Goal: Task Accomplishment & Management: Complete application form

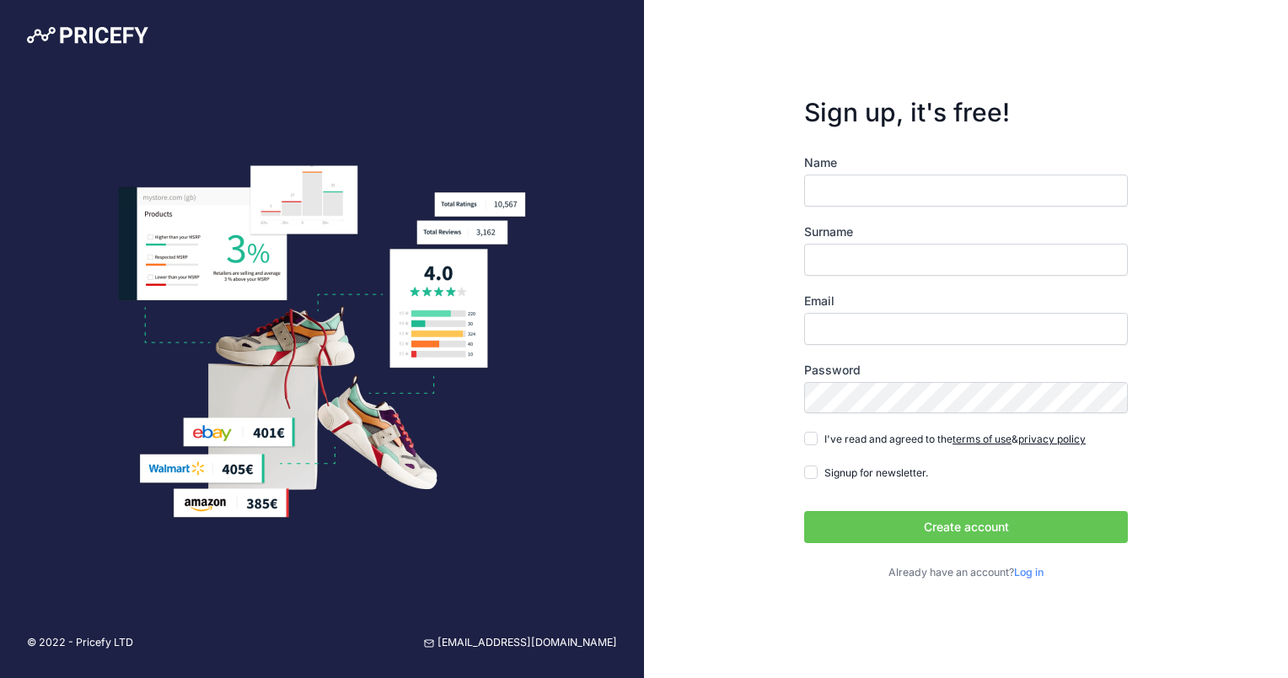
click at [894, 223] on label "Surname" at bounding box center [966, 231] width 324 height 17
click at [894, 244] on input "Surname" at bounding box center [966, 260] width 324 height 32
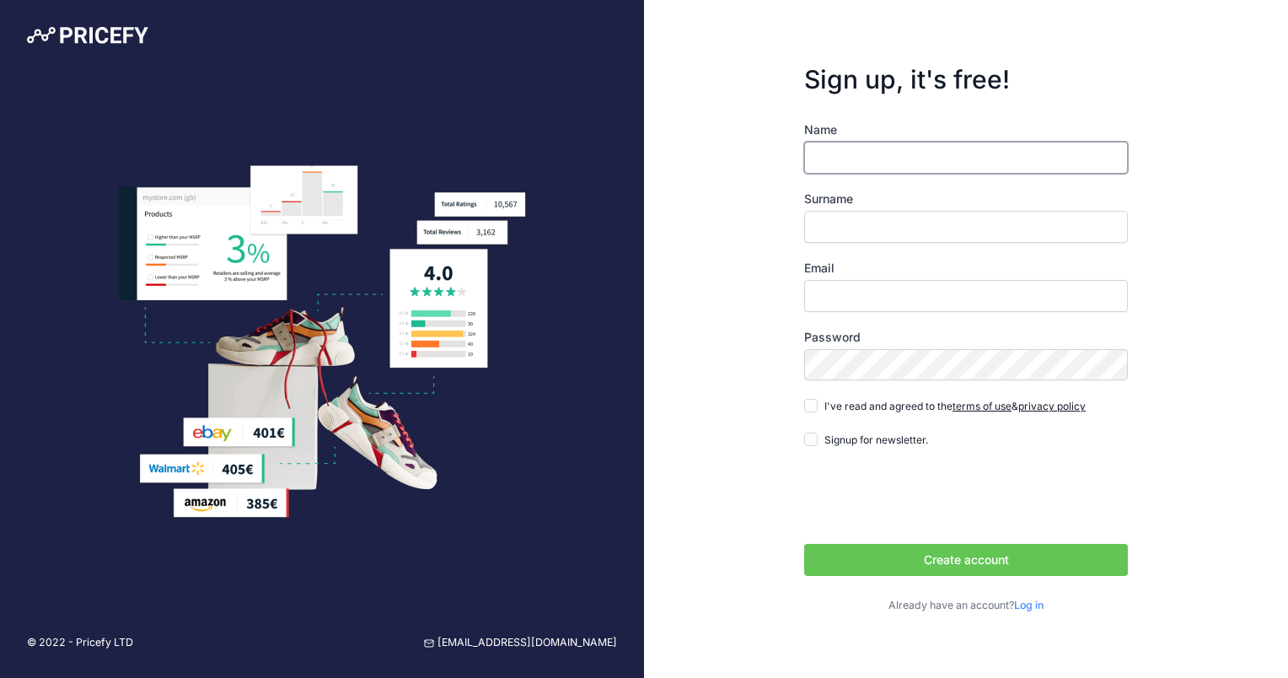
click at [883, 169] on input "Name" at bounding box center [966, 158] width 324 height 32
type input "Chiara test"
type input "Gibelli"
type input "[EMAIL_ADDRESS][DOMAIN_NAME]"
click at [862, 152] on input "Chiara test" at bounding box center [966, 158] width 324 height 32
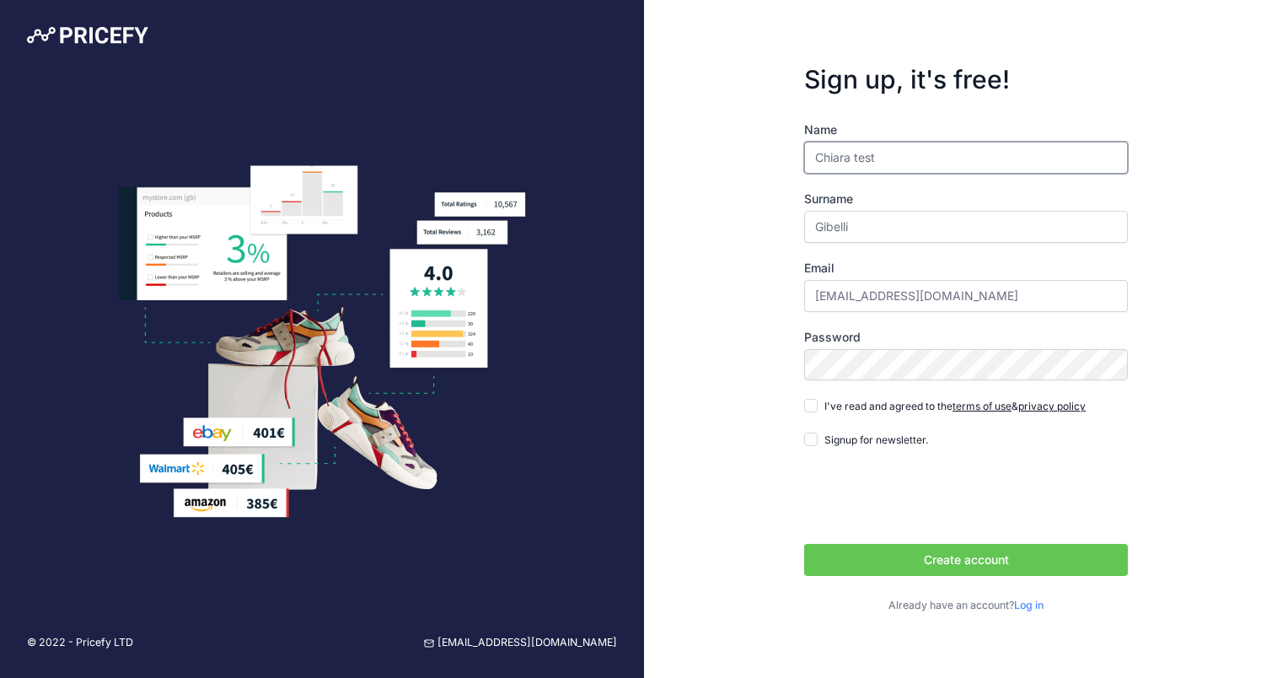
click at [862, 152] on input "Chiara test" at bounding box center [966, 158] width 324 height 32
type input "Chiara"
click at [751, 187] on div "Sign up, it's free! Name Chiara Surname Gibelli Email chiara.gibelli@dellafiore…" at bounding box center [966, 339] width 644 height 678
click at [804, 544] on button "Create account" at bounding box center [966, 560] width 324 height 32
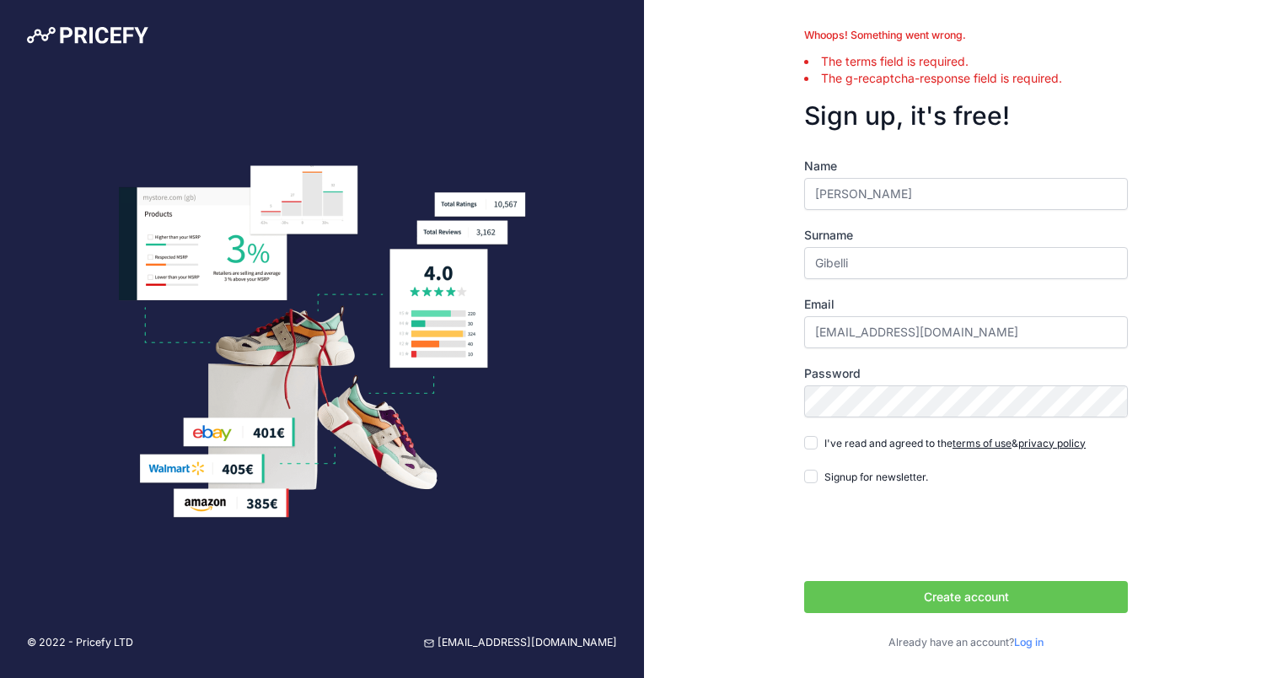
click at [840, 381] on div "Password" at bounding box center [966, 391] width 324 height 52
click at [813, 436] on input "I've read and agreed to the terms of use & privacy policy" at bounding box center [810, 442] width 13 height 13
checkbox input "true"
click at [860, 598] on button "Create account" at bounding box center [966, 597] width 324 height 32
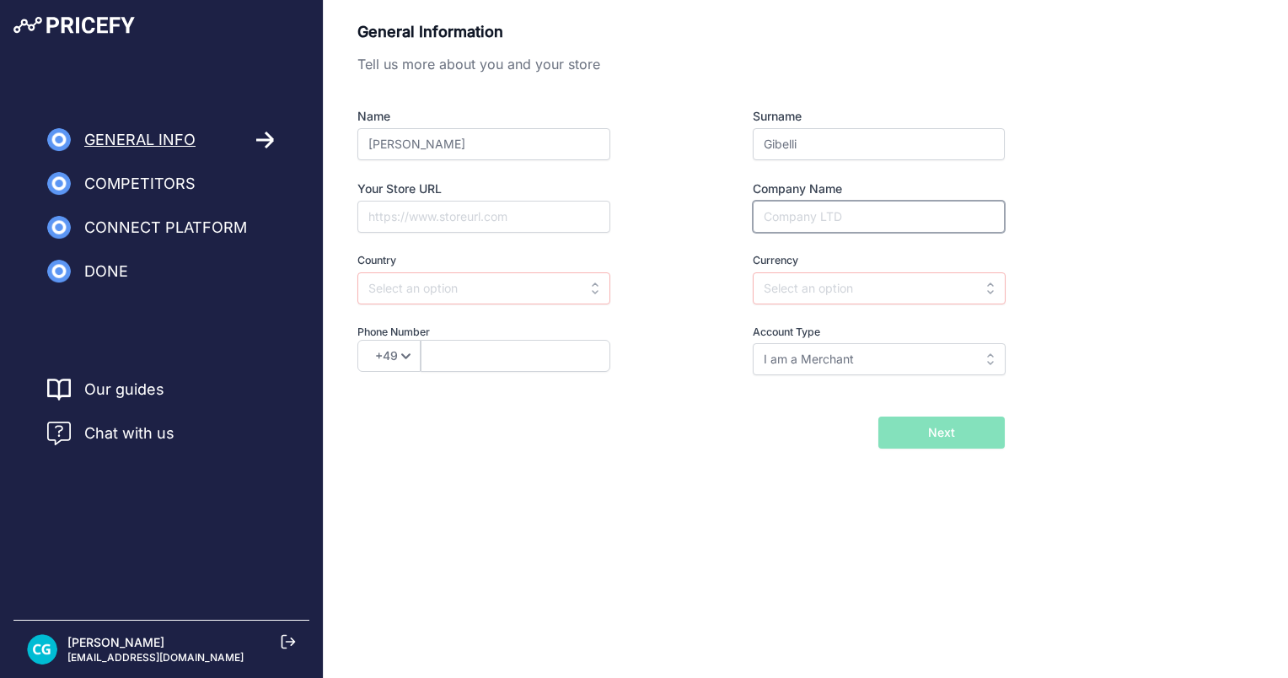
click at [792, 211] on input "Company Name" at bounding box center [879, 217] width 252 height 32
type input "Flli Della Fiore"
type input "3391941330"
click at [411, 344] on select "+49 +43 +32 +1 +86 +34 +358 +33 +30 +39 +81 +352 +31 +48 +351 +420 +44 +46 +41 …" at bounding box center [388, 356] width 63 height 32
click at [357, 340] on select "+49 +43 +32 +1 +86 +34 +358 +33 +30 +39 +81 +352 +31 +48 +351 +420 +44 +46 +41 …" at bounding box center [388, 356] width 63 height 32
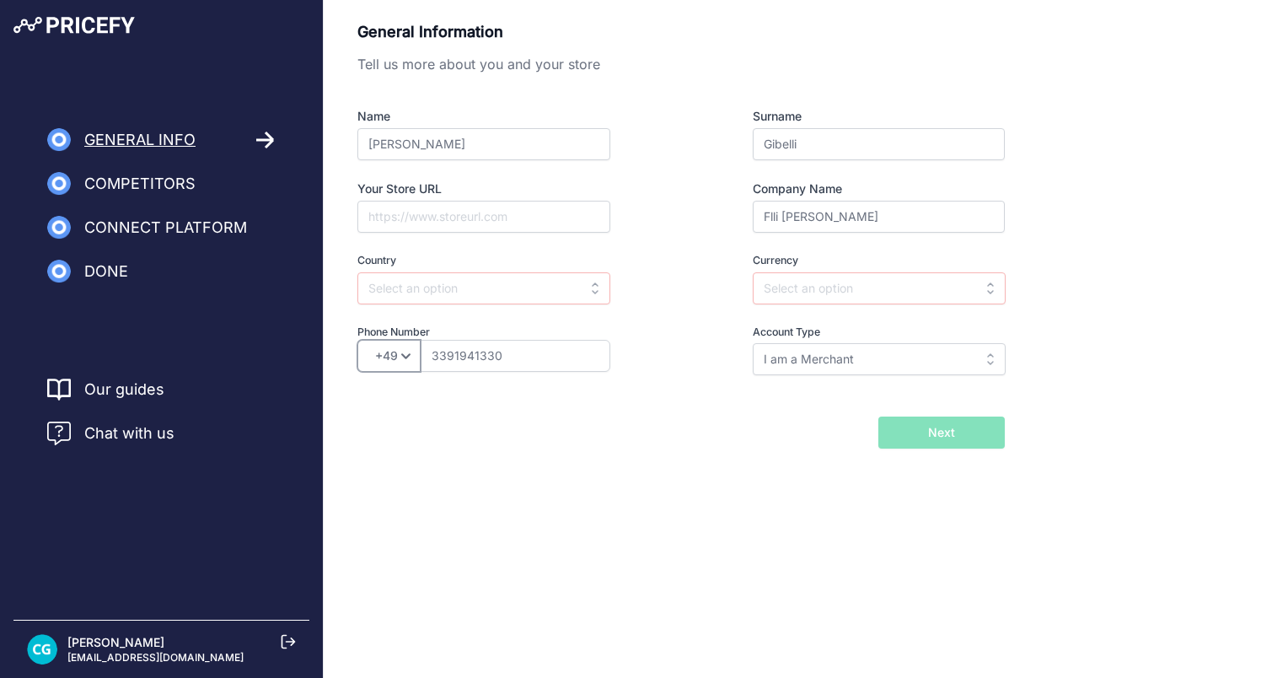
click at [361, 368] on select "+49 +43 +32 +1 +86 +34 +358 +33 +30 +39 +81 +352 +31 +48 +351 +420 +44 +46 +41 …" at bounding box center [388, 356] width 63 height 32
click at [388, 357] on select "+49 +43 +32 +1 +86 +34 +358 +33 +30 +39 +81 +352 +31 +48 +351 +420 +44 +46 +41 …" at bounding box center [388, 356] width 63 height 32
click at [386, 357] on select "+49 +43 +32 +1 +86 +34 +358 +33 +30 +39 +81 +352 +31 +48 +351 +420 +44 +46 +41 …" at bounding box center [388, 356] width 63 height 32
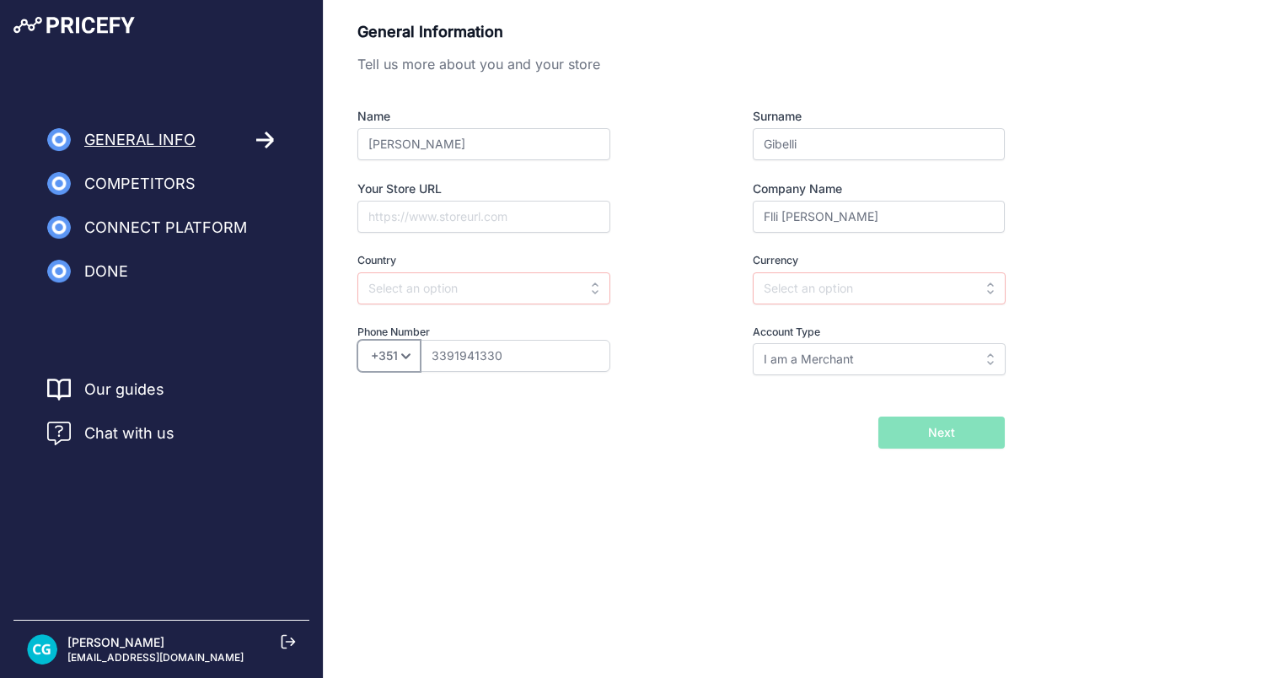
click at [395, 361] on select "+49 +43 +32 +1 +86 +34 +358 +33 +30 +39 +81 +352 +31 +48 +351 +420 +44 +46 +41 …" at bounding box center [388, 356] width 63 height 32
select select "39"
click at [357, 340] on select "+49 +43 +32 +1 +86 +34 +358 +33 +30 +39 +81 +352 +31 +48 +351 +420 +44 +46 +41 …" at bounding box center [388, 356] width 63 height 32
click at [446, 267] on label "Country" at bounding box center [514, 261] width 314 height 16
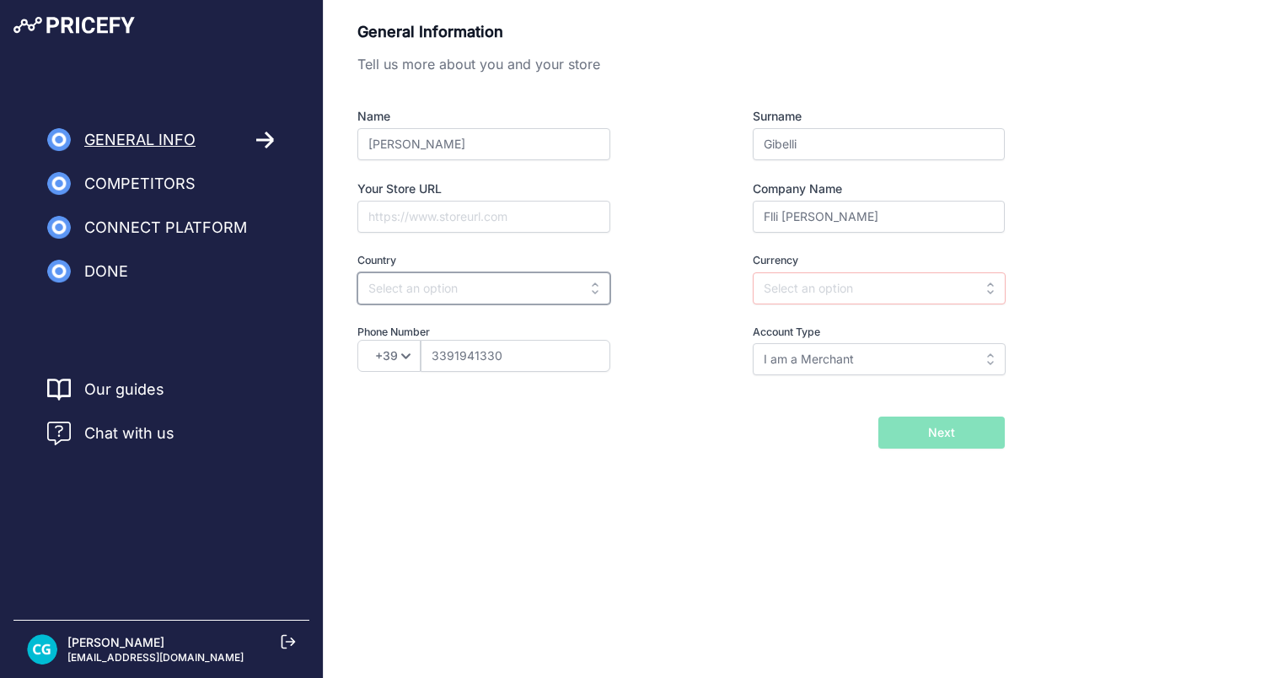
click at [453, 290] on input "text" at bounding box center [483, 288] width 253 height 32
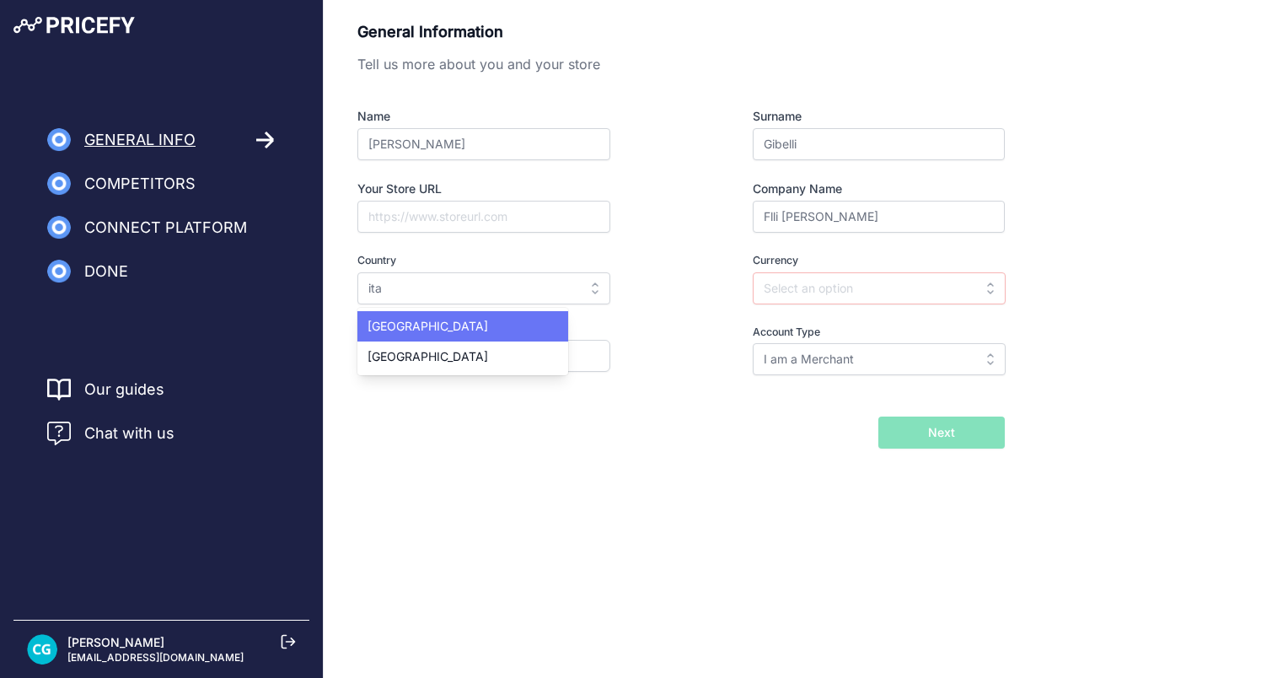
click at [458, 311] on div "Italy" at bounding box center [462, 326] width 211 height 30
type input "Italy"
type input "EUR"
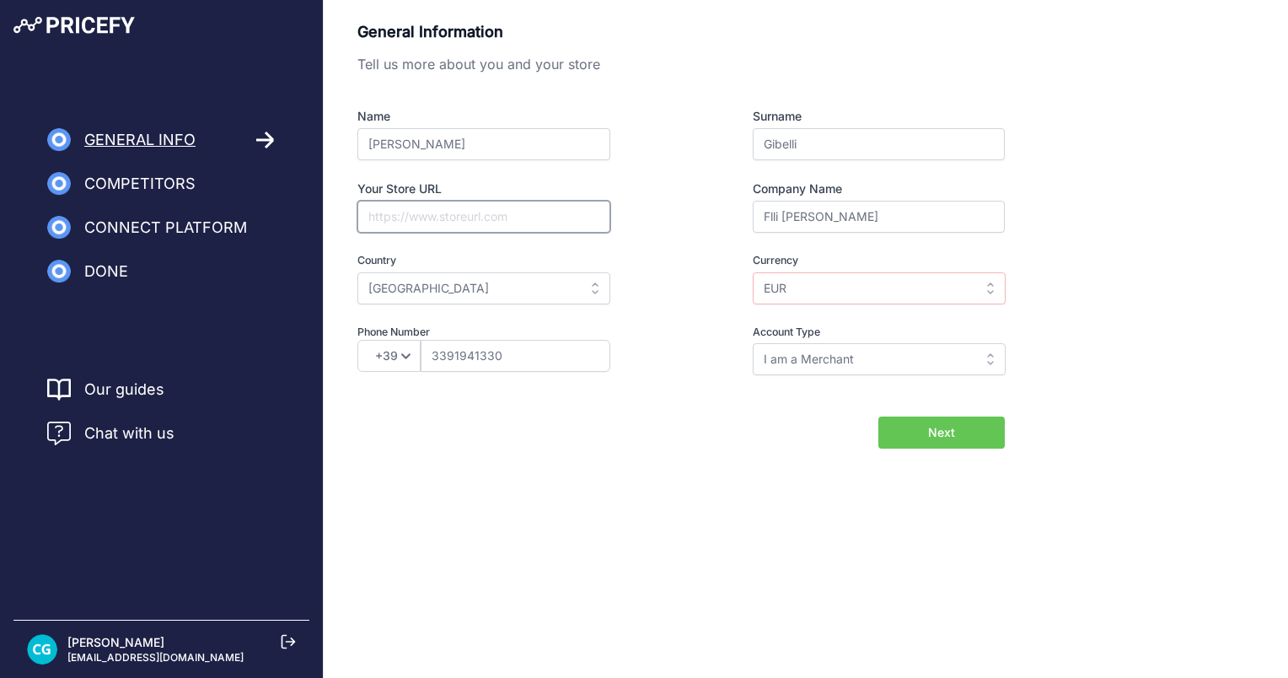
click at [443, 211] on input "Your Store URL" at bounding box center [483, 217] width 253 height 32
paste input "https://www.acquaclick.com/it/"
type input "https://www.acquaclick.com/it/"
click at [806, 281] on input "EUR" at bounding box center [879, 288] width 253 height 32
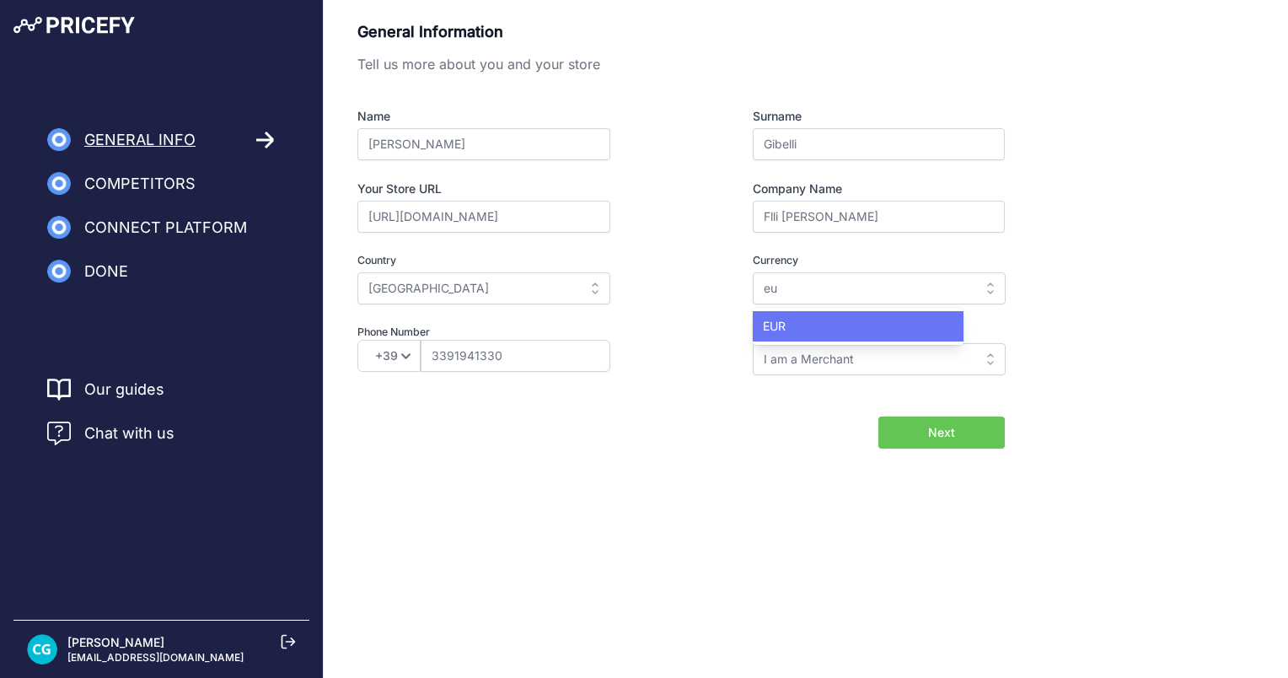
click at [797, 311] on div "EUR" at bounding box center [858, 326] width 211 height 30
type input "EUR"
click at [932, 435] on span "Next" at bounding box center [941, 432] width 27 height 17
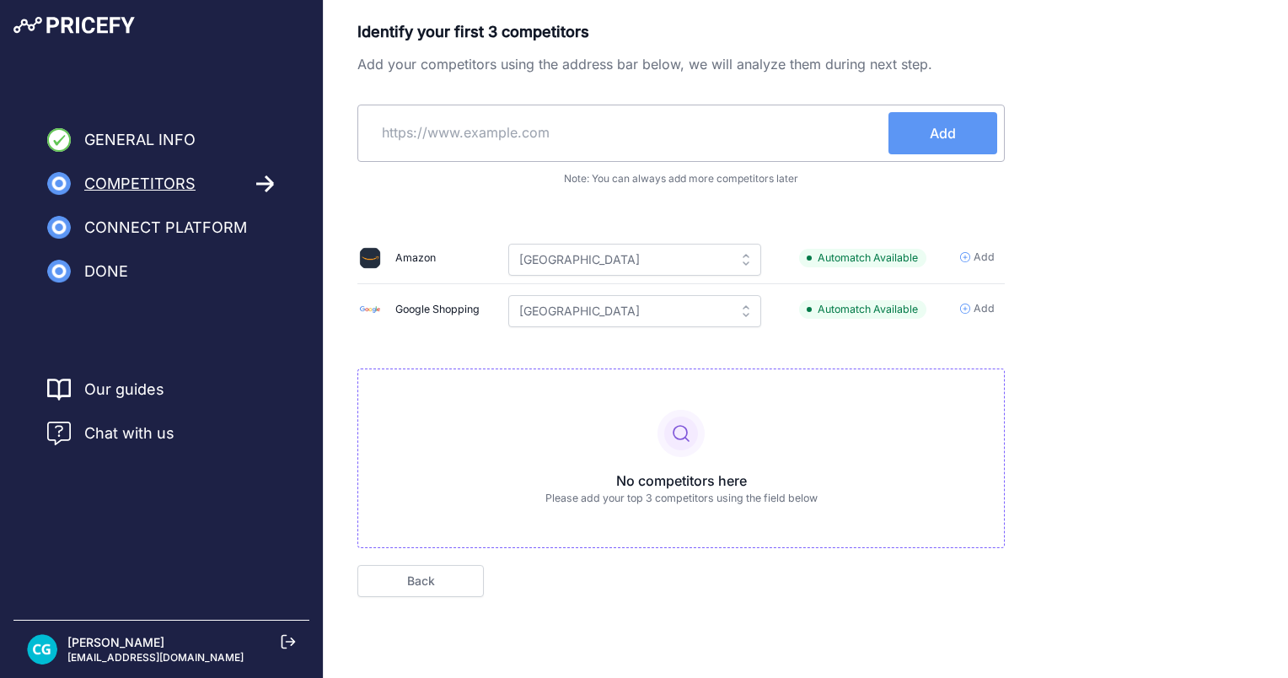
click at [540, 115] on input "text" at bounding box center [627, 132] width 524 height 40
paste input "[URL][DOMAIN_NAME]"
type input "[URL][DOMAIN_NAME]"
click at [957, 138] on button "Add" at bounding box center [943, 133] width 109 height 42
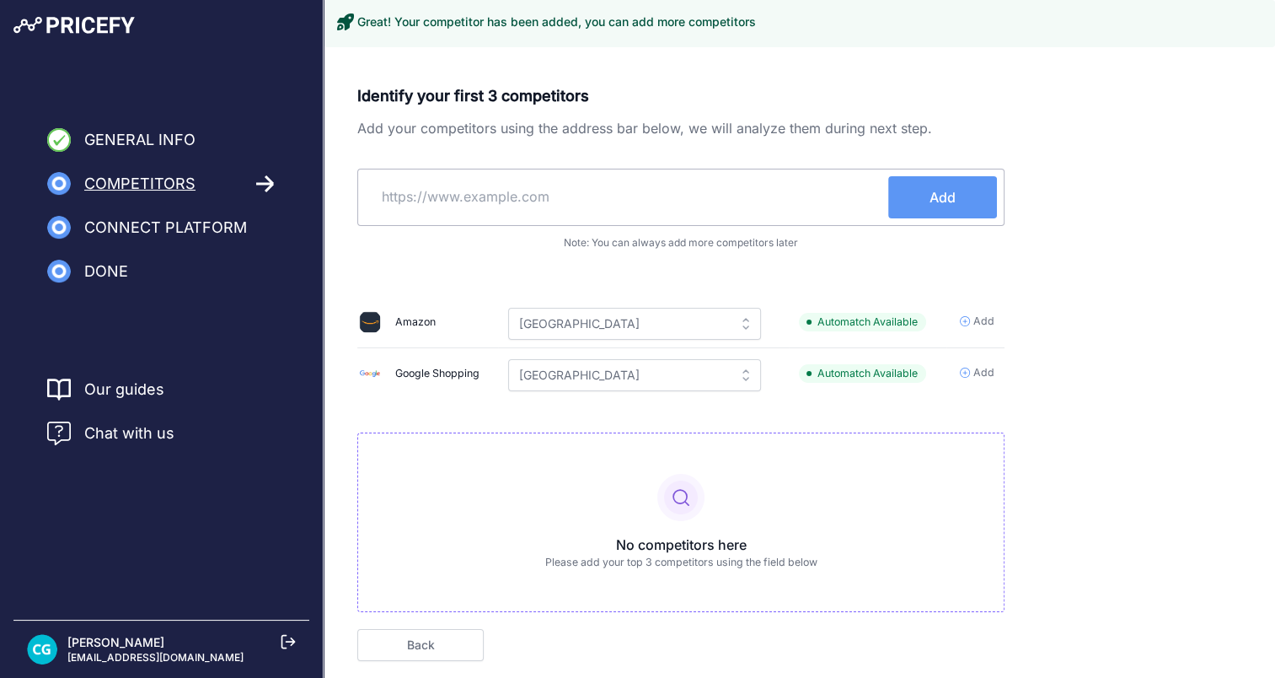
click at [540, 207] on input "text" at bounding box center [627, 196] width 524 height 40
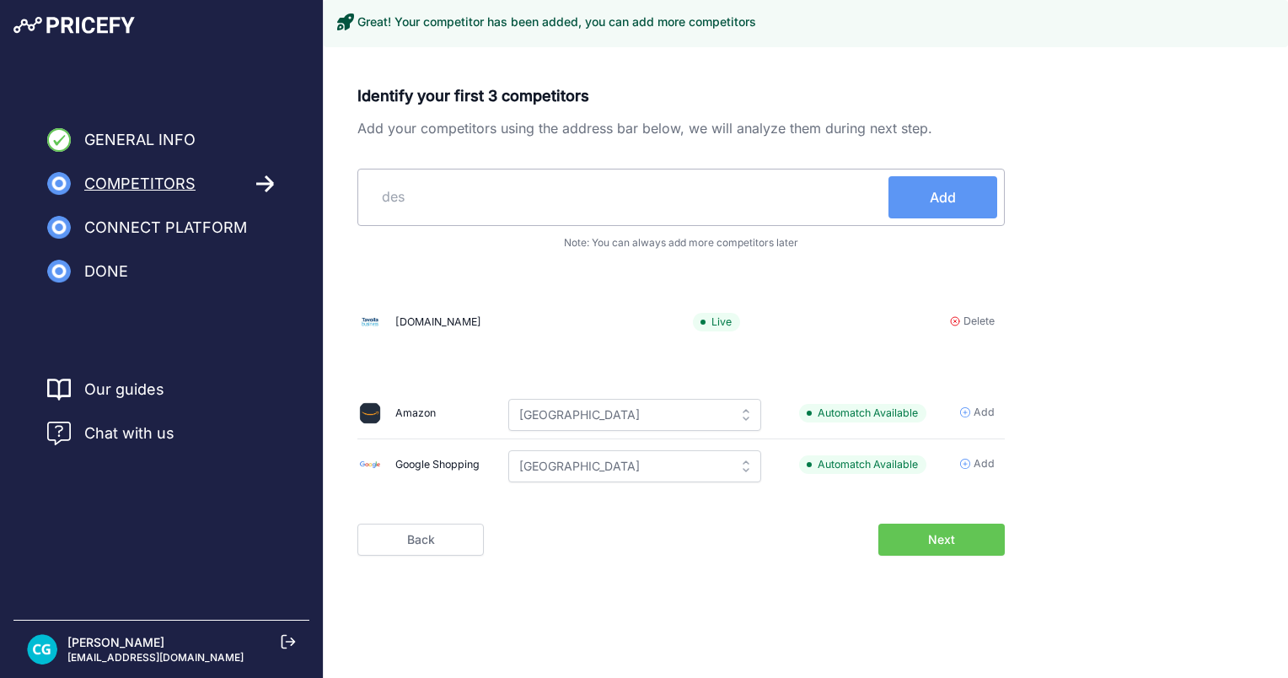
type input "desi"
drag, startPoint x: 543, startPoint y: 206, endPoint x: 303, endPoint y: 170, distance: 242.9
click at [281, 175] on div "General Info Competitors Connect Platform Done" at bounding box center [644, 315] width 1288 height 630
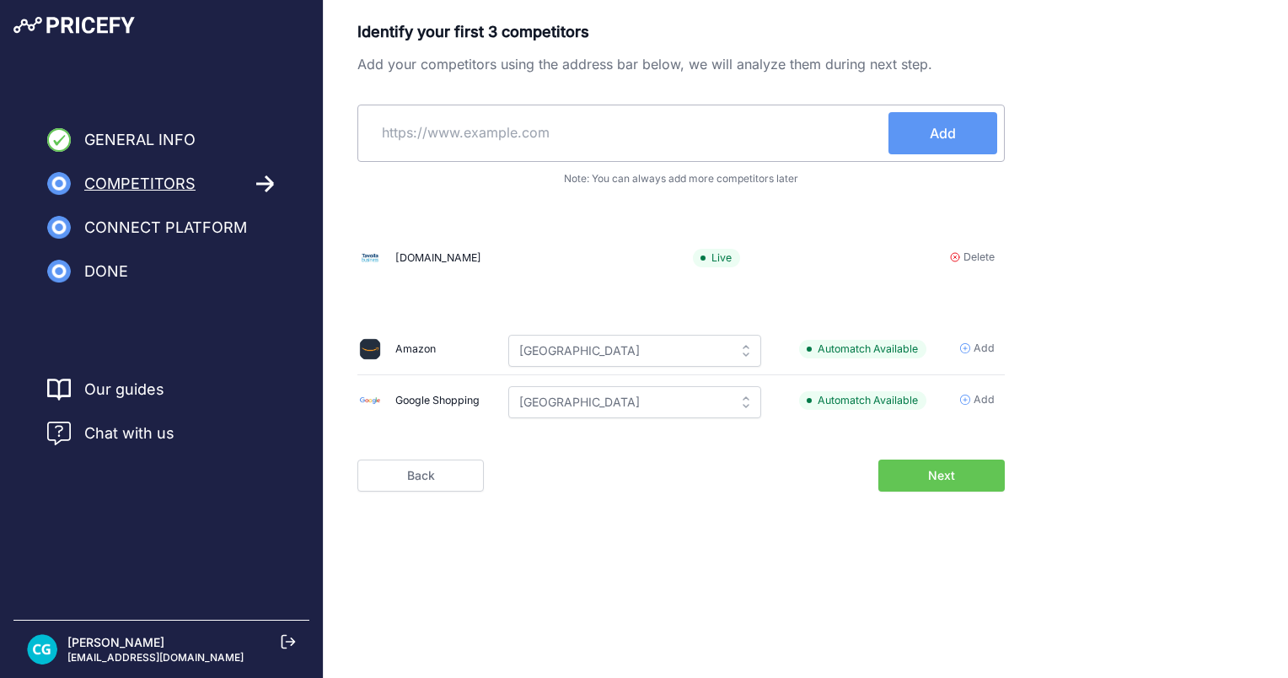
paste input "[URL][DOMAIN_NAME]"
type input "[URL][DOMAIN_NAME]"
click at [944, 139] on span "Add" at bounding box center [943, 133] width 26 height 20
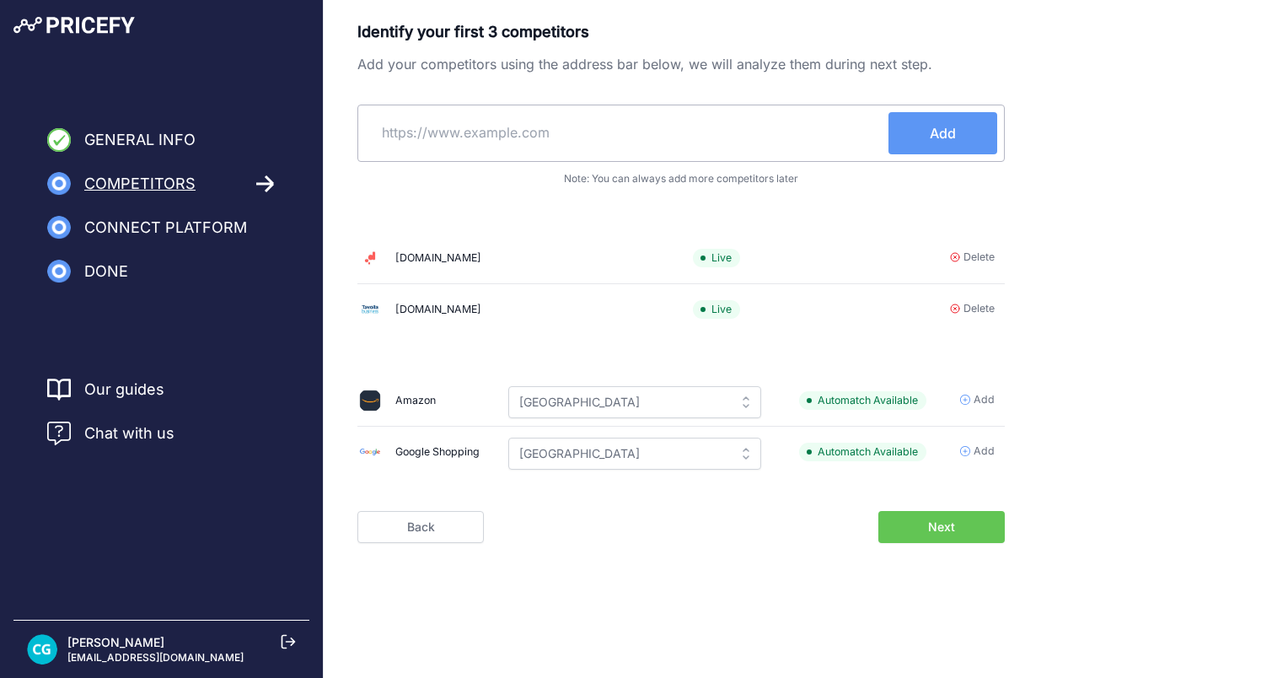
paste input "[URL][DOMAIN_NAME]"
type input "[URL][DOMAIN_NAME]"
click at [907, 121] on button "Add" at bounding box center [943, 133] width 109 height 42
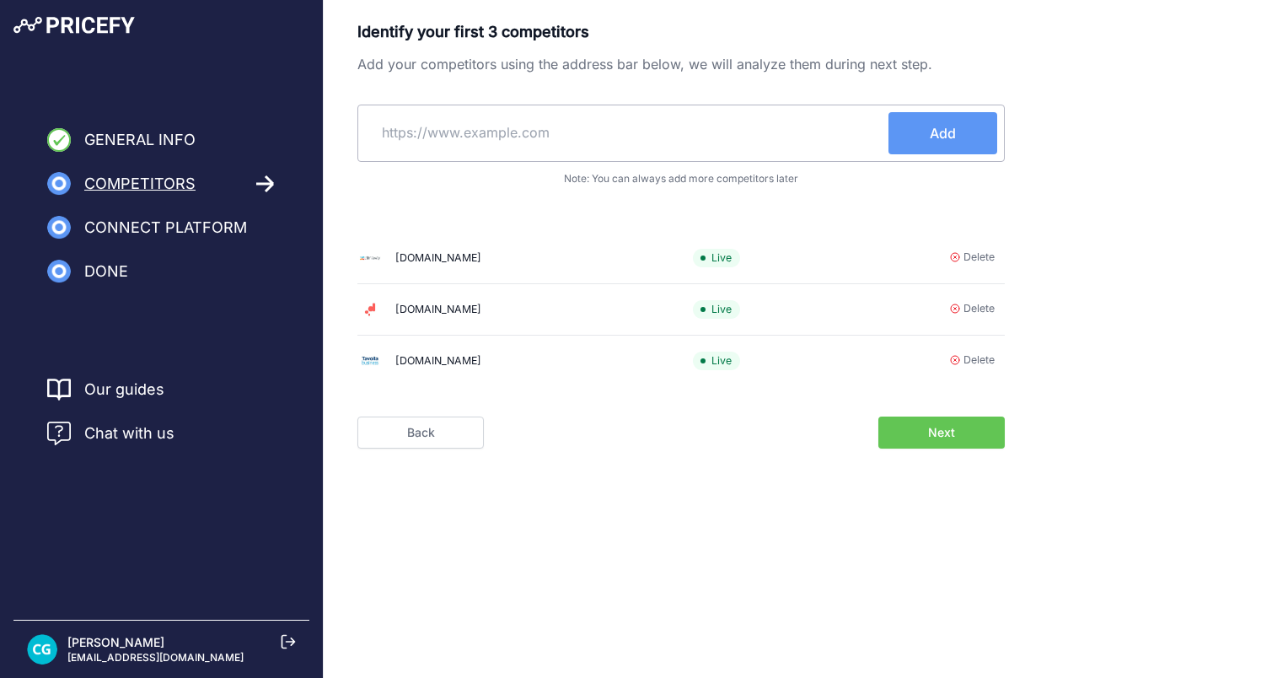
paste input "[URL][DOMAIN_NAME]"
type input "[URL][DOMAIN_NAME]"
click at [950, 148] on button "Add" at bounding box center [943, 133] width 109 height 42
paste input "[URL][DOMAIN_NAME]"
type input "[URL][DOMAIN_NAME]"
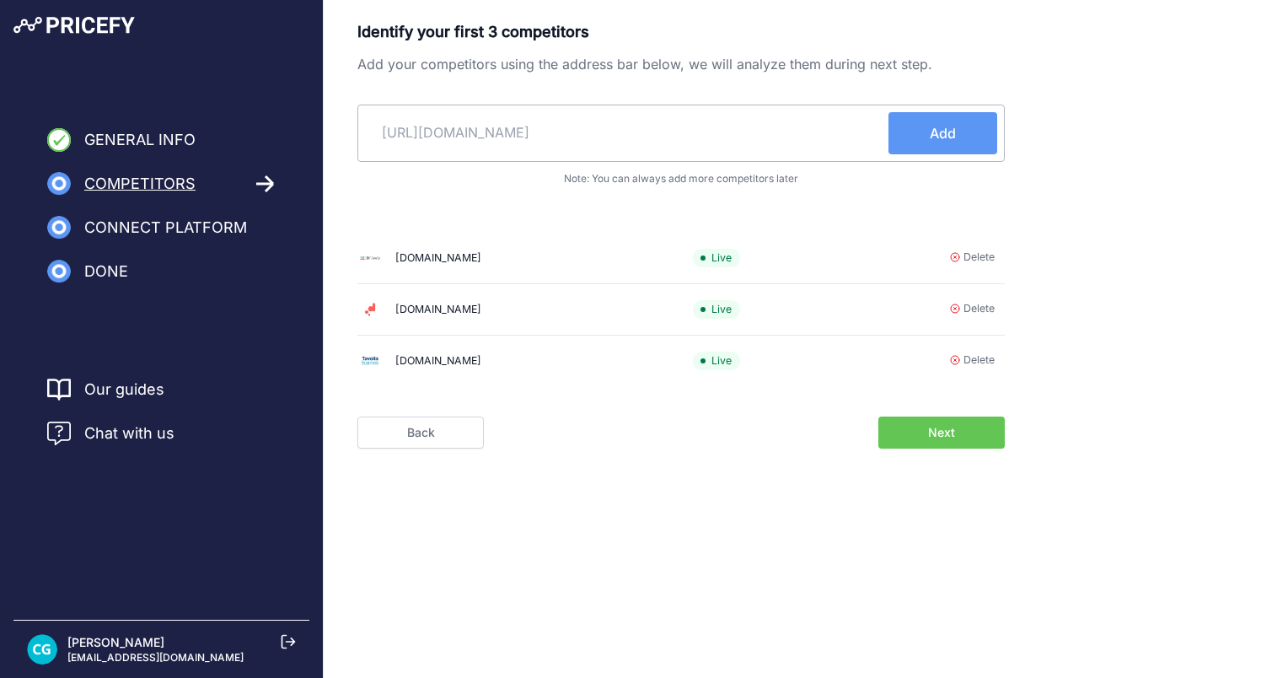
click at [914, 139] on button "Add" at bounding box center [943, 133] width 109 height 42
click at [564, 138] on input "text" at bounding box center [627, 132] width 524 height 40
click at [813, 132] on input "text" at bounding box center [627, 132] width 524 height 40
click at [935, 418] on button "Next" at bounding box center [941, 432] width 126 height 32
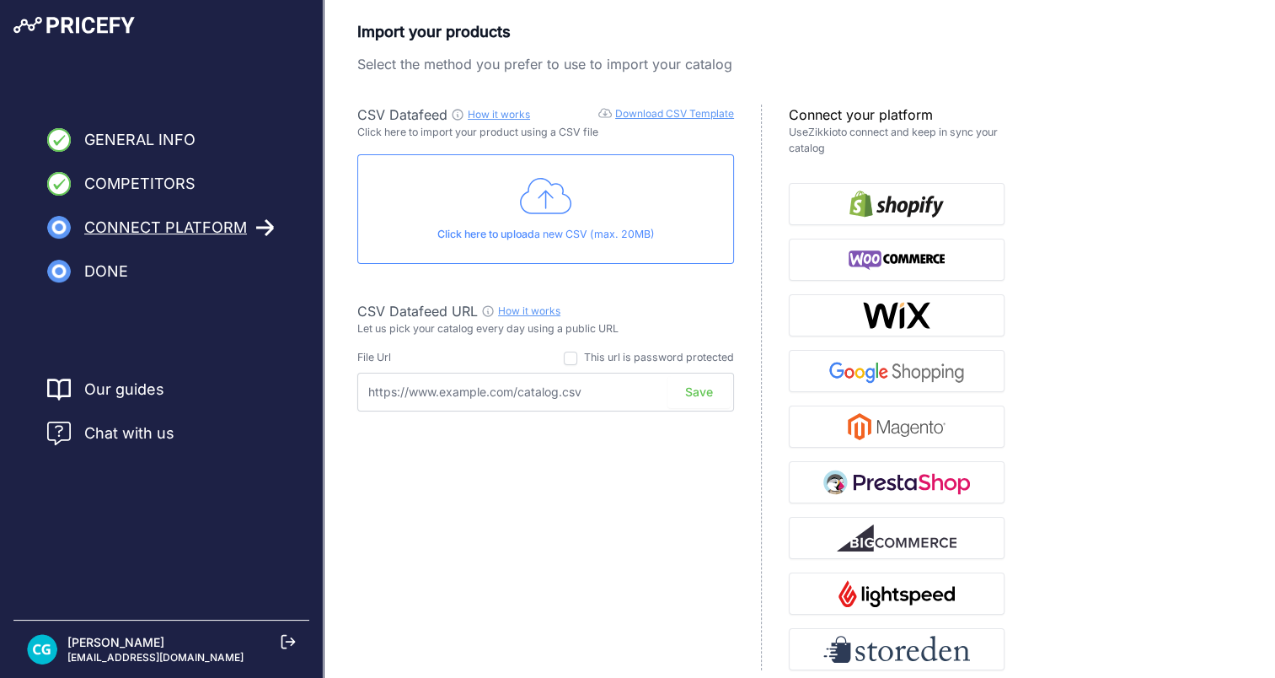
click at [585, 196] on div "Click here to upload a new CSV (max. 20MB)" at bounding box center [545, 209] width 377 height 110
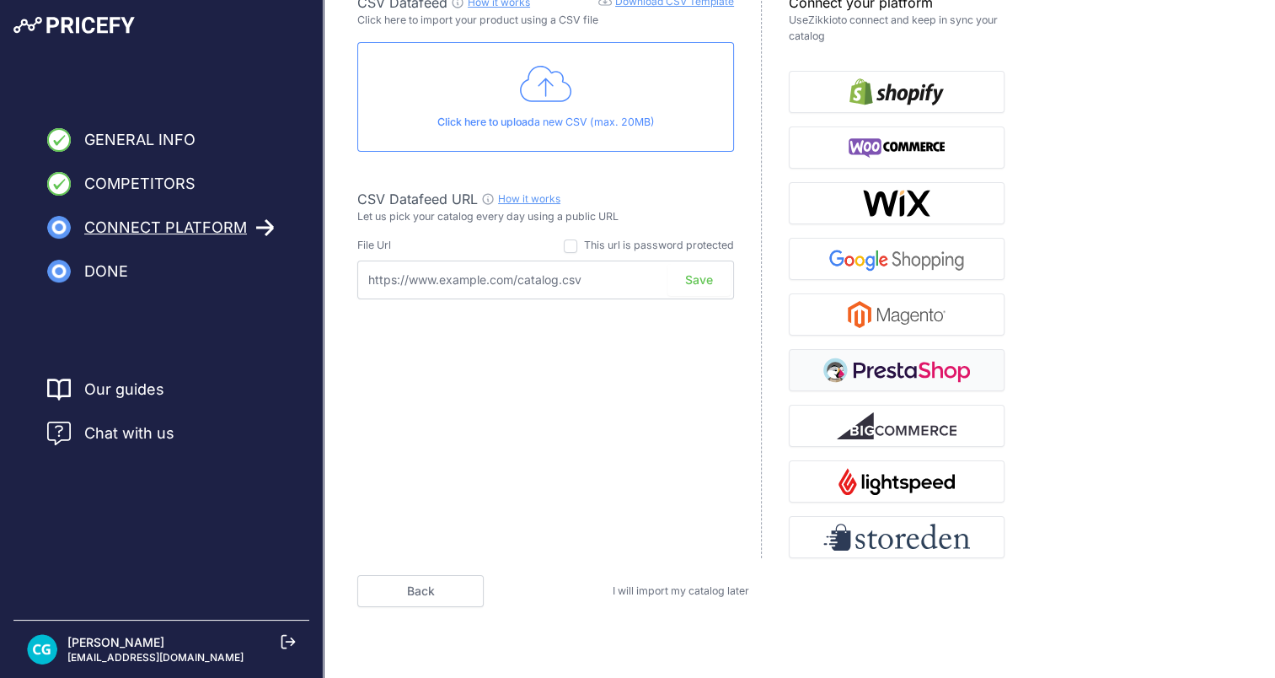
click at [891, 363] on img "button" at bounding box center [897, 370] width 147 height 27
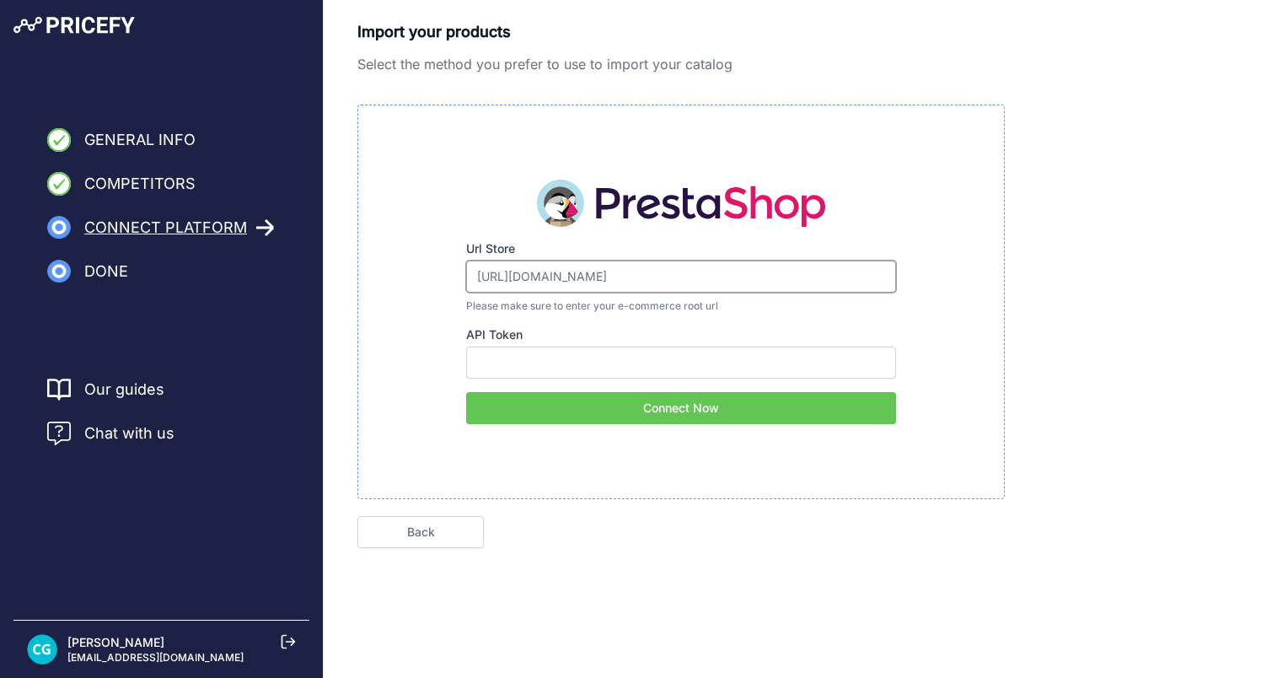
click at [711, 272] on input "https://www.acquaclick.com/it/" at bounding box center [681, 276] width 430 height 32
click at [643, 353] on input "API Token" at bounding box center [681, 362] width 430 height 32
click at [1113, 342] on div "Import your products Select the method you prefer to use to import your catalog…" at bounding box center [805, 284] width 897 height 528
click at [786, 404] on button "Connect Now" at bounding box center [681, 408] width 430 height 32
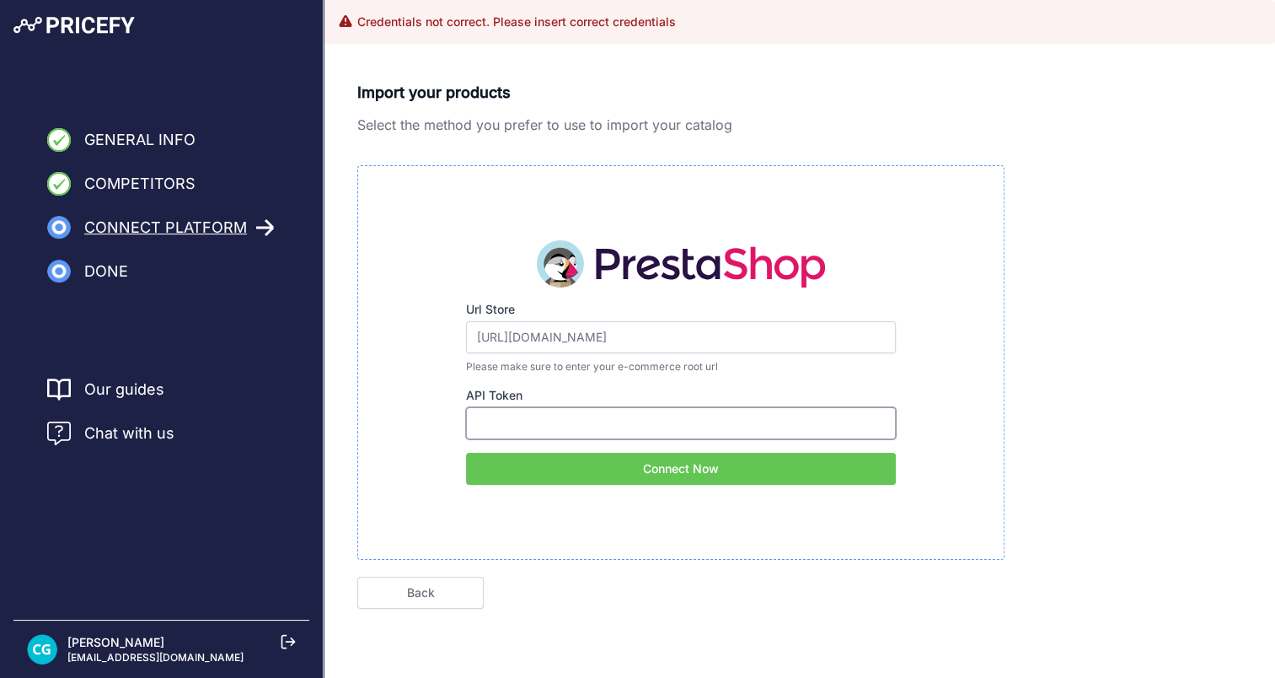
click at [577, 432] on input "API Token" at bounding box center [681, 423] width 430 height 32
type input "https://www.acquaclick.com/it/"
click at [605, 427] on input "API Token" at bounding box center [681, 423] width 430 height 32
paste input "CHIAVEPERCATALOGOACQUACLICKSETT2"
type input "CHIAVEPERCATALOGOACQUACLICKSETT2"
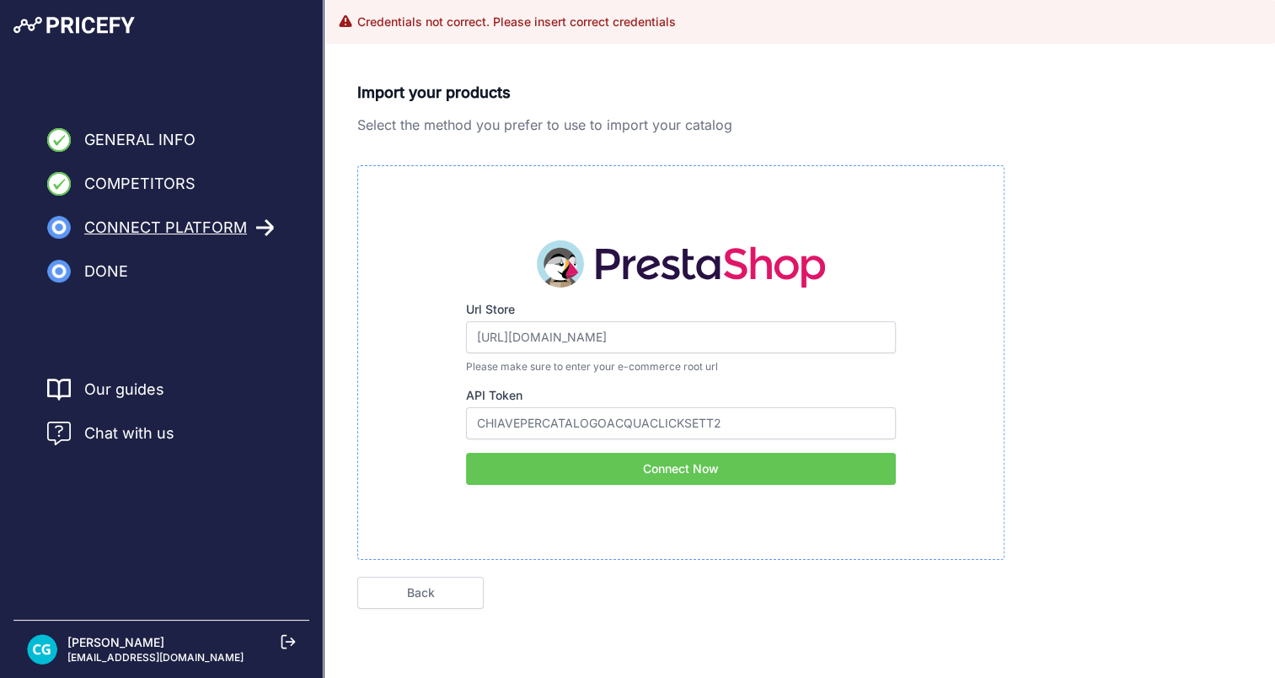
click at [593, 453] on button "Connect Now" at bounding box center [681, 469] width 430 height 32
click at [586, 468] on button "Connect Now" at bounding box center [681, 469] width 430 height 32
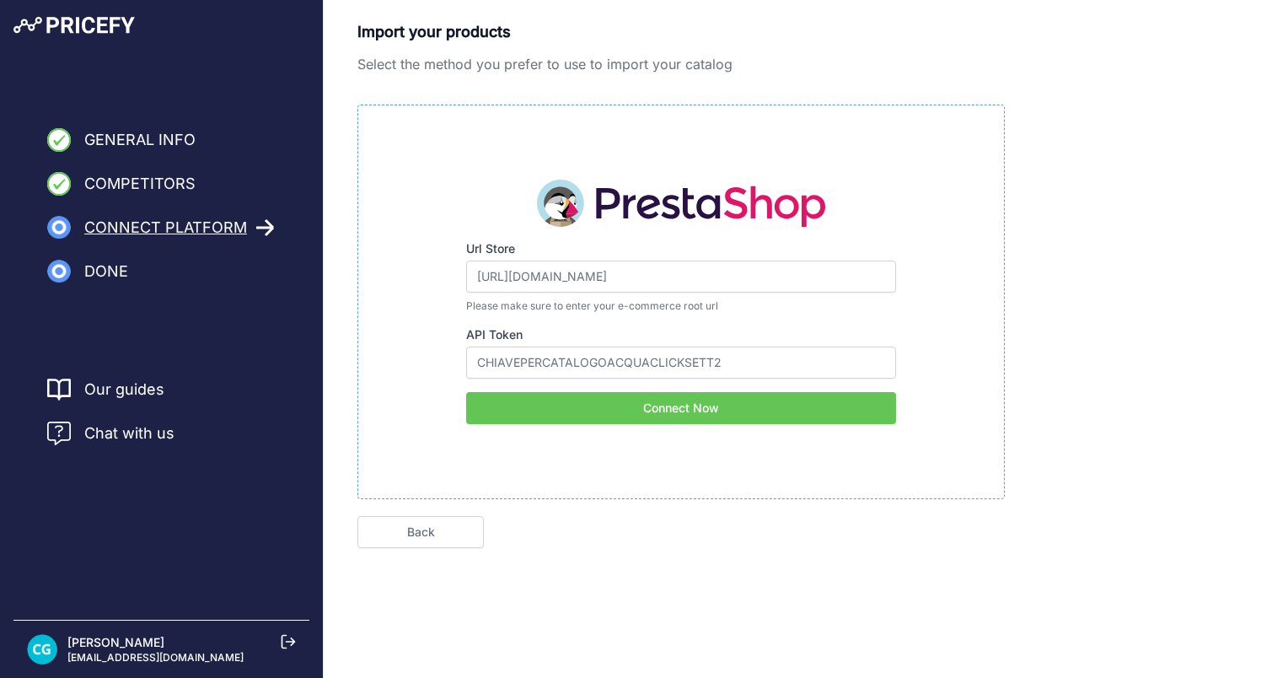
click at [627, 416] on button "Connect Now" at bounding box center [681, 408] width 430 height 32
drag, startPoint x: 681, startPoint y: 271, endPoint x: 428, endPoint y: 266, distance: 253.0
click at [428, 266] on div "Url Store https://www.acquaclick.com/it/ Please make sure to enter your e-comme…" at bounding box center [681, 302] width 592 height 244
click at [707, 405] on button "Connect Now" at bounding box center [681, 408] width 430 height 32
click at [728, 269] on input "https://www.acquaclick.com/it/" at bounding box center [681, 276] width 430 height 32
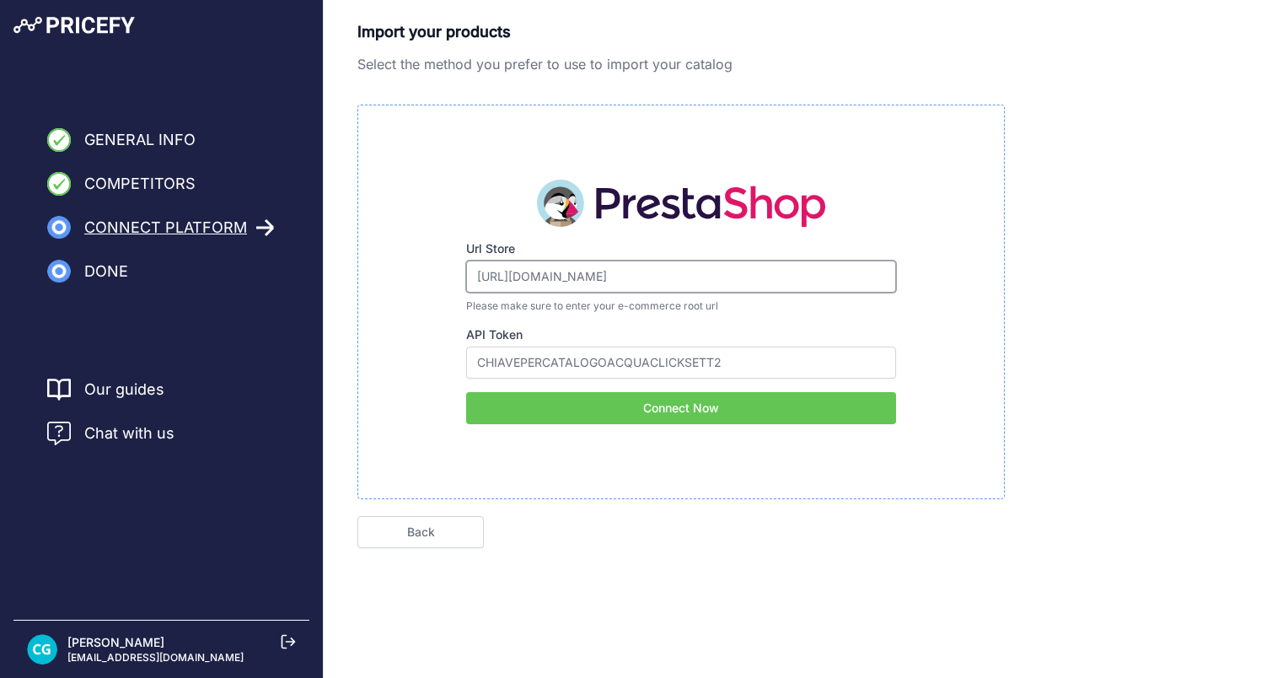
click at [536, 277] on input "https://www.acquaclick.com/it/" at bounding box center [681, 276] width 430 height 32
click at [516, 343] on div "API Token CHIAVEPERCATALOGOACQUACLICKSETT2" at bounding box center [681, 352] width 430 height 52
click at [519, 351] on input "CHIAVEPERCATALOGOACQUACLICKSETT2" at bounding box center [681, 362] width 430 height 32
drag, startPoint x: 722, startPoint y: 283, endPoint x: 304, endPoint y: 267, distance: 417.6
click at [304, 267] on div "General Info Competitors Connect Platform Done Finish" at bounding box center [644, 311] width 1288 height 622
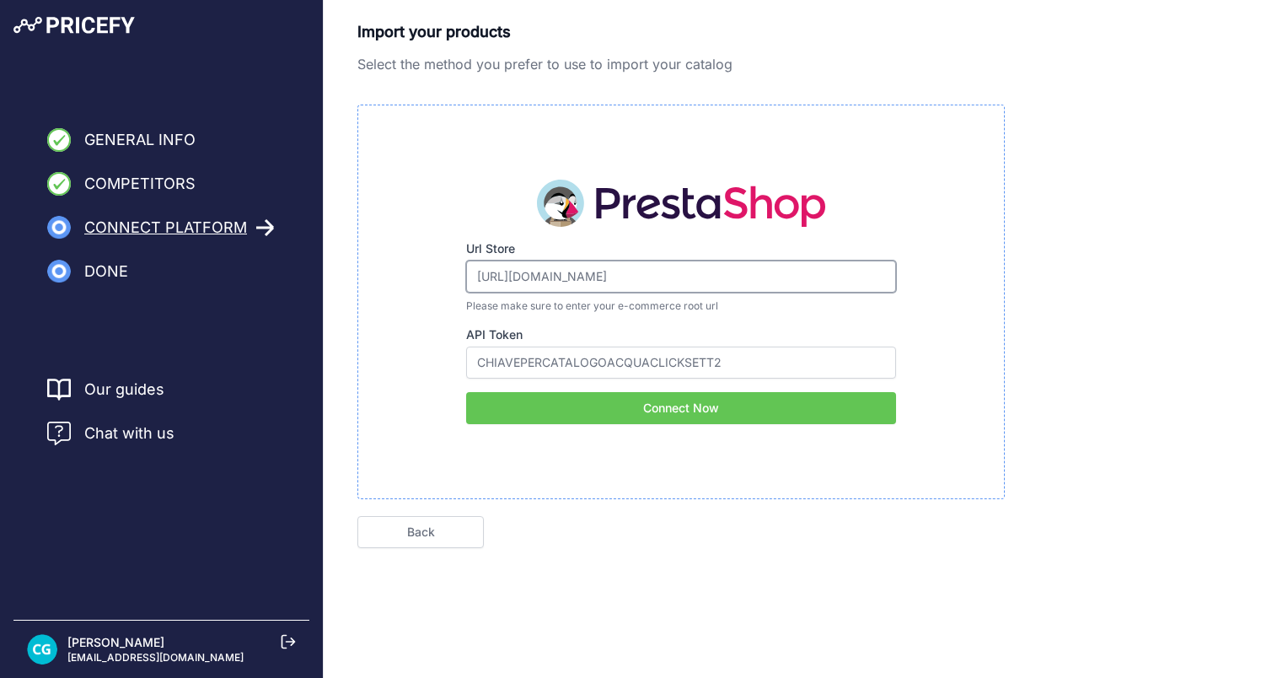
paste input "api"
type input "https://www.acquaclick.com/api"
click at [600, 400] on button "Connect Now" at bounding box center [681, 408] width 430 height 32
drag, startPoint x: 792, startPoint y: 361, endPoint x: 387, endPoint y: 263, distance: 416.3
click at [387, 263] on div "Url Store https://www.acquaclick.com/api Please make sure to enter your e-comme…" at bounding box center [681, 302] width 592 height 244
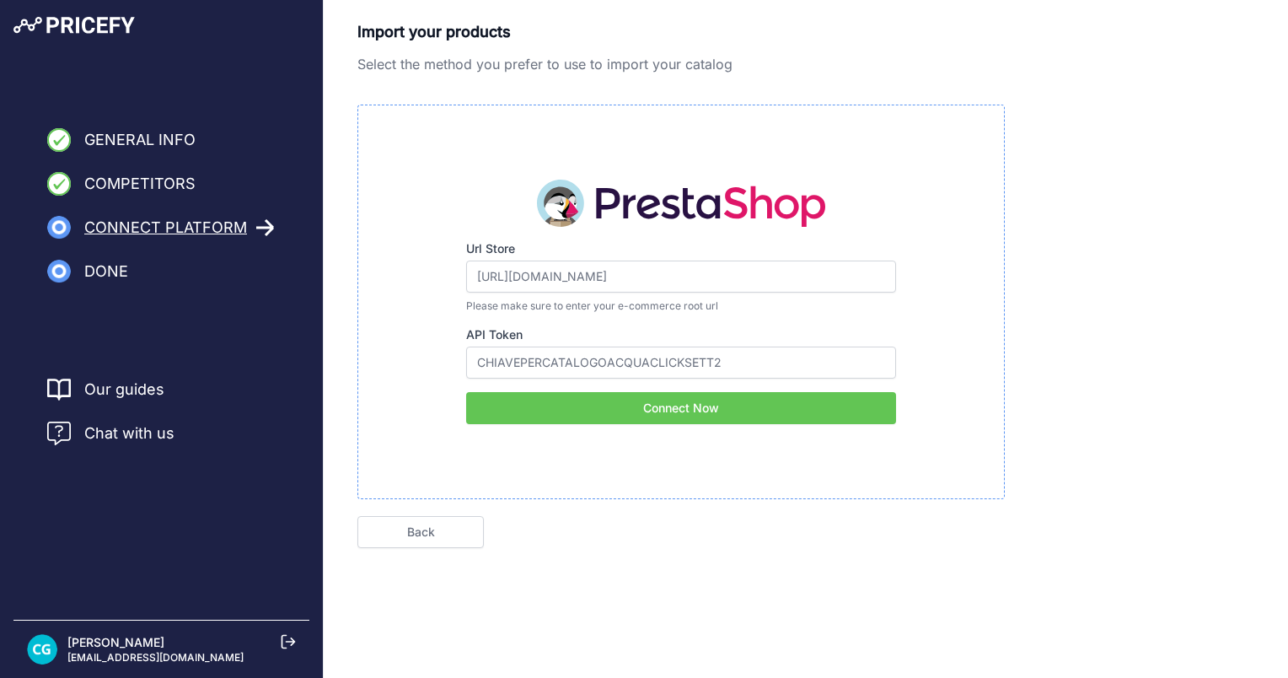
click at [557, 408] on button "Connect Now" at bounding box center [681, 408] width 430 height 32
click at [776, 349] on input "CHIAVEPERCATALOGOACQUACLICKSETT2" at bounding box center [681, 362] width 430 height 32
click at [448, 526] on link "Back" at bounding box center [420, 532] width 126 height 32
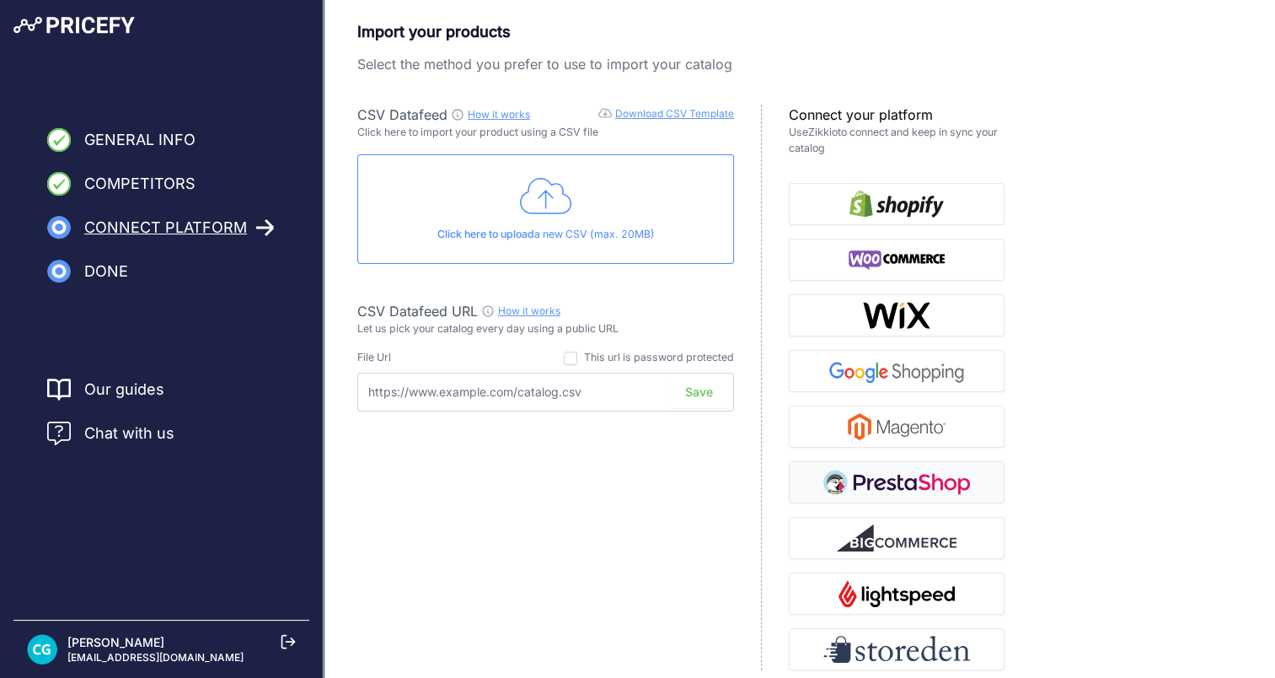
click at [943, 489] on img "button" at bounding box center [897, 482] width 147 height 27
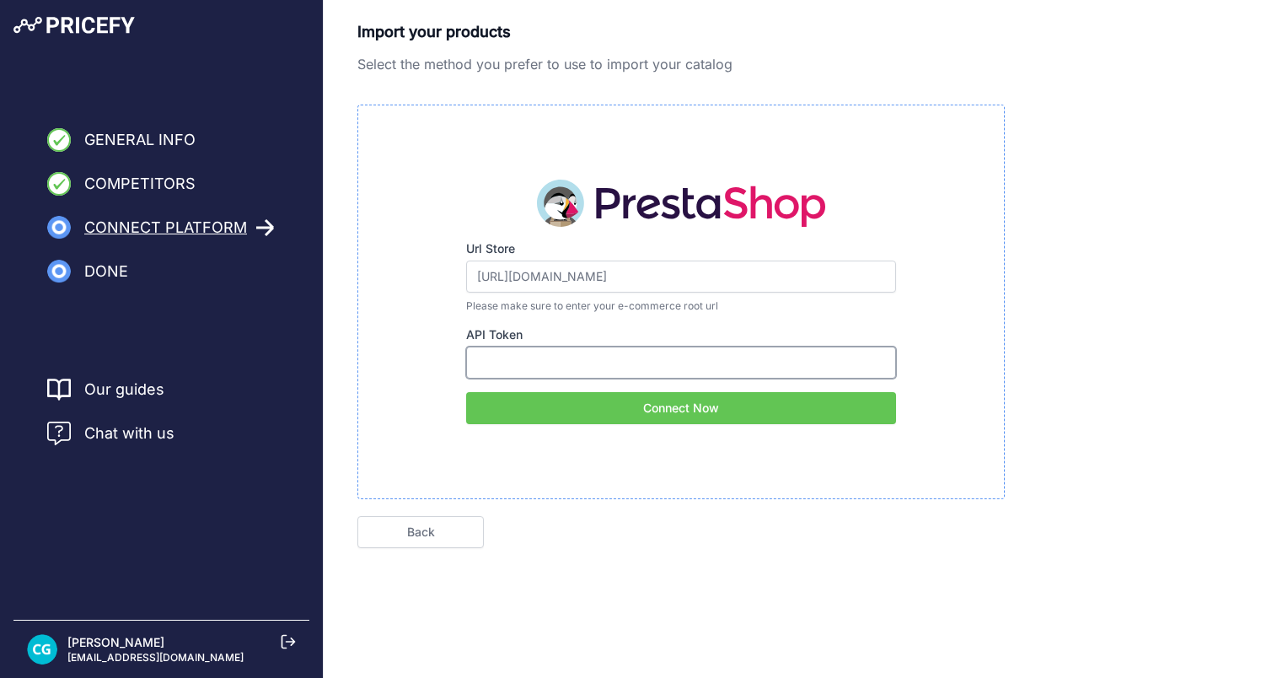
click at [626, 354] on input "API Token" at bounding box center [681, 362] width 430 height 32
paste input "235IUWN55P6353R74FD7UDE9UKXVAWI9"
type input "235IUWN55P6353R74FD7UDE9UKXVAWI9"
click at [638, 404] on button "Connect Now" at bounding box center [681, 408] width 430 height 32
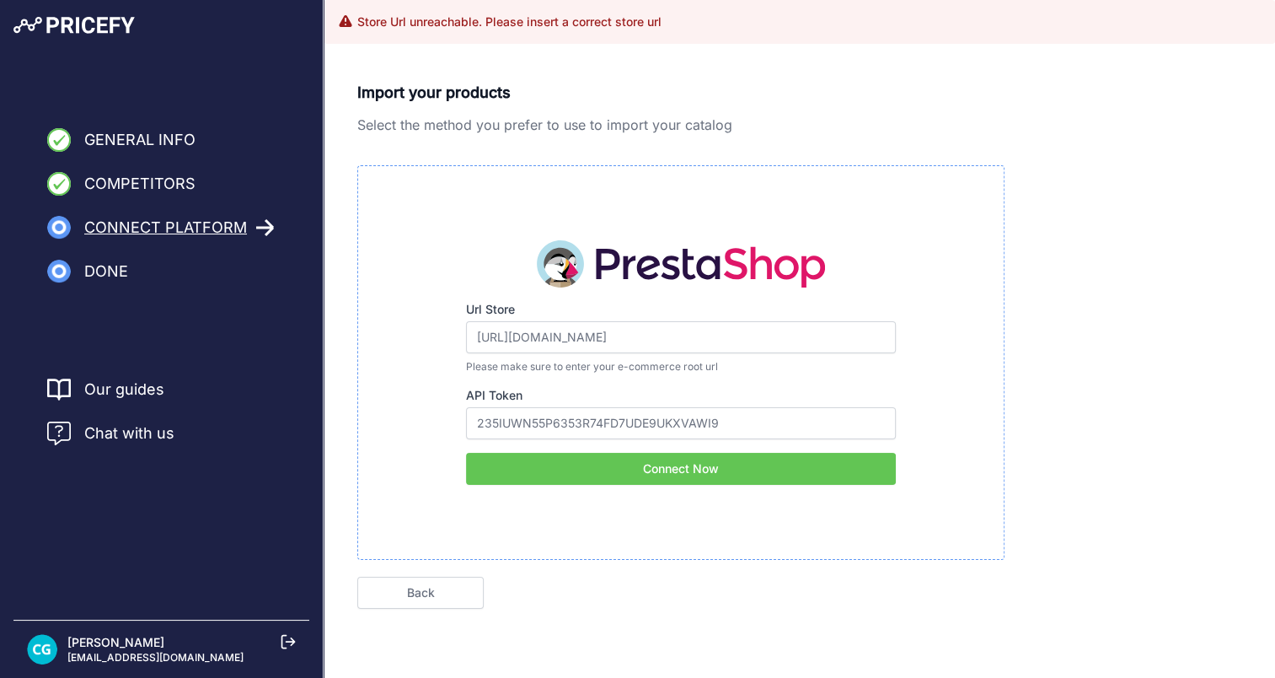
click at [425, 24] on h3 "Store Url unreachable. Please insert a correct store url" at bounding box center [509, 21] width 304 height 17
click at [744, 80] on div "Import your products Select the method you prefer to use to import your catalog…" at bounding box center [800, 372] width 952 height 622
click at [583, 339] on input "https://www.acquaclick.com/it/" at bounding box center [681, 337] width 430 height 32
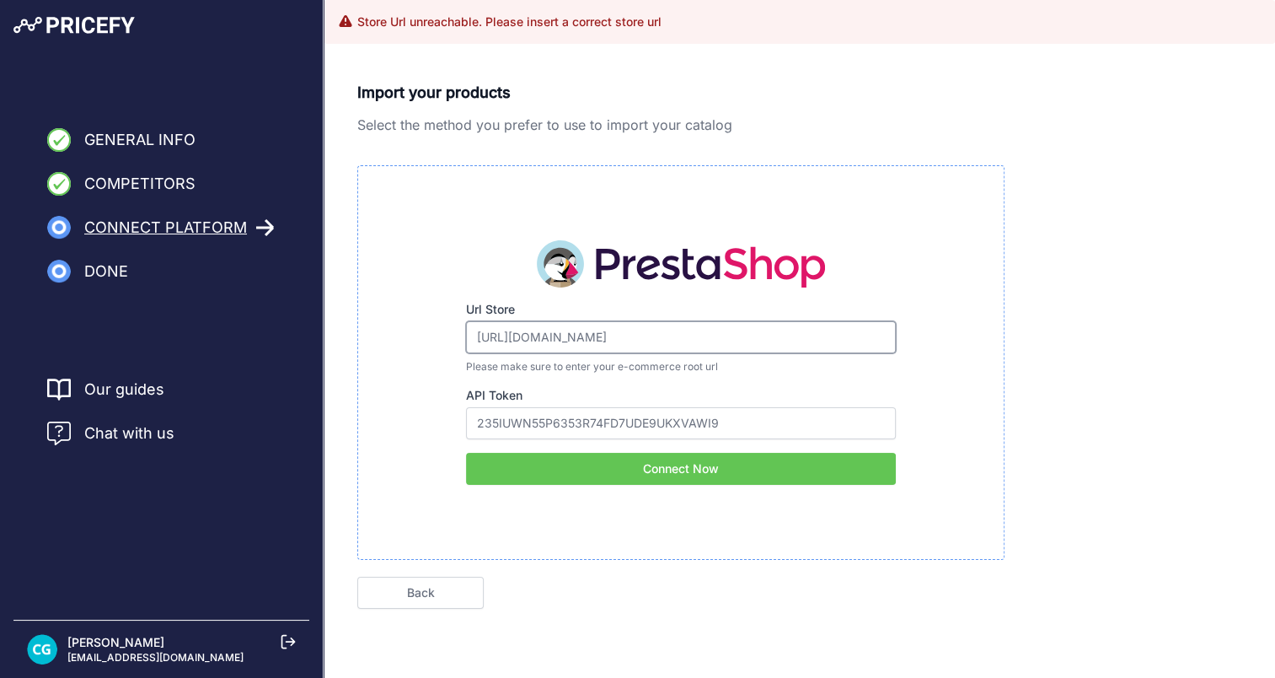
click at [583, 339] on input "https://www.acquaclick.com/it/" at bounding box center [681, 337] width 430 height 32
click at [674, 337] on input "https://www.acquaclick.com/it/" at bounding box center [681, 337] width 430 height 32
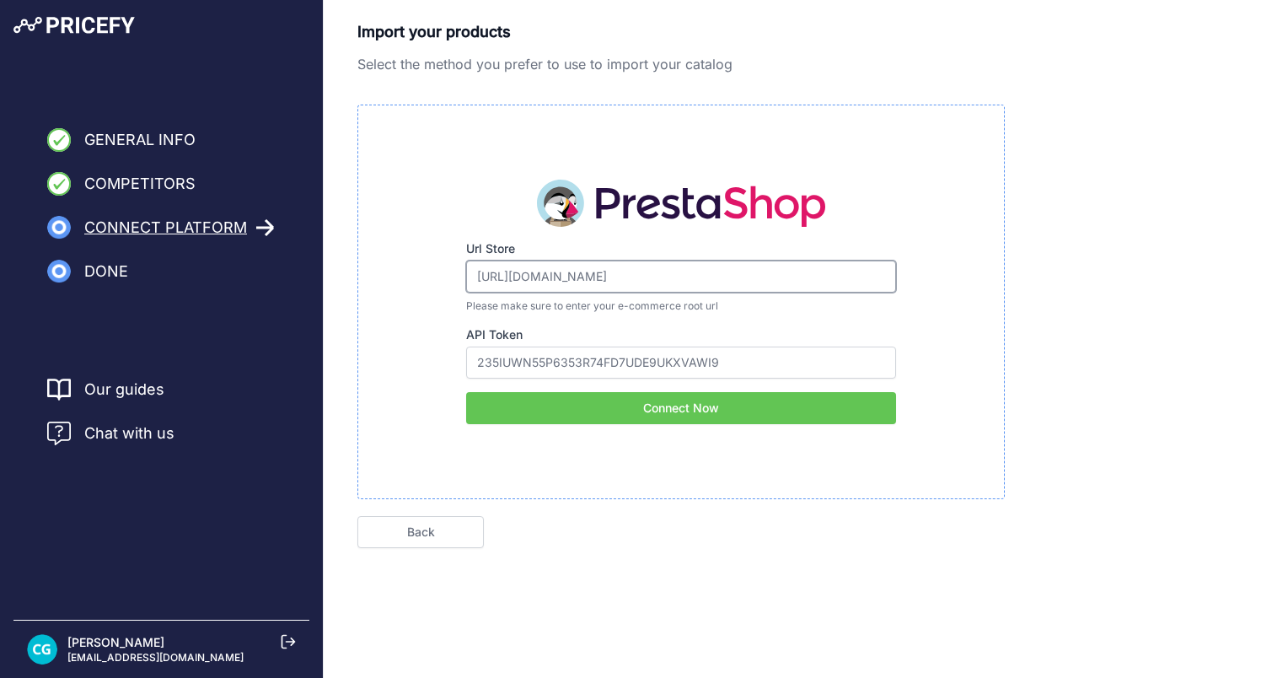
drag, startPoint x: 518, startPoint y: 337, endPoint x: 432, endPoint y: 337, distance: 85.1
click at [432, 337] on div "Url Store https://www.acquaclick.com/it/ Please make sure to enter your e-comme…" at bounding box center [681, 302] width 592 height 244
click at [702, 266] on input "www.acquaclick.com/it/" at bounding box center [681, 276] width 430 height 32
click at [636, 405] on button "Connect Now" at bounding box center [681, 408] width 430 height 32
drag, startPoint x: 612, startPoint y: 277, endPoint x: 422, endPoint y: 274, distance: 190.5
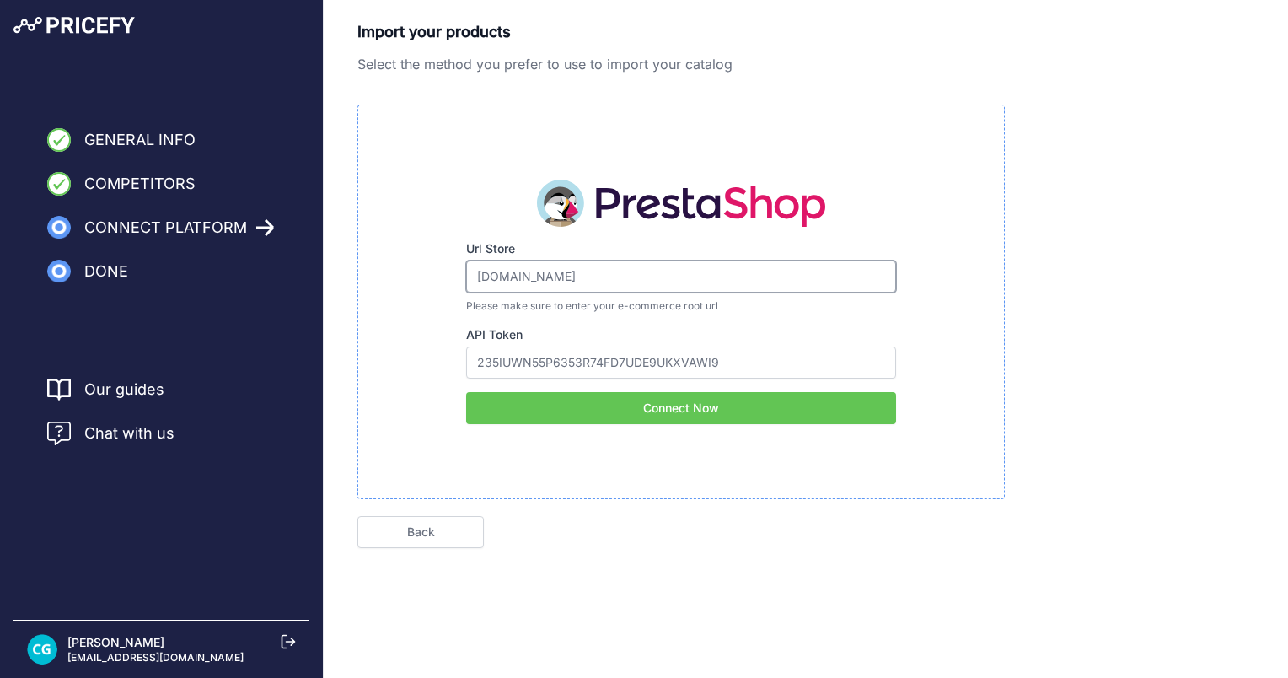
click at [422, 274] on div "Url Store www.acquaclick.com Please make sure to enter your e-commerce root url…" at bounding box center [681, 302] width 592 height 244
paste input "https://www.acquaclick.com/it/"
type input "https://www.acquaclick.com/it/"
click at [650, 409] on button "Connect Now" at bounding box center [681, 408] width 430 height 32
click at [689, 400] on button "Connect Now" at bounding box center [681, 408] width 430 height 32
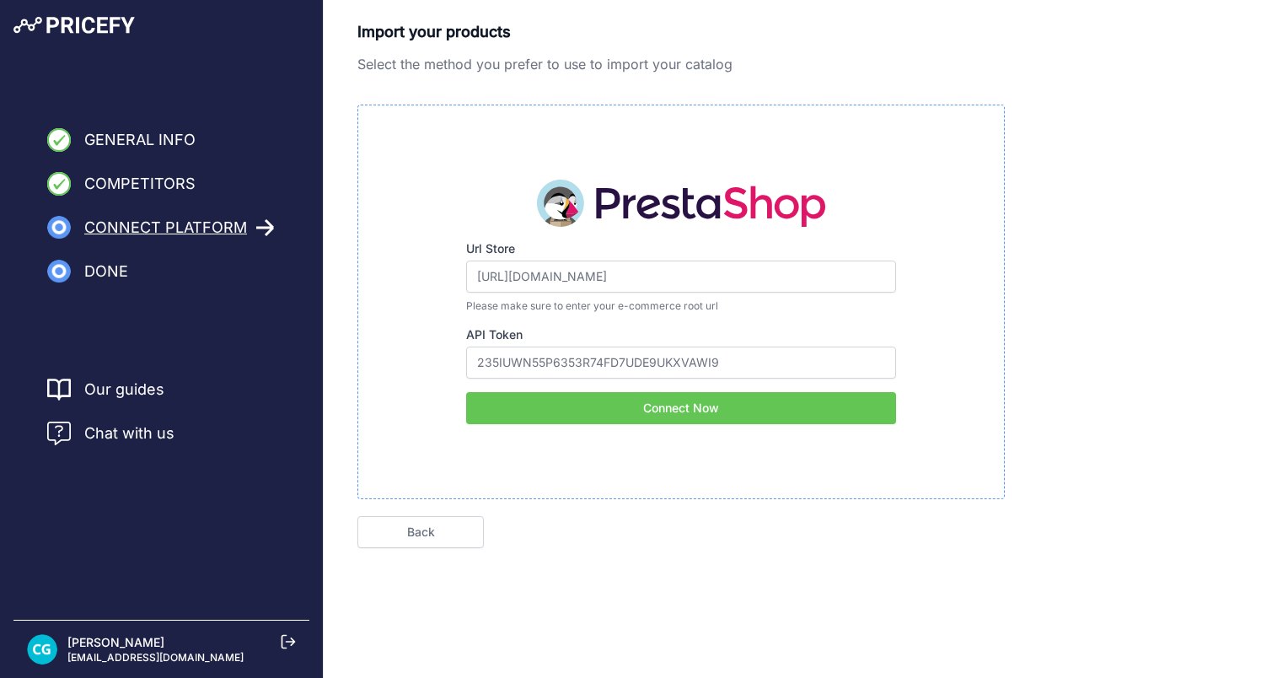
click at [1140, 427] on div "Import your products Select the method you prefer to use to import your catalog…" at bounding box center [805, 284] width 897 height 528
click at [771, 408] on button "Connect Now" at bounding box center [681, 408] width 430 height 32
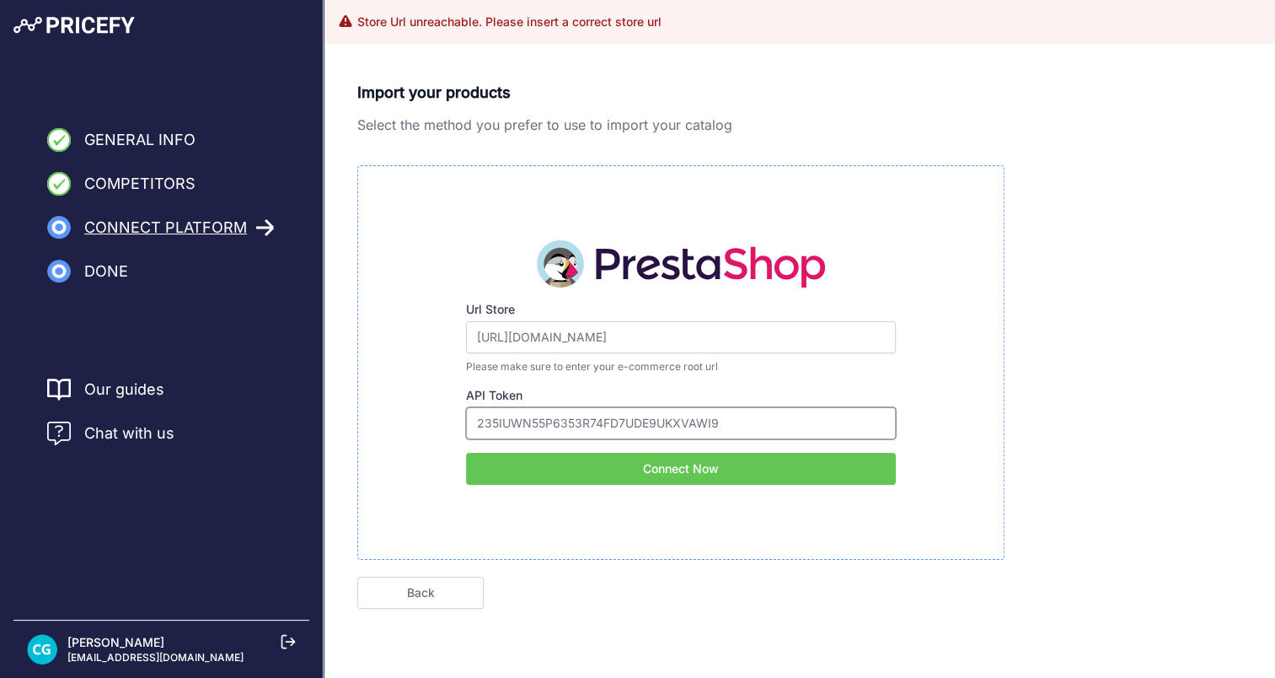
click at [687, 407] on input "235IUWN55P6353R74FD7UDE9UKXVAWI9" at bounding box center [681, 423] width 430 height 32
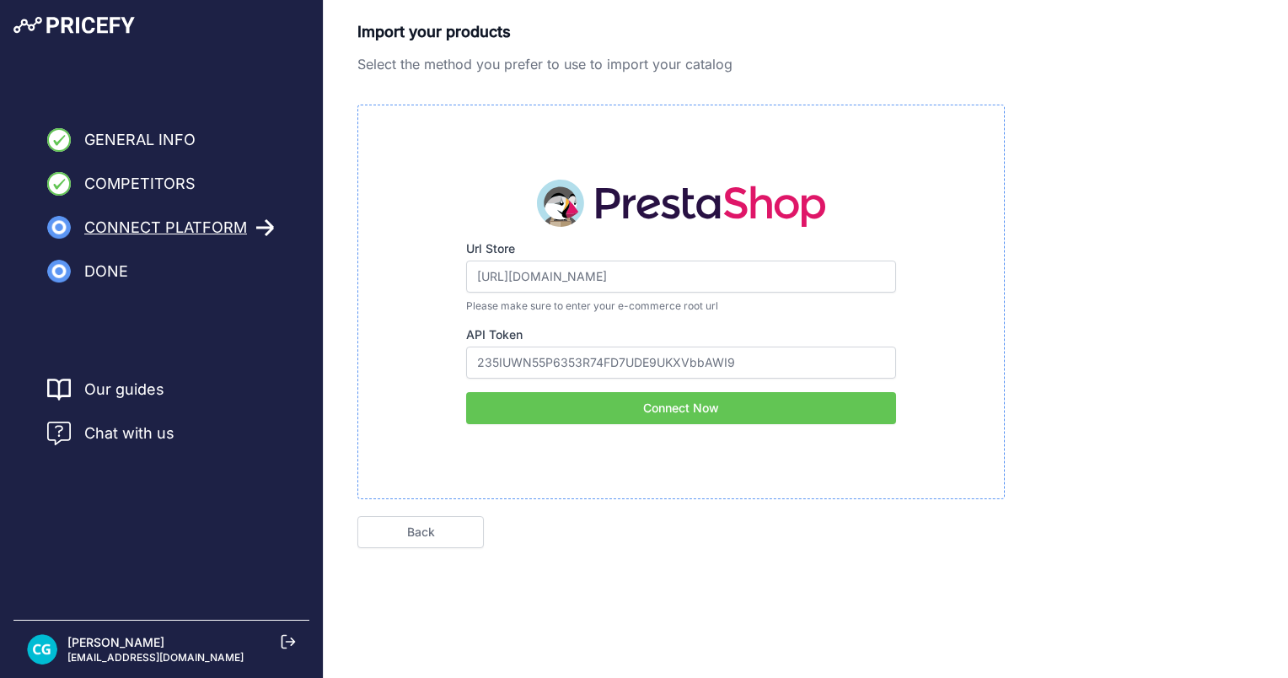
click at [738, 413] on button "Connect Now" at bounding box center [681, 408] width 430 height 32
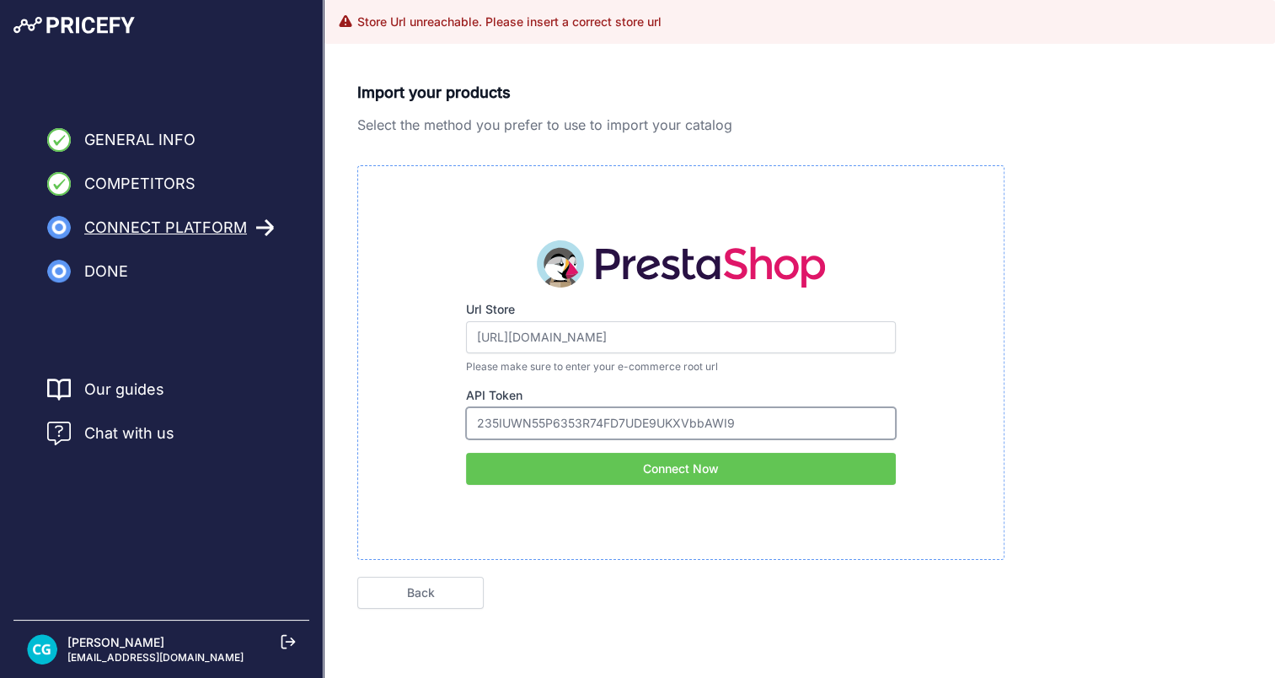
click at [702, 422] on input "235IUWN55P6353R74FD7UDE9UKXVbbAWI9" at bounding box center [681, 423] width 430 height 32
type input "235IUWN55P6353R74FD7UDE9UKXVAWI9"
click at [1123, 309] on div "Import your products Select the method you prefer to use to import your catalog…" at bounding box center [799, 345] width 884 height 528
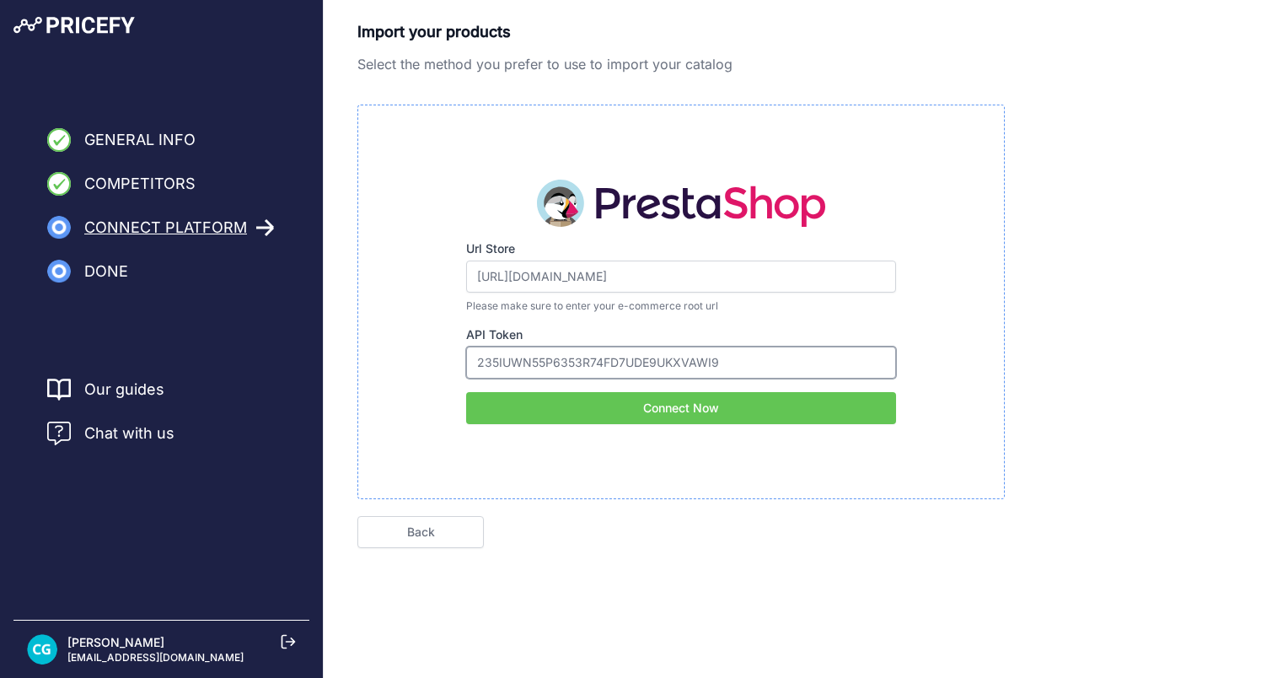
drag, startPoint x: 803, startPoint y: 354, endPoint x: 83, endPoint y: 355, distance: 719.9
click at [83, 355] on div "General Info Competitors Connect Platform Done Finish" at bounding box center [644, 311] width 1288 height 622
type input "V"
paste input "235IUWN55P6353R74FD7UDE9UKXVAWI9"
type input "235IUWN55P6353R74FD7UDE9UKXVAWI9"
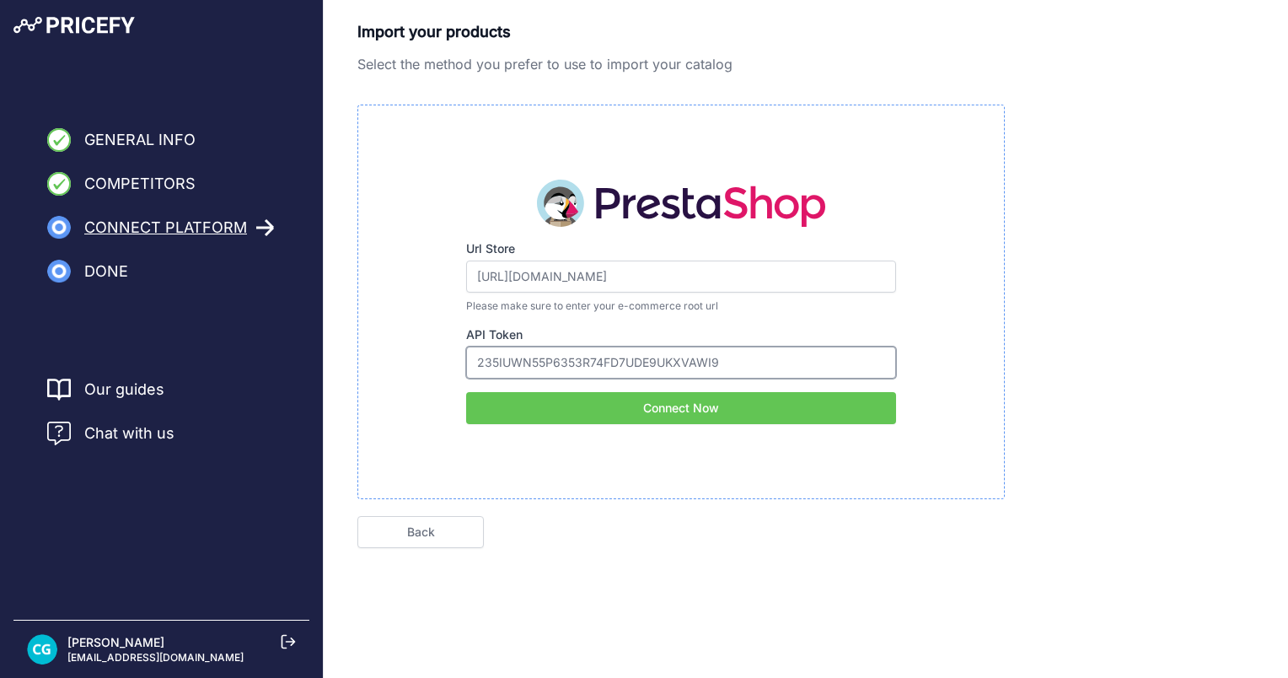
click button "Next" at bounding box center [0, 0] width 0 height 0
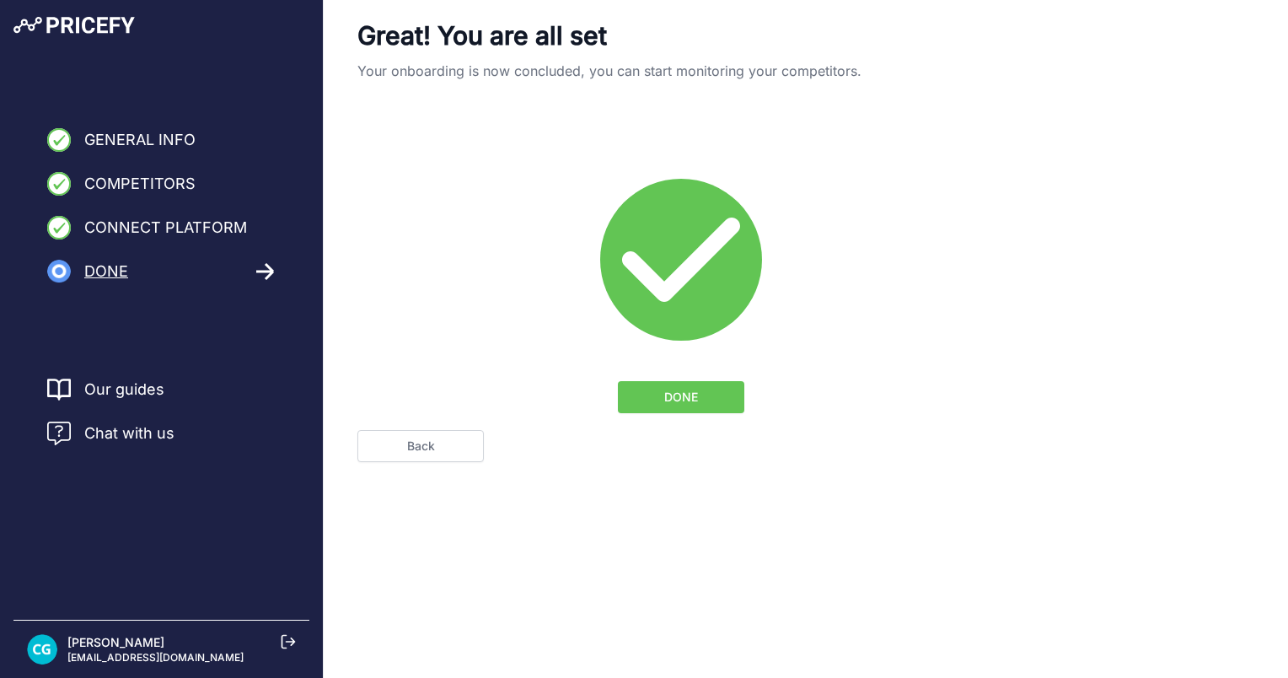
click at [716, 395] on button "DONE" at bounding box center [681, 397] width 126 height 32
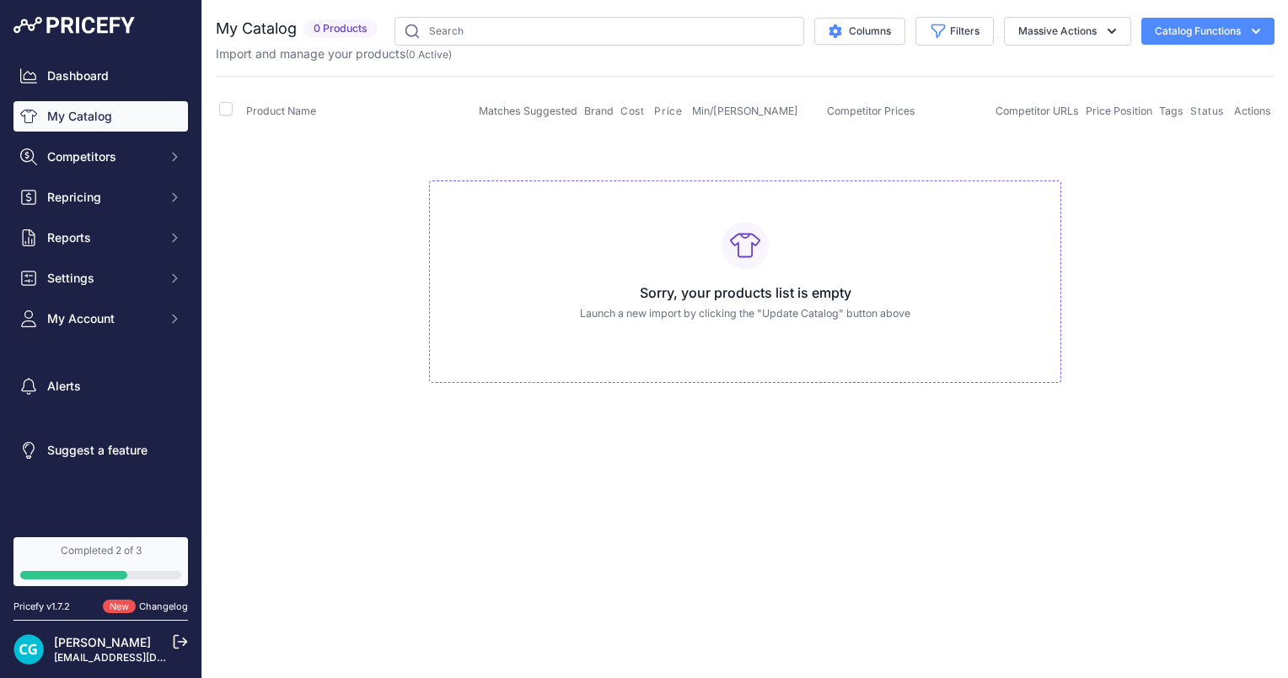
click at [805, 270] on div "Sorry, your products list is empty Launch a new import by clicking the "Update …" at bounding box center [745, 281] width 632 height 203
click at [622, 226] on div "Sorry, your products list is empty Launch a new import by clicking the "Update …" at bounding box center [745, 281] width 632 height 203
click at [231, 98] on th at bounding box center [226, 111] width 20 height 42
click at [226, 110] on input "checkbox" at bounding box center [225, 108] width 13 height 13
checkbox input "true"
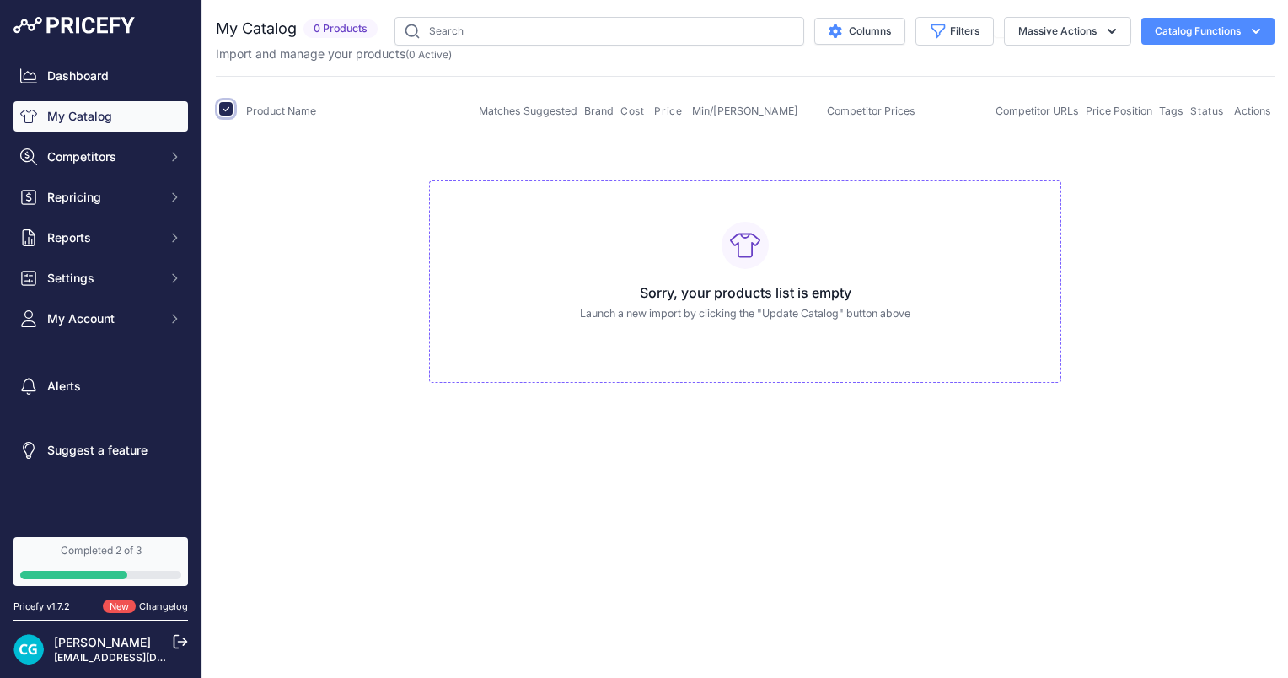
click at [226, 105] on input "checkbox" at bounding box center [225, 108] width 13 height 13
checkbox input "false"
click at [89, 155] on span "Competitors" at bounding box center [102, 156] width 110 height 17
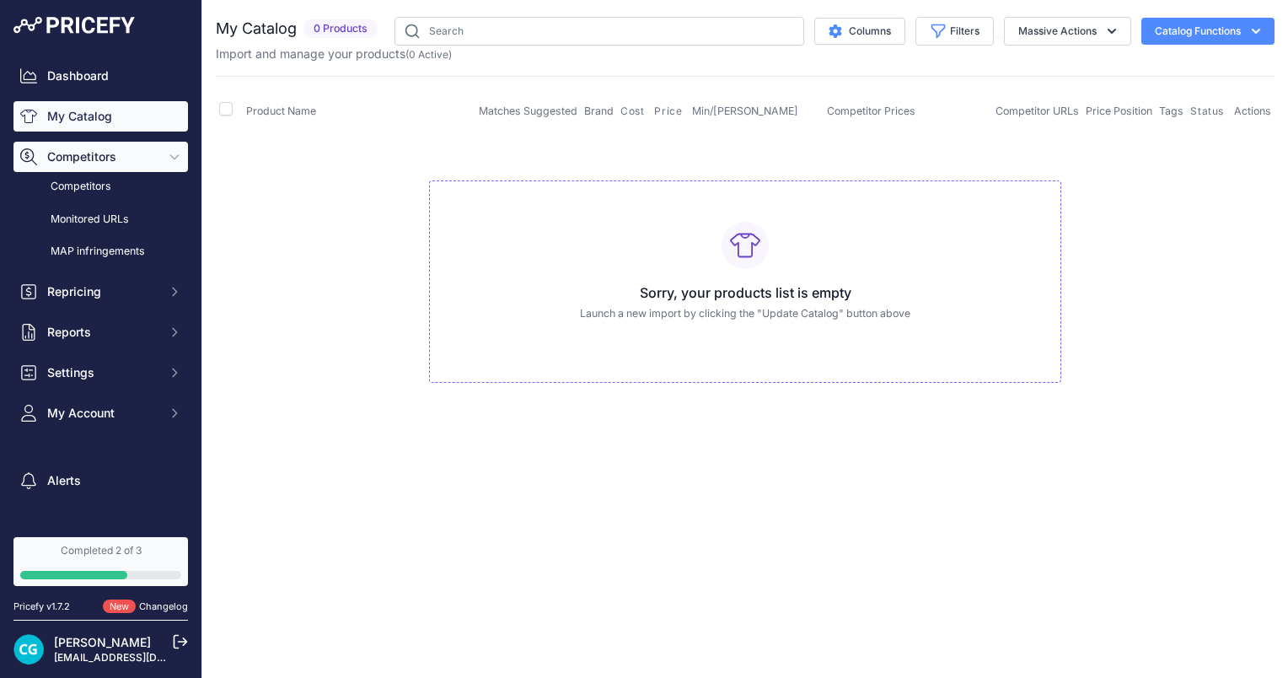
click at [98, 169] on button "Competitors" at bounding box center [100, 157] width 175 height 30
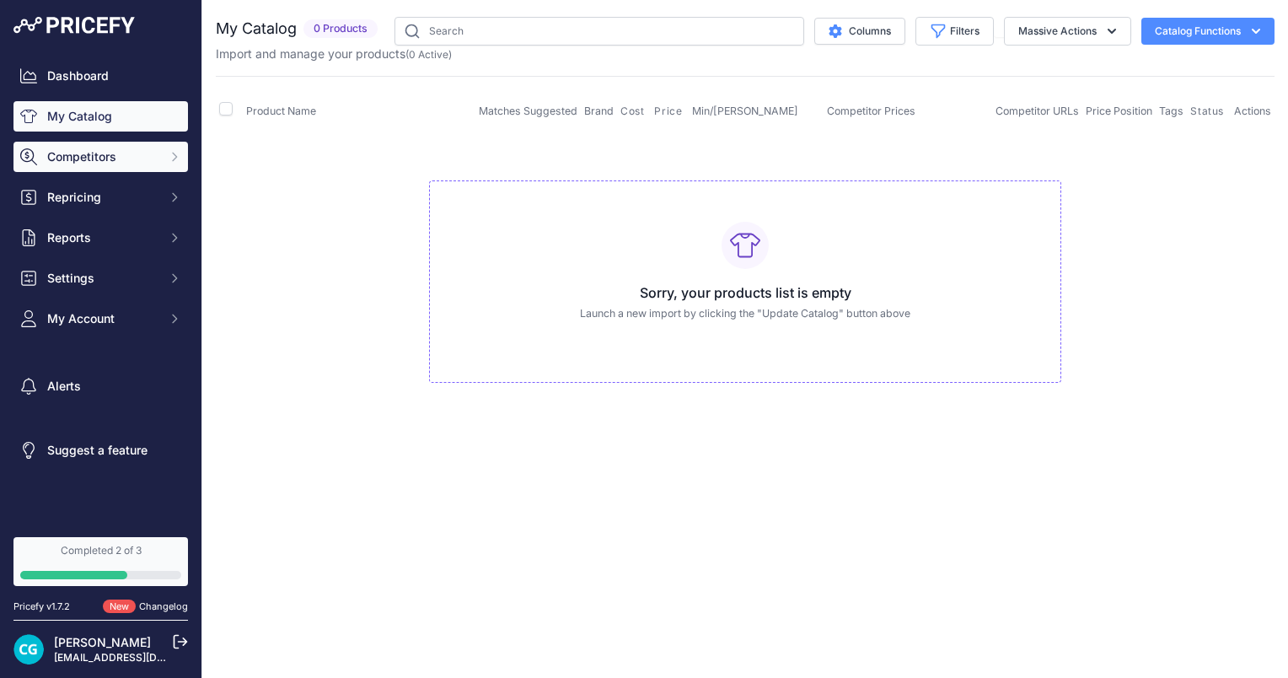
click at [93, 145] on button "Competitors" at bounding box center [100, 157] width 175 height 30
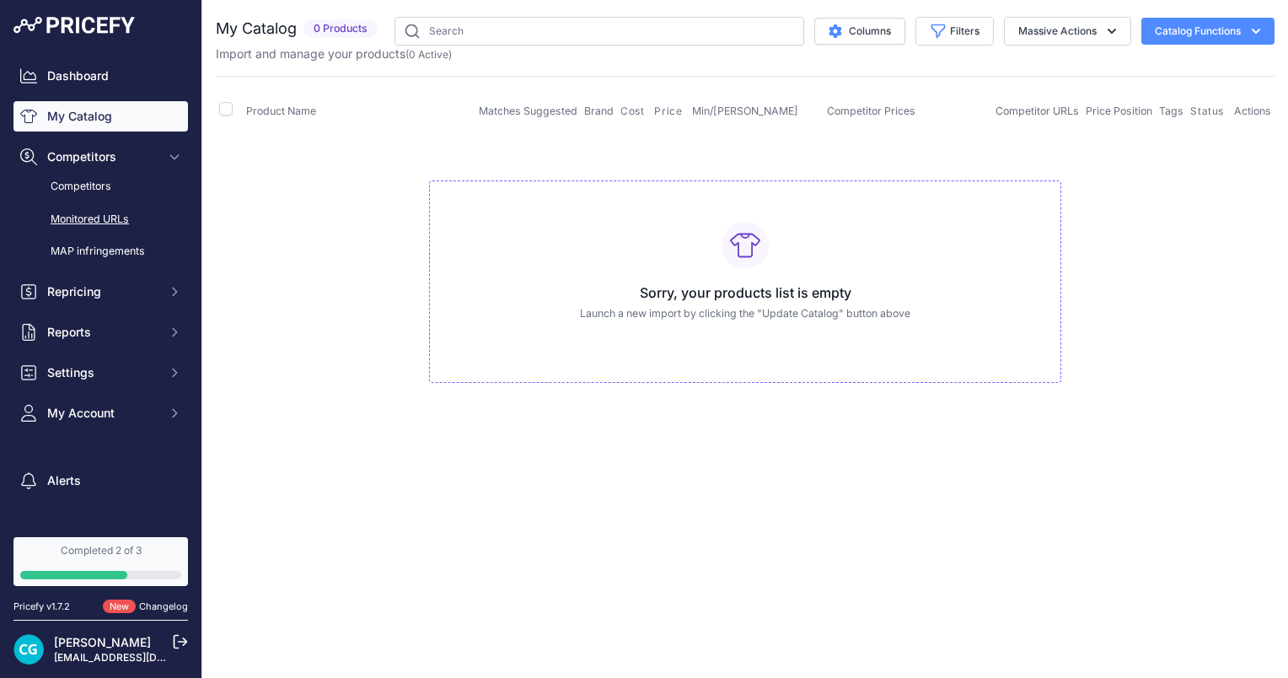
click at [110, 222] on link "Monitored URLs" at bounding box center [100, 220] width 175 height 30
click at [89, 181] on link "Competitors" at bounding box center [100, 187] width 175 height 30
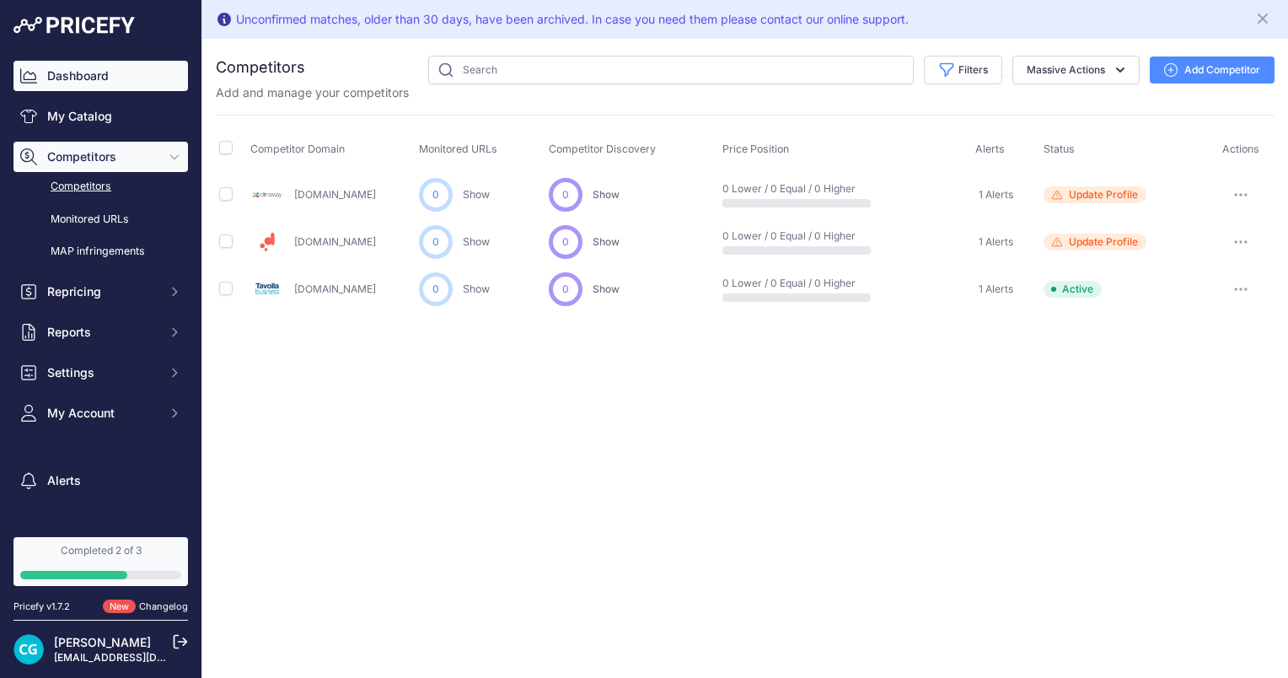
click at [54, 70] on link "Dashboard" at bounding box center [100, 76] width 175 height 30
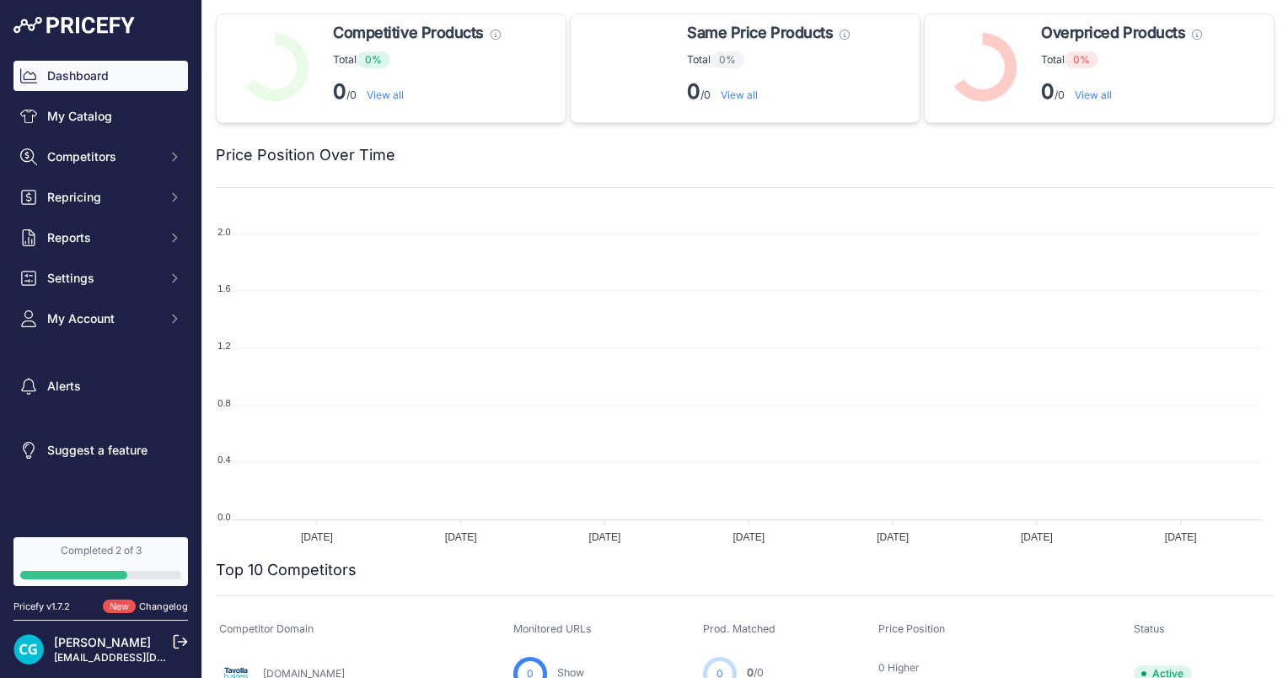
click at [45, 121] on link "My Catalog" at bounding box center [100, 116] width 175 height 30
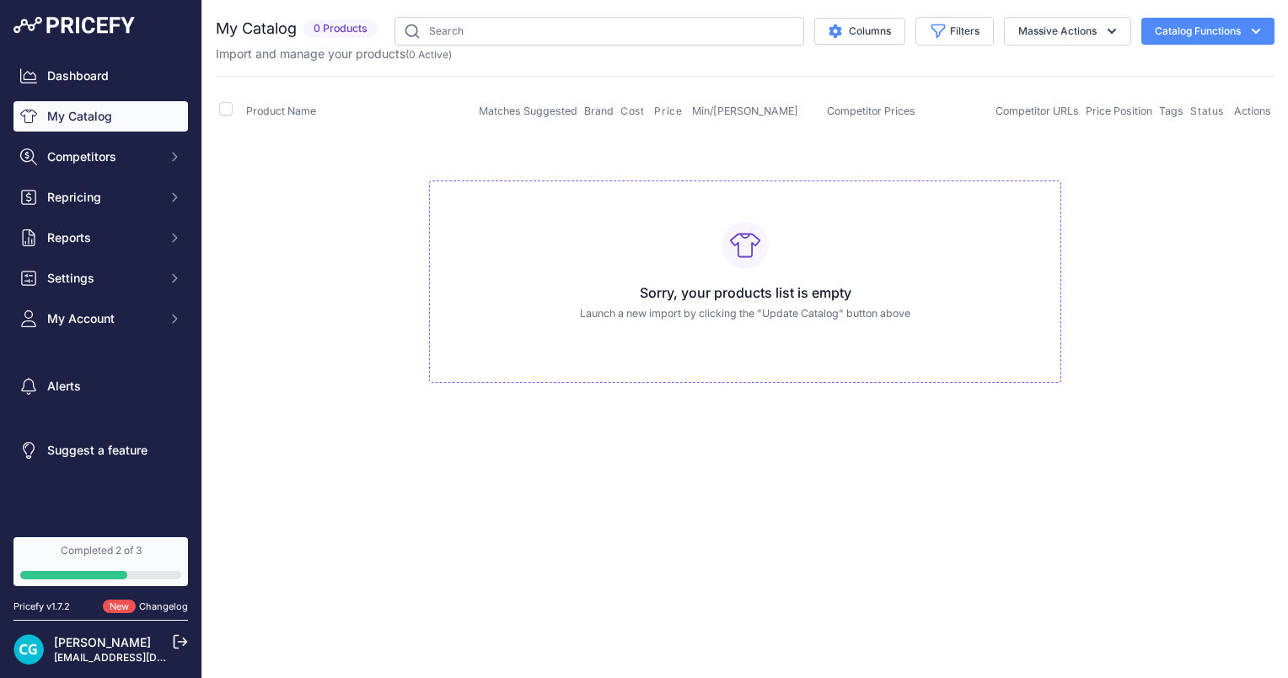
click at [644, 277] on div "Sorry, your products list is empty Launch a new import by clicking the "Update …" at bounding box center [745, 281] width 632 height 203
click at [749, 287] on h3 "Sorry, your products list is empty" at bounding box center [745, 292] width 604 height 20
click at [771, 332] on div "Sorry, your products list is empty Launch a new import by clicking the "Update …" at bounding box center [745, 281] width 632 height 203
click at [882, 303] on div "Sorry, your products list is empty Launch a new import by clicking the "Update …" at bounding box center [745, 281] width 632 height 203
click at [1217, 34] on button "Catalog Functions" at bounding box center [1207, 31] width 133 height 27
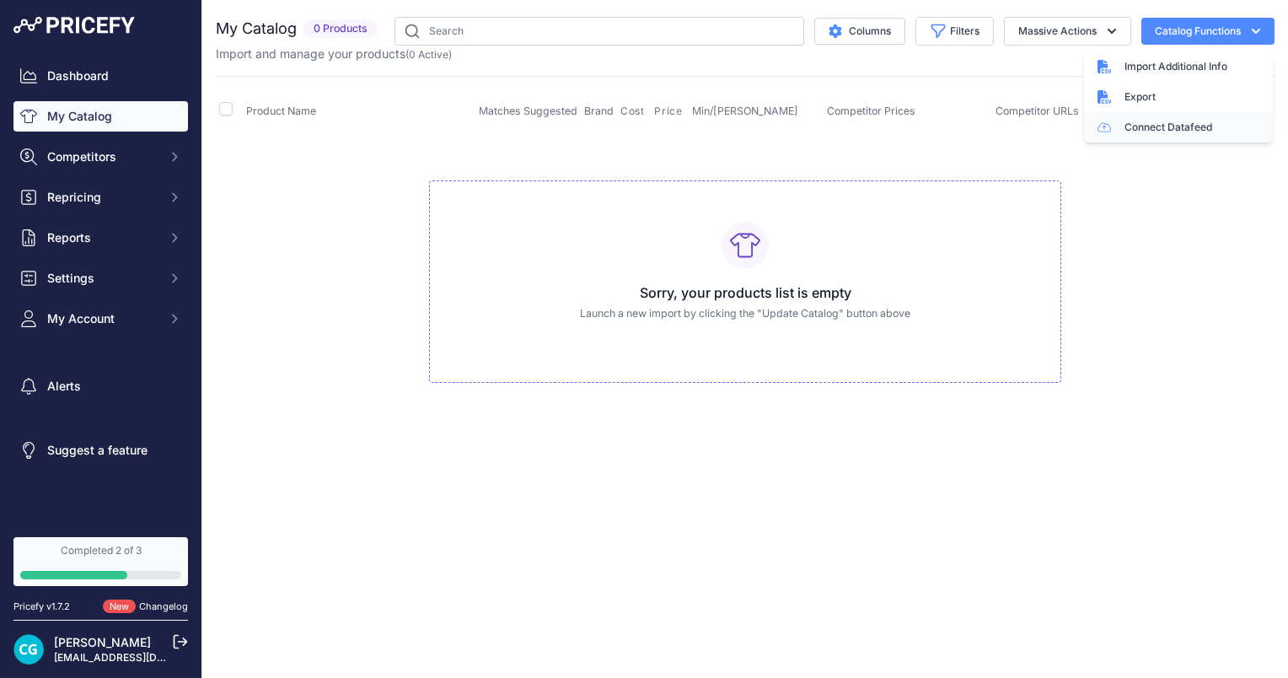
click at [1181, 129] on link "Connect Datafeed" at bounding box center [1178, 127] width 189 height 30
click at [1178, 36] on button "Catalog Functions" at bounding box center [1207, 31] width 133 height 27
click at [1069, 34] on button "Massive Actions" at bounding box center [1067, 31] width 127 height 29
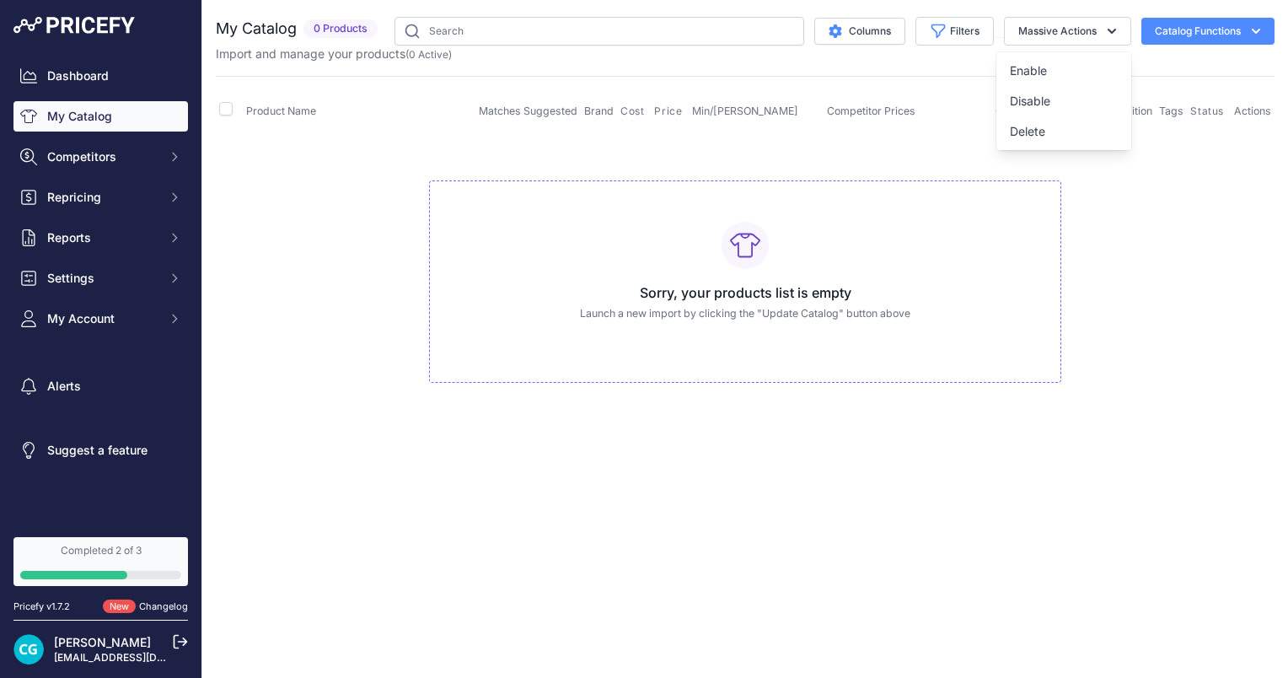
click at [1180, 20] on button "Catalog Functions" at bounding box center [1207, 31] width 133 height 27
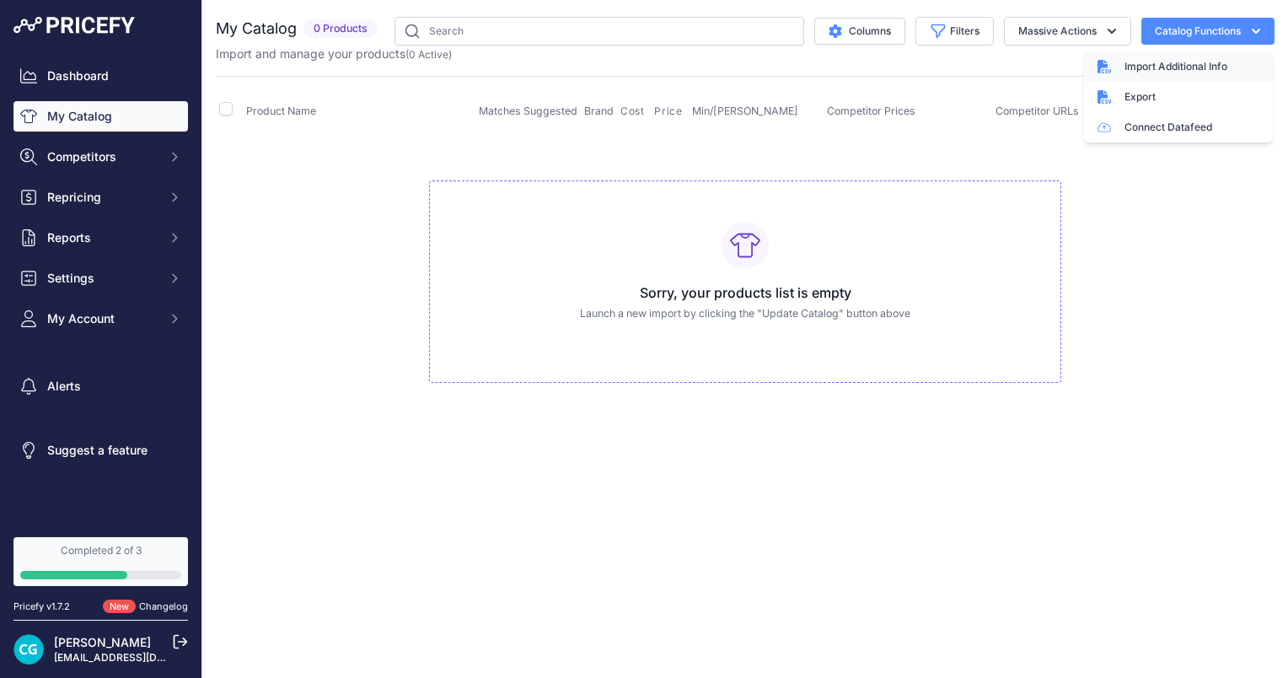
click at [1144, 65] on span "Import Additional Info" at bounding box center [1176, 66] width 103 height 13
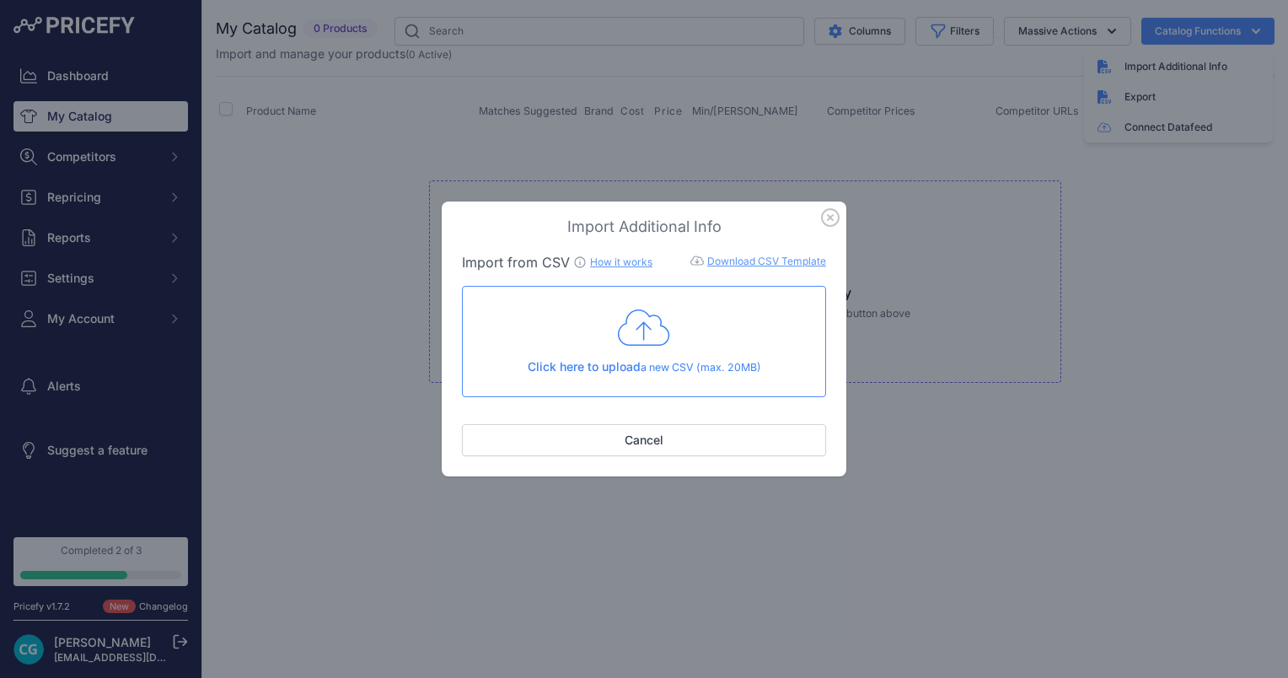
click at [621, 263] on link "How it works" at bounding box center [621, 261] width 62 height 13
click at [754, 259] on link "Download CSV Template" at bounding box center [766, 261] width 119 height 13
click at [685, 346] on div "Click here to upload a new CSV (max. 20MB)" at bounding box center [644, 341] width 336 height 69
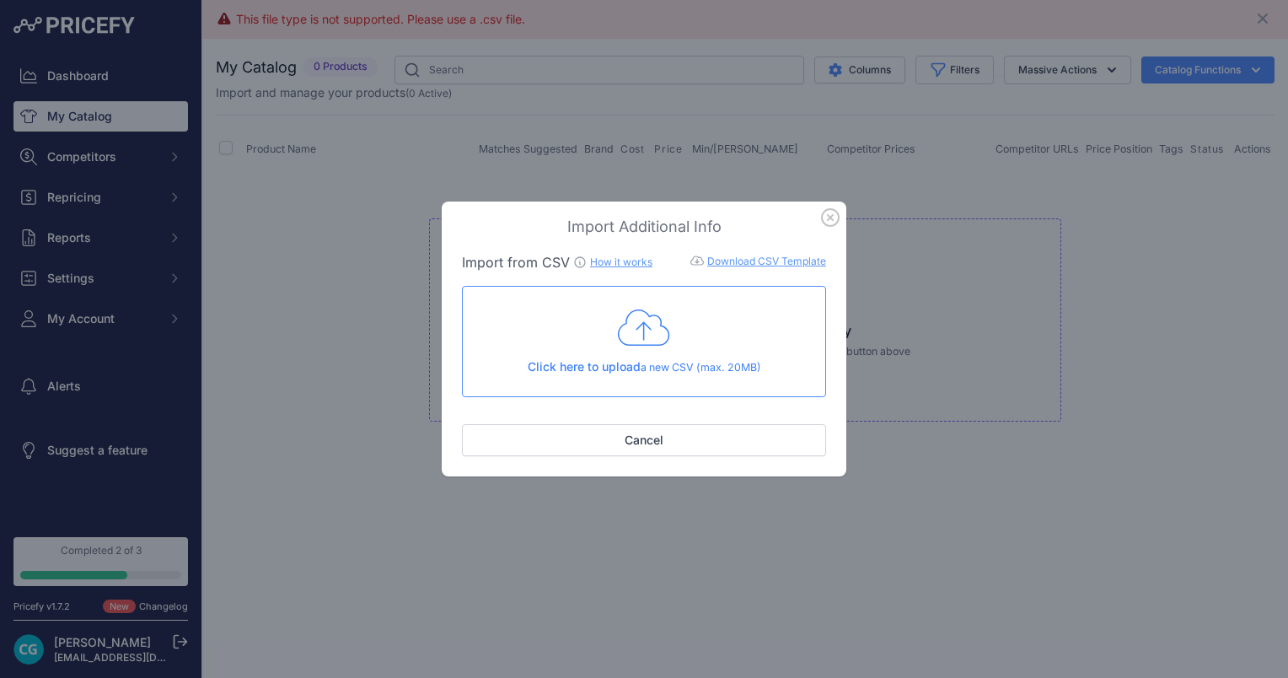
click at [666, 347] on icon at bounding box center [644, 328] width 52 height 42
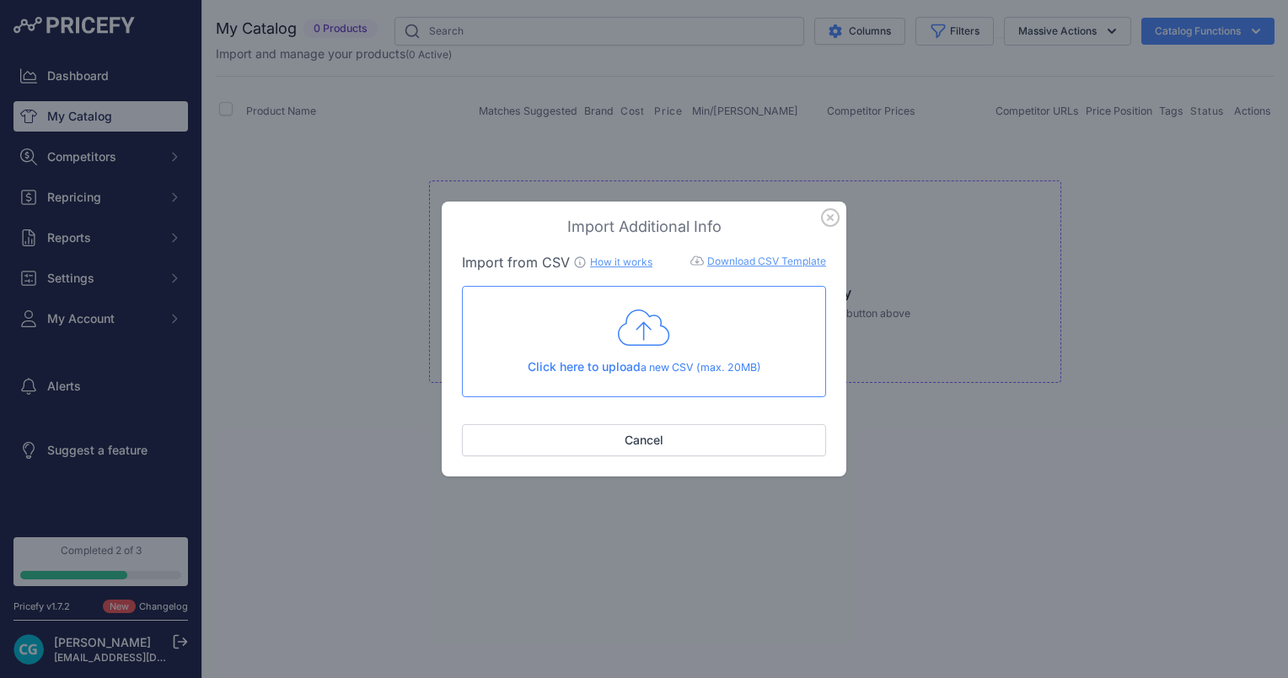
click at [630, 347] on icon at bounding box center [644, 328] width 52 height 42
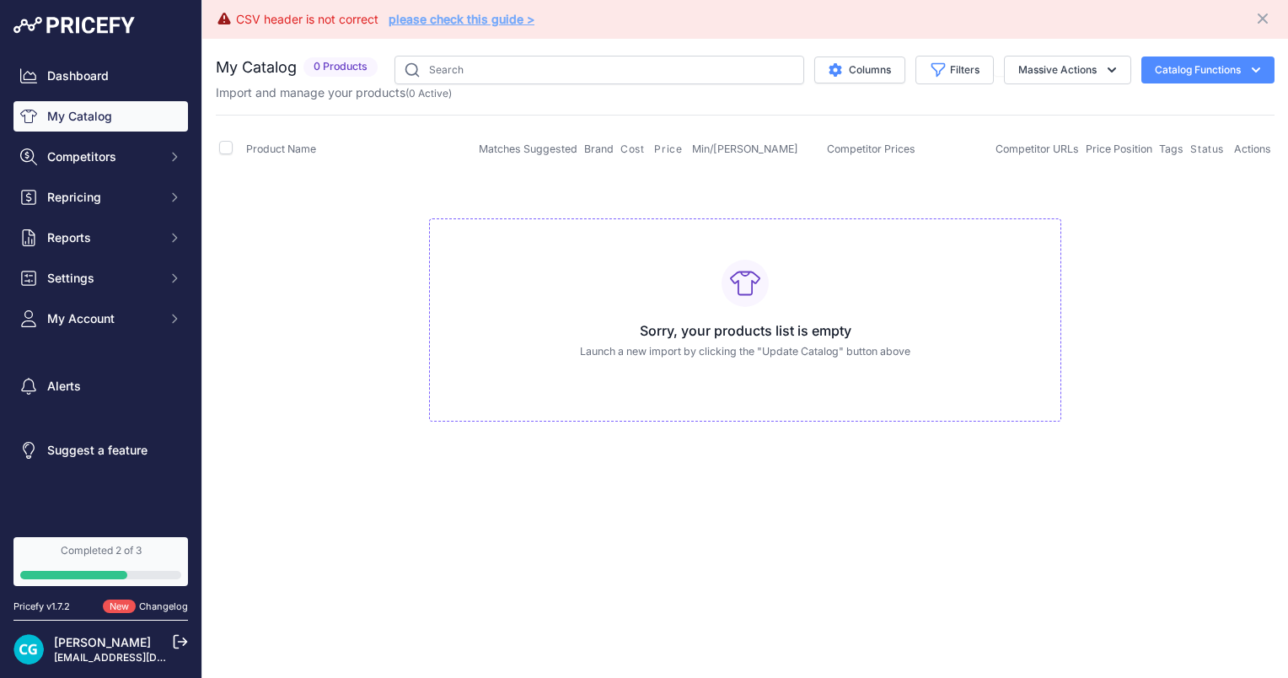
click at [481, 13] on link "please check this guide >" at bounding box center [462, 19] width 146 height 14
click at [71, 322] on span "My Account" at bounding box center [102, 318] width 110 height 17
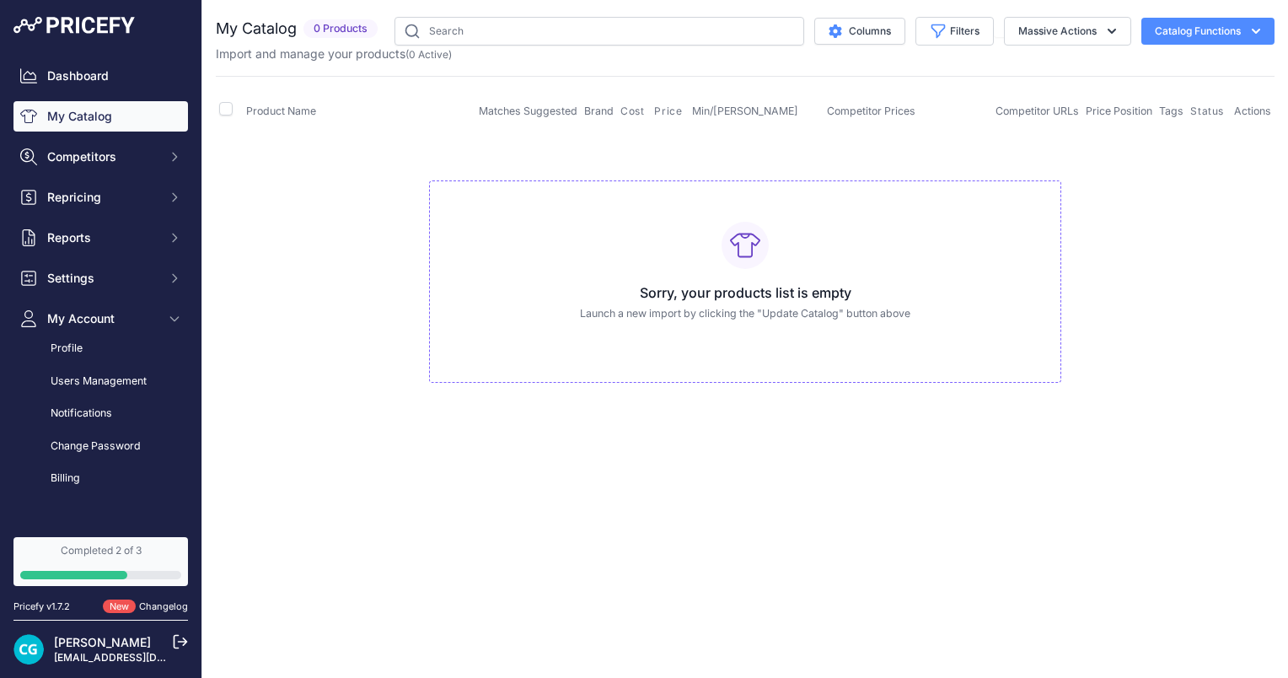
click at [381, 489] on div "CSV header is not correct please check this guide > Close You are not connected…" at bounding box center [745, 339] width 1086 height 678
click at [778, 277] on div "Sorry, your products list is empty Launch a new import by clicking the "Update …" at bounding box center [745, 281] width 632 height 203
click at [921, 19] on button "Filters" at bounding box center [955, 31] width 78 height 29
click at [905, 23] on div "Filters" at bounding box center [949, 31] width 89 height 29
click at [897, 35] on button "Columns" at bounding box center [859, 31] width 91 height 27
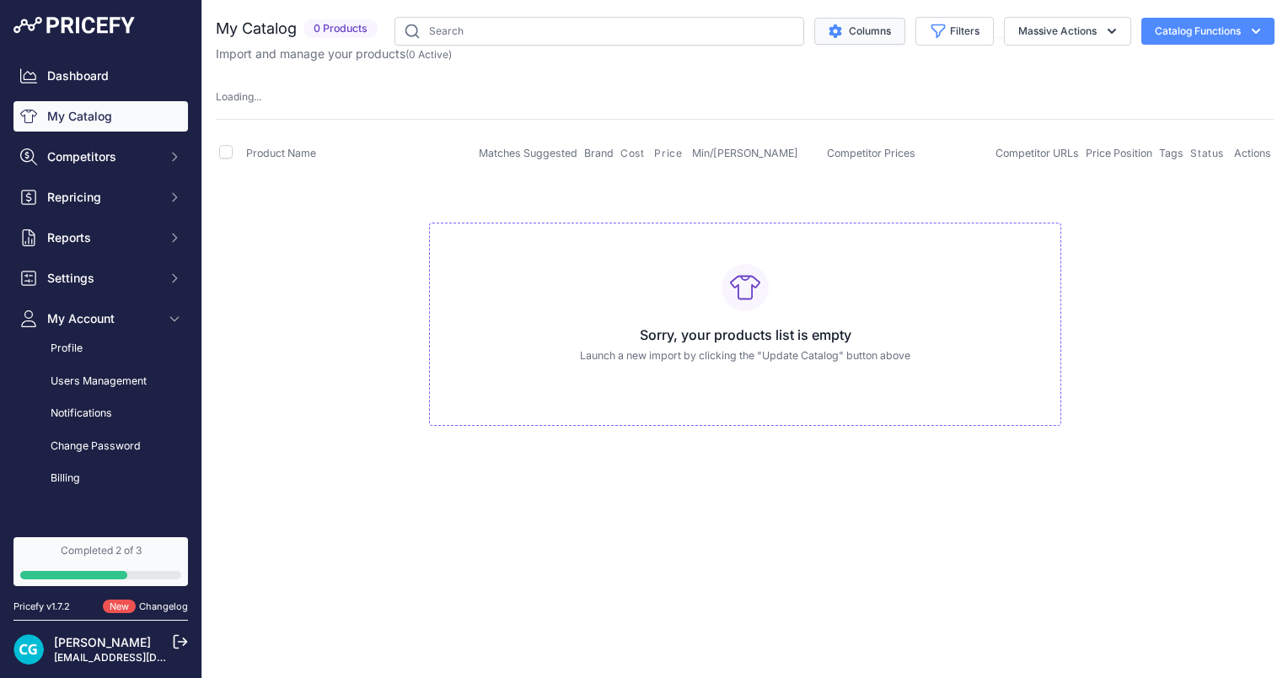
click at [895, 24] on button "Columns" at bounding box center [859, 31] width 91 height 27
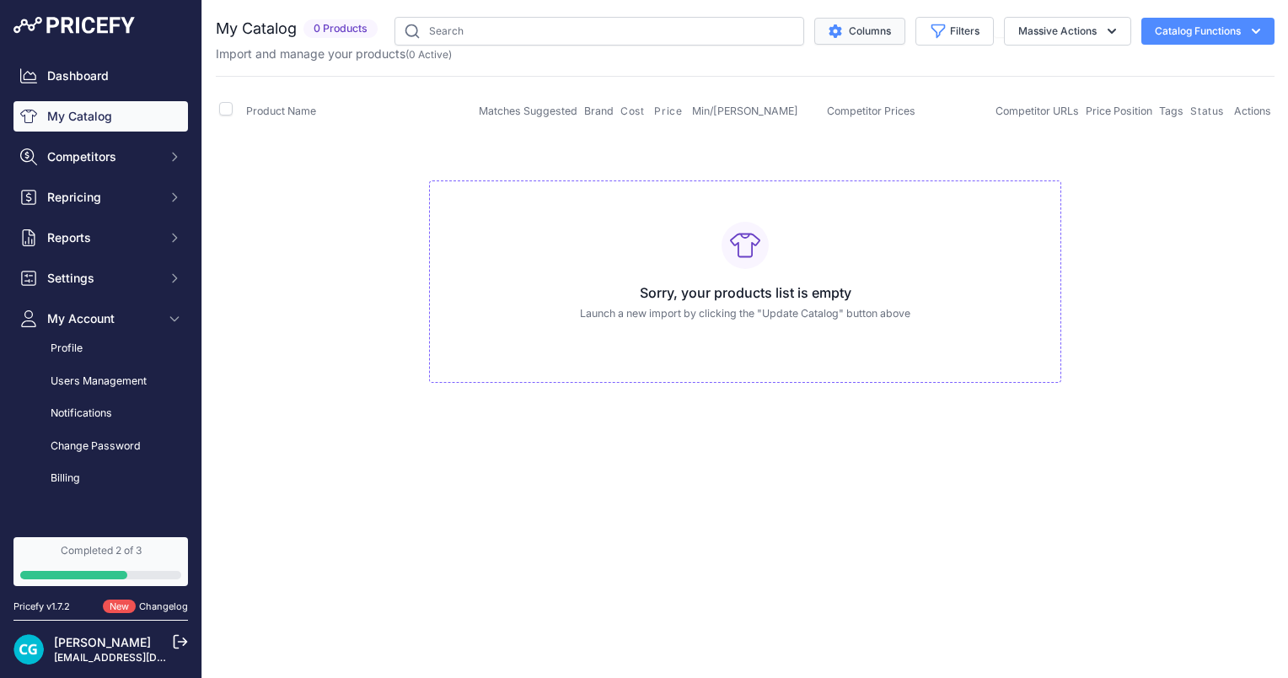
click at [895, 44] on button "Columns" at bounding box center [859, 31] width 91 height 27
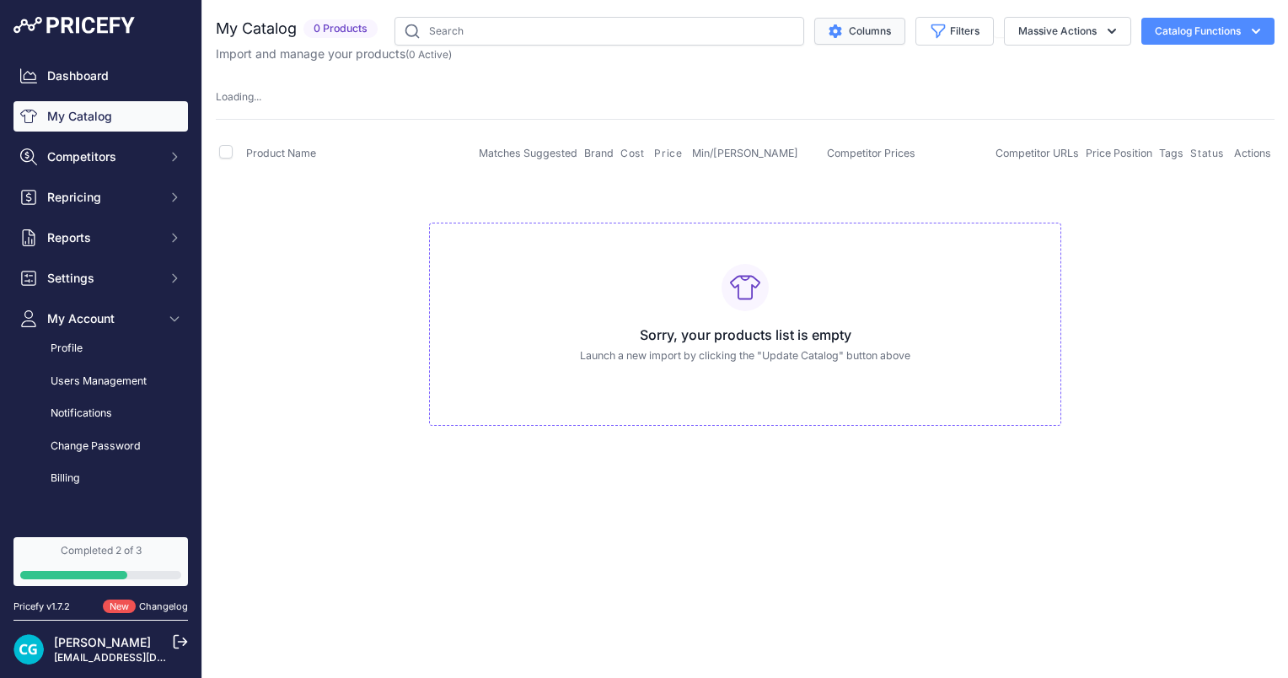
click at [895, 44] on button "Columns" at bounding box center [859, 31] width 91 height 27
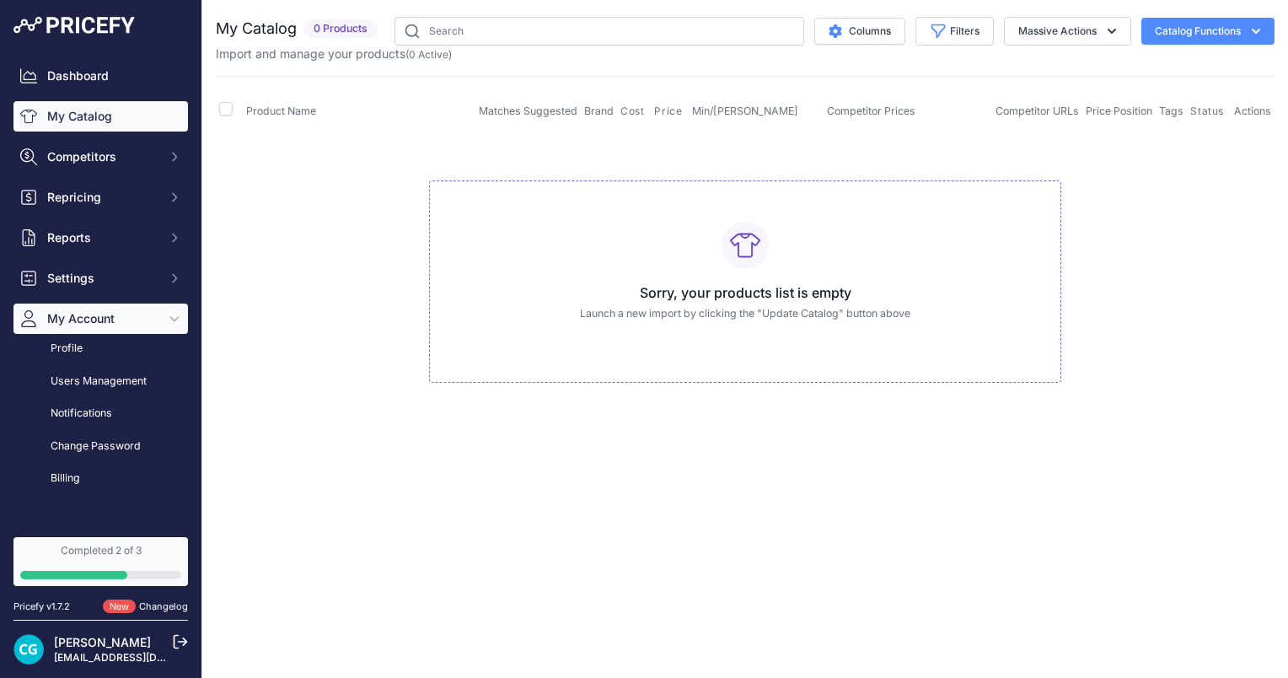
click at [61, 329] on button "My Account" at bounding box center [100, 318] width 175 height 30
click at [68, 352] on link "Profile" at bounding box center [100, 349] width 175 height 30
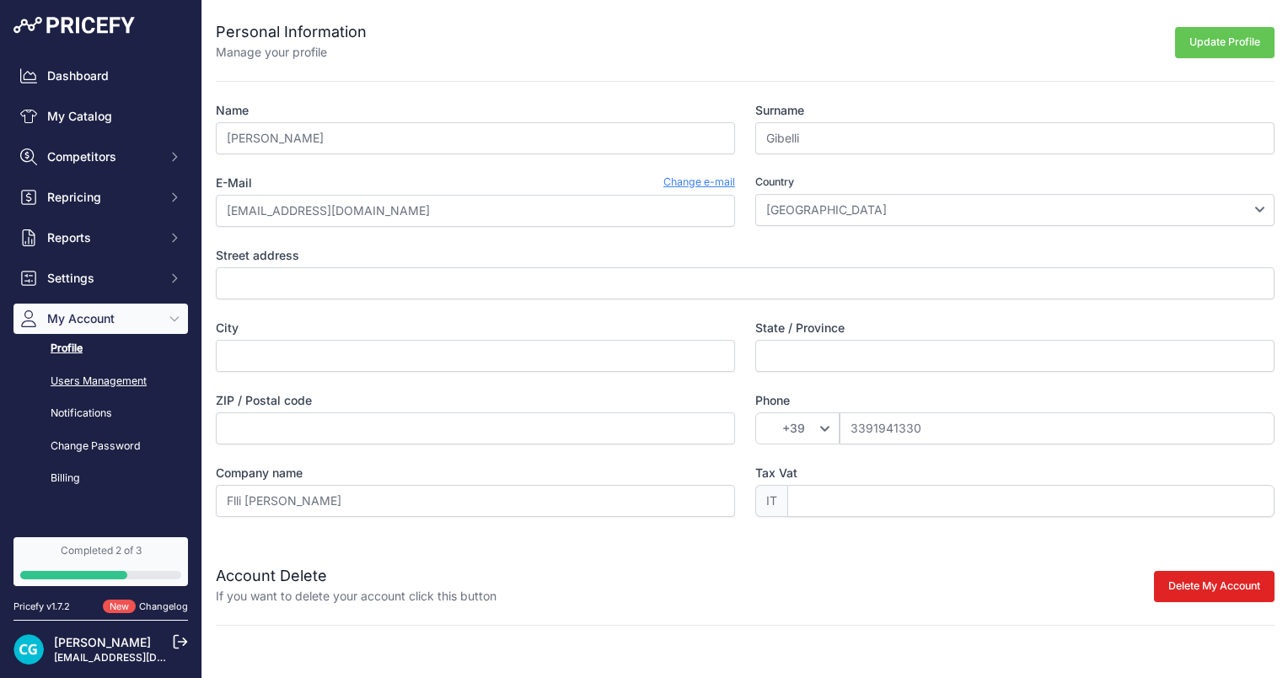
click at [92, 384] on link "Users Management" at bounding box center [100, 382] width 175 height 30
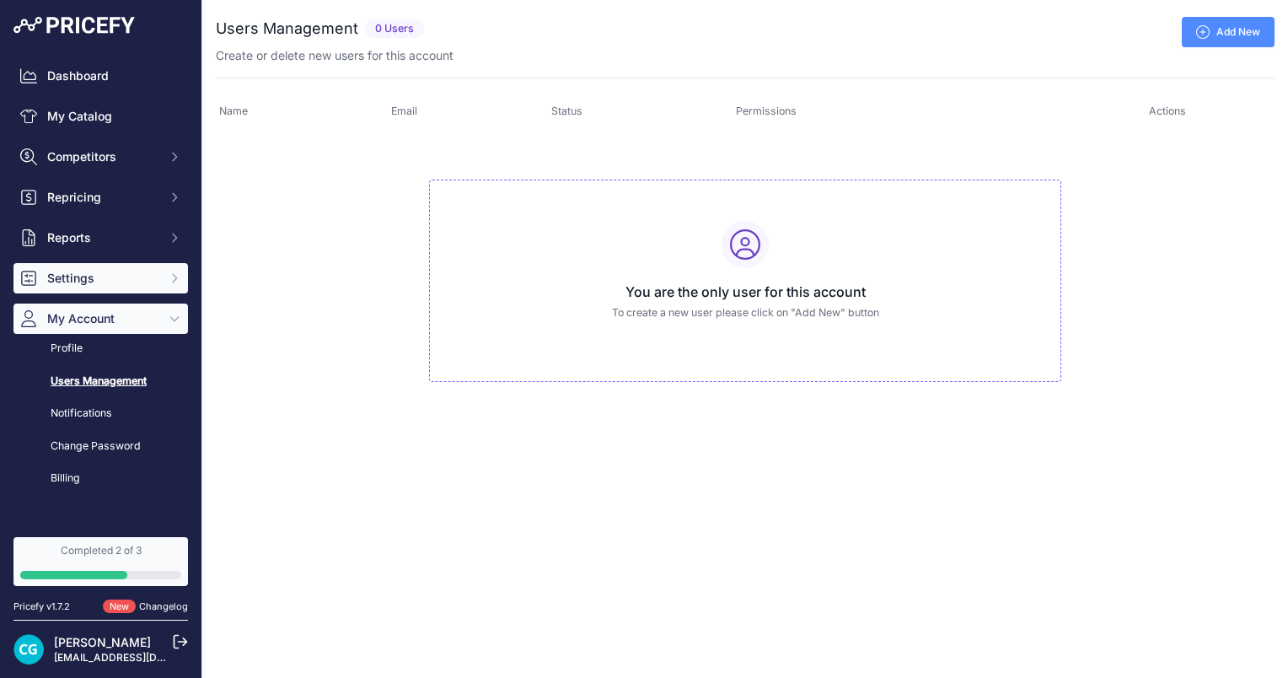
click at [117, 287] on button "Settings" at bounding box center [100, 278] width 175 height 30
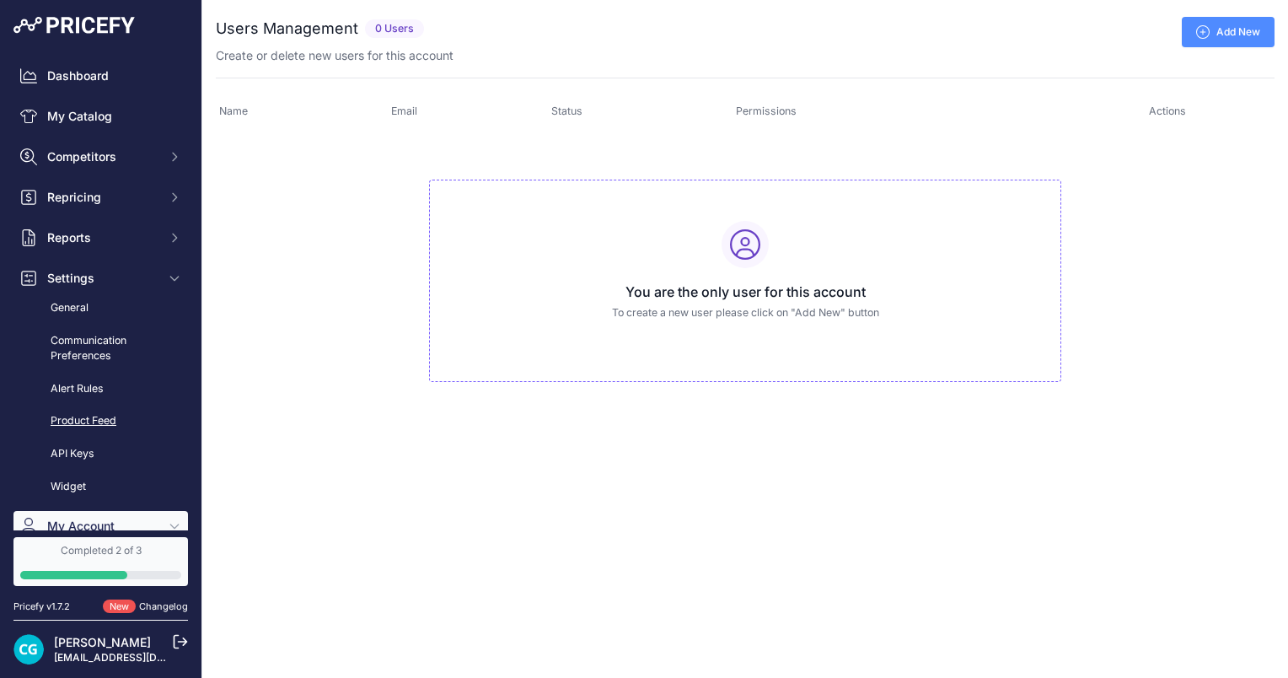
click at [87, 430] on link "Product Feed" at bounding box center [100, 421] width 175 height 30
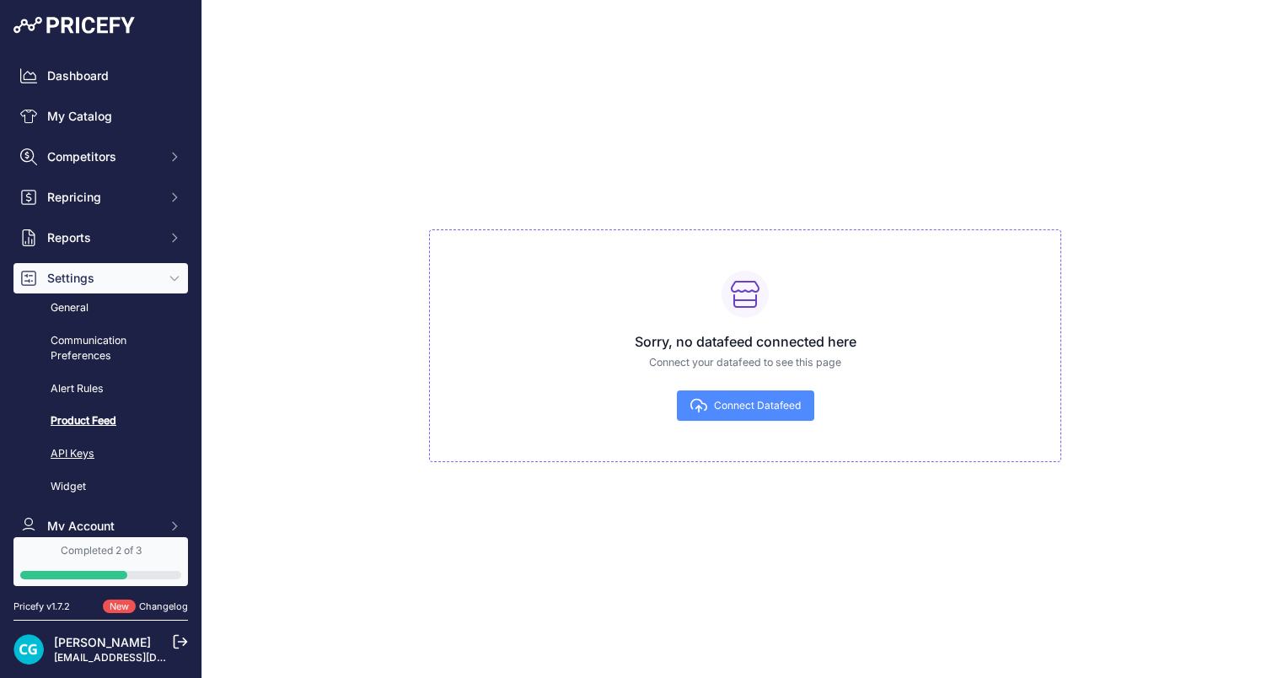
click at [82, 443] on link "API Keys" at bounding box center [100, 454] width 175 height 30
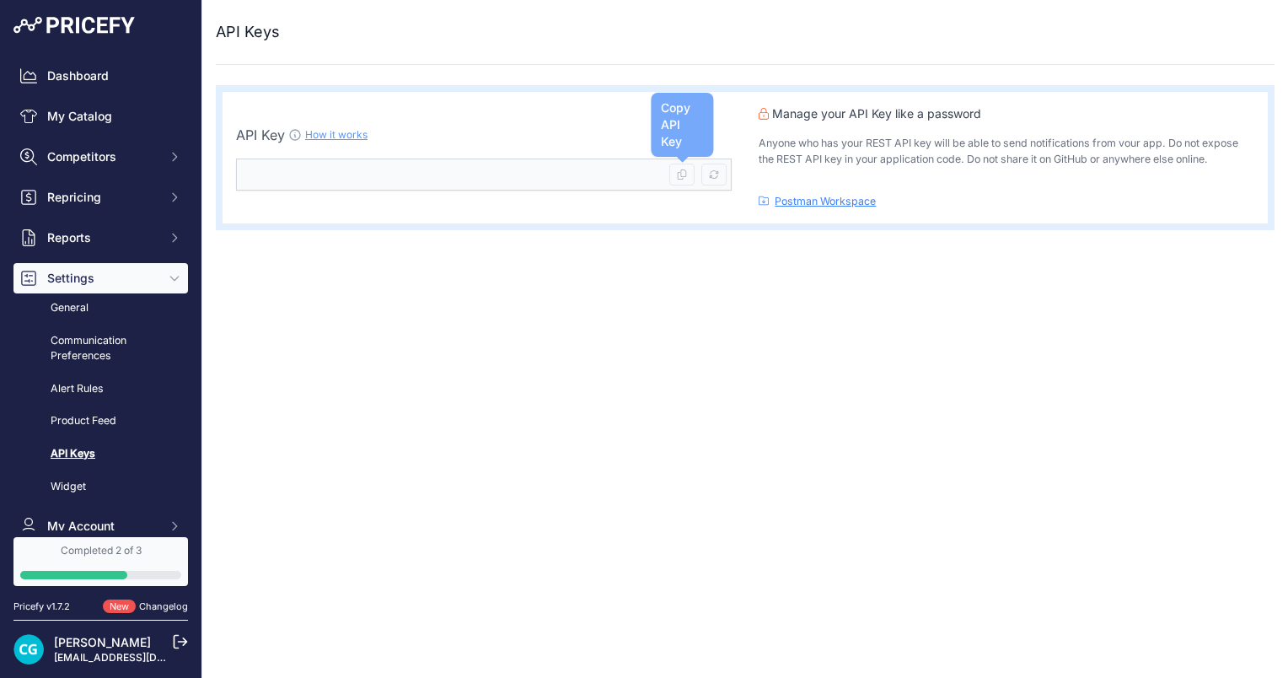
click at [687, 173] on icon at bounding box center [682, 174] width 10 height 10
click at [123, 303] on link "General" at bounding box center [100, 308] width 175 height 30
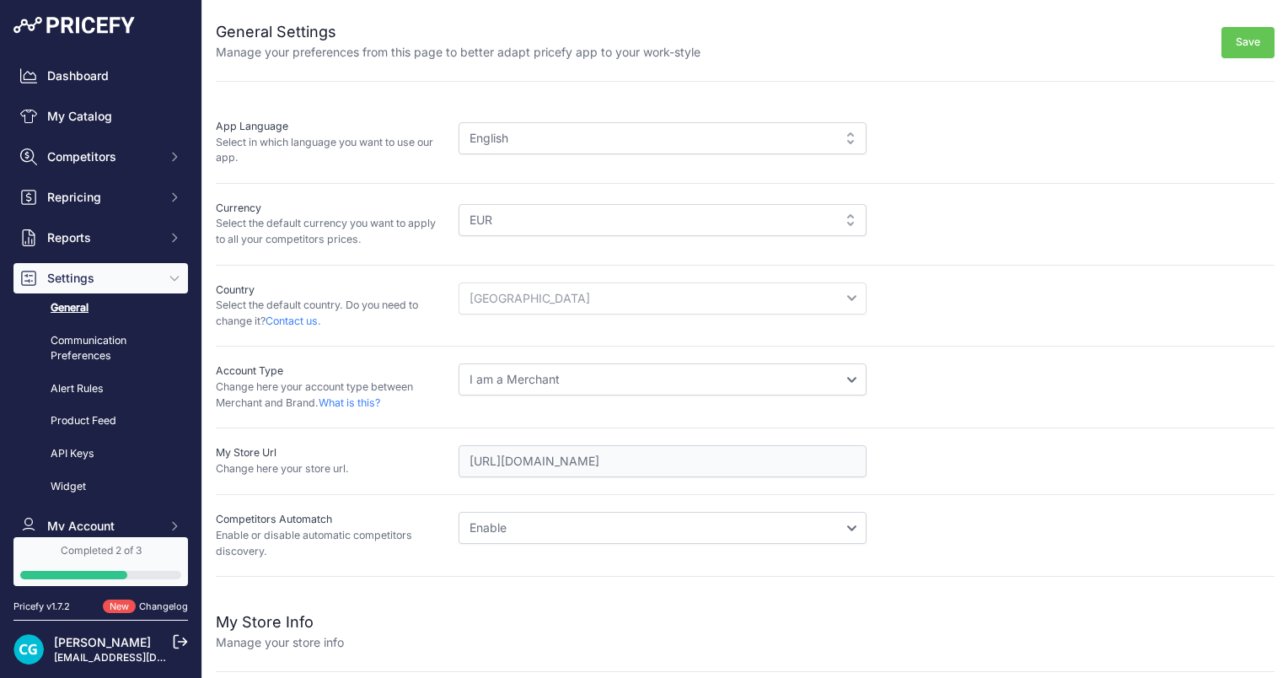
click at [617, 476] on div "My Store Url Change here your store url. [URL][DOMAIN_NAME]" at bounding box center [745, 461] width 1059 height 67
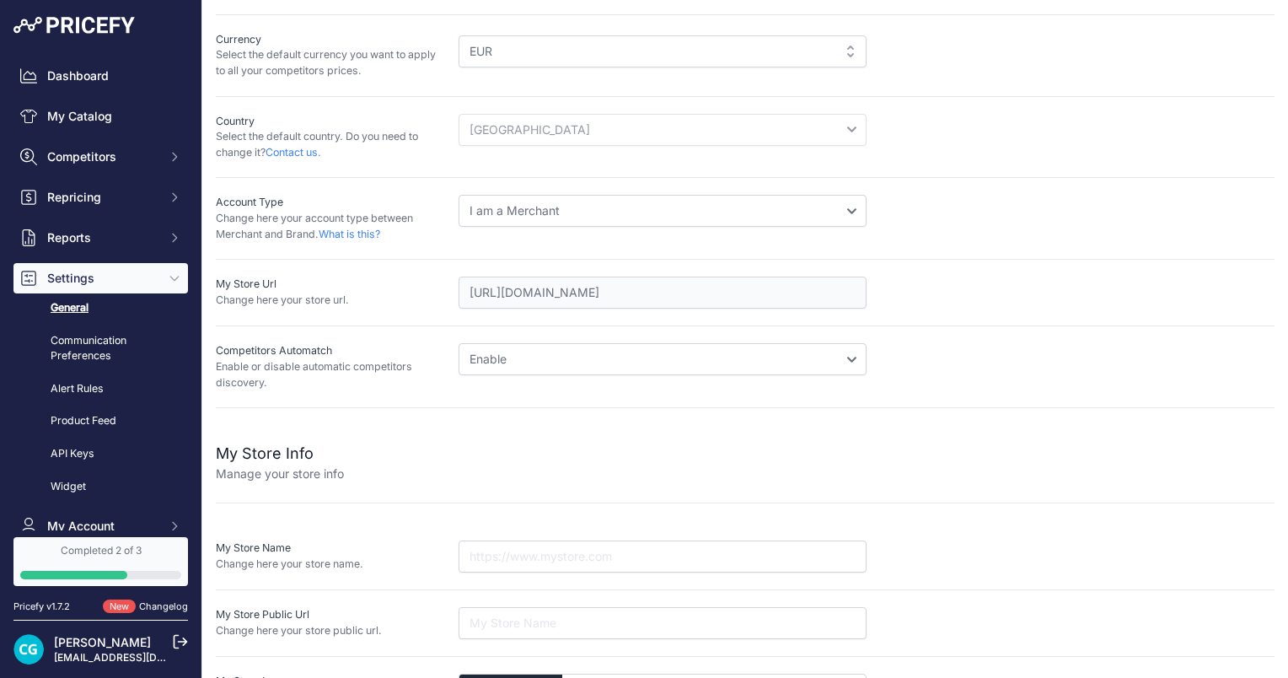
scroll to position [231, 0]
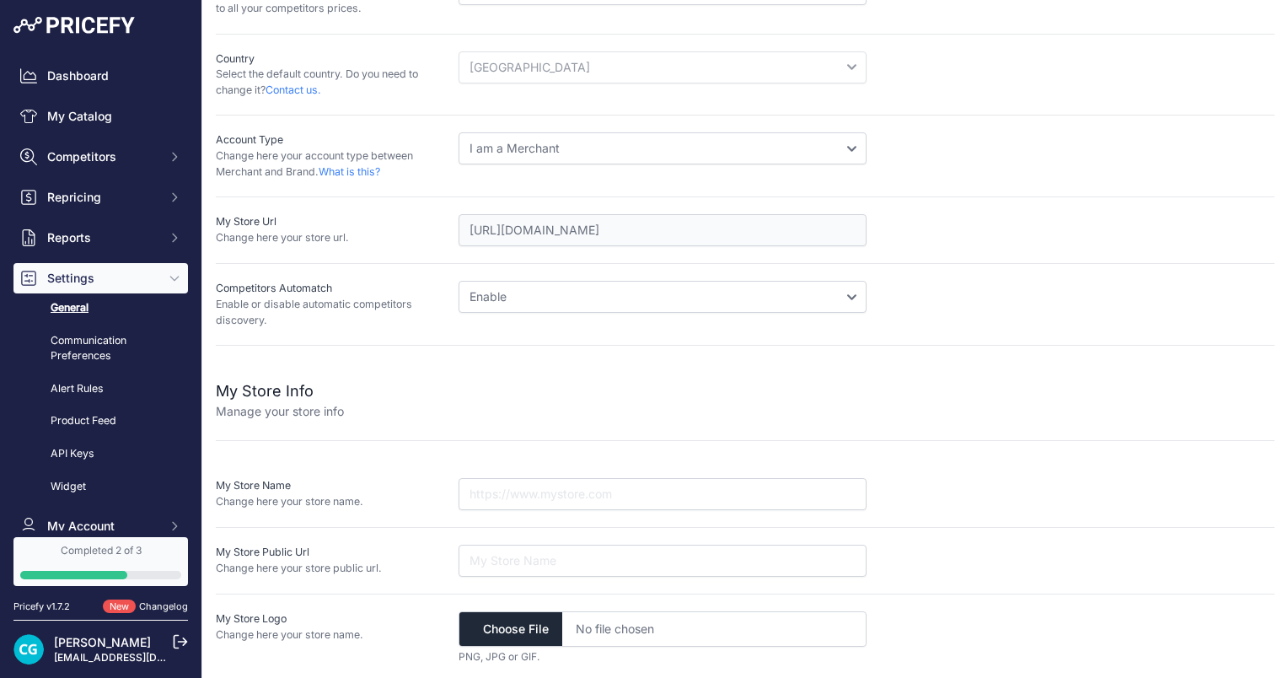
click at [605, 529] on div "My Store Public Url Change here your store public url." at bounding box center [745, 561] width 1059 height 67
click at [573, 556] on input "url" at bounding box center [663, 561] width 408 height 32
click at [330, 556] on p "My Store Public Url" at bounding box center [330, 553] width 229 height 16
click at [641, 532] on div "My Store Public Url Change here your store public url." at bounding box center [745, 561] width 1059 height 67
click at [563, 561] on input "url" at bounding box center [663, 561] width 408 height 32
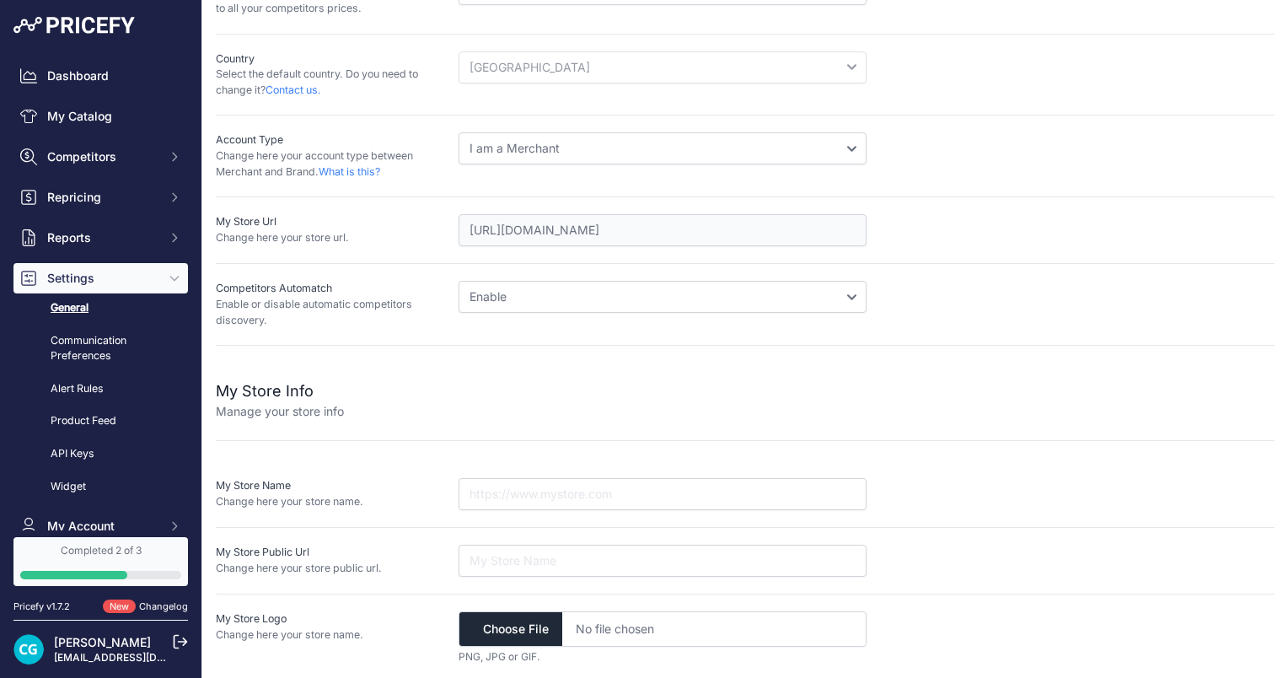
click at [546, 513] on div "My Store Name Change here your store name." at bounding box center [745, 494] width 1059 height 67
click at [530, 478] on input "text" at bounding box center [663, 494] width 408 height 32
click at [542, 497] on input "text" at bounding box center [663, 494] width 408 height 32
click at [432, 442] on div "My Store Info Manage your store info My Store Name Change here your store name.…" at bounding box center [745, 514] width 1059 height 336
click at [516, 290] on select "Disable Enable" at bounding box center [663, 297] width 408 height 32
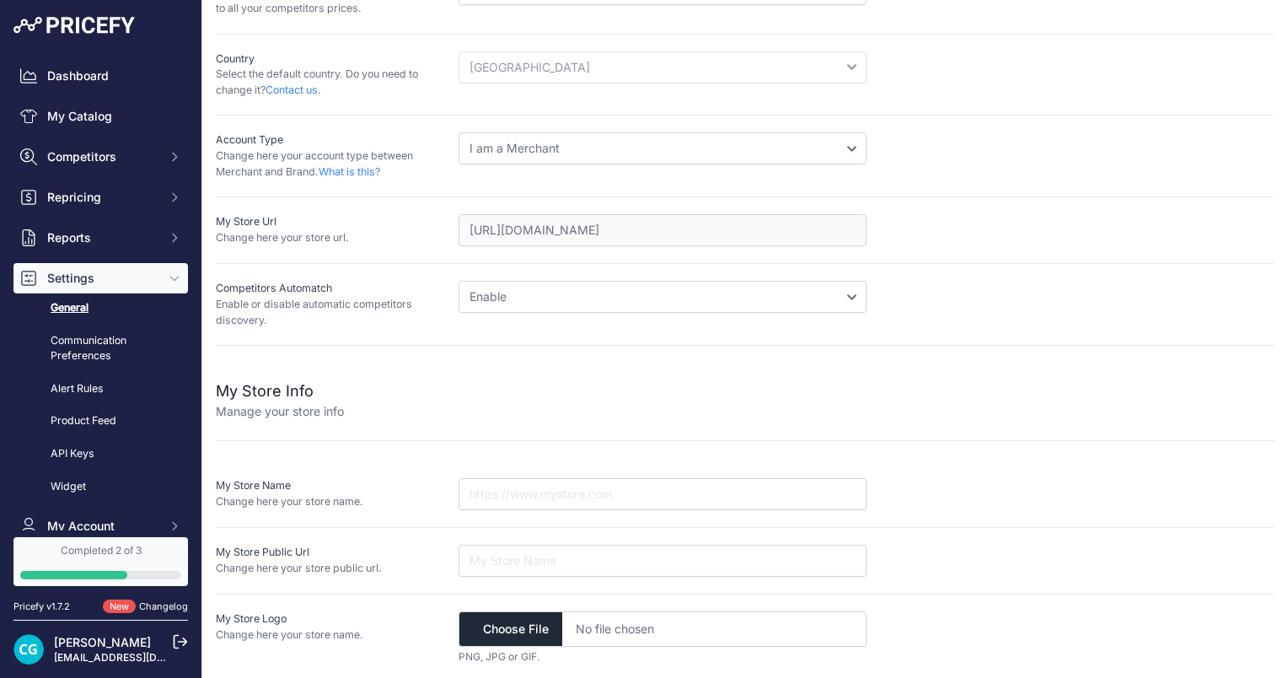
click at [392, 298] on p "Enable or disable automatic competitors discovery." at bounding box center [330, 312] width 229 height 31
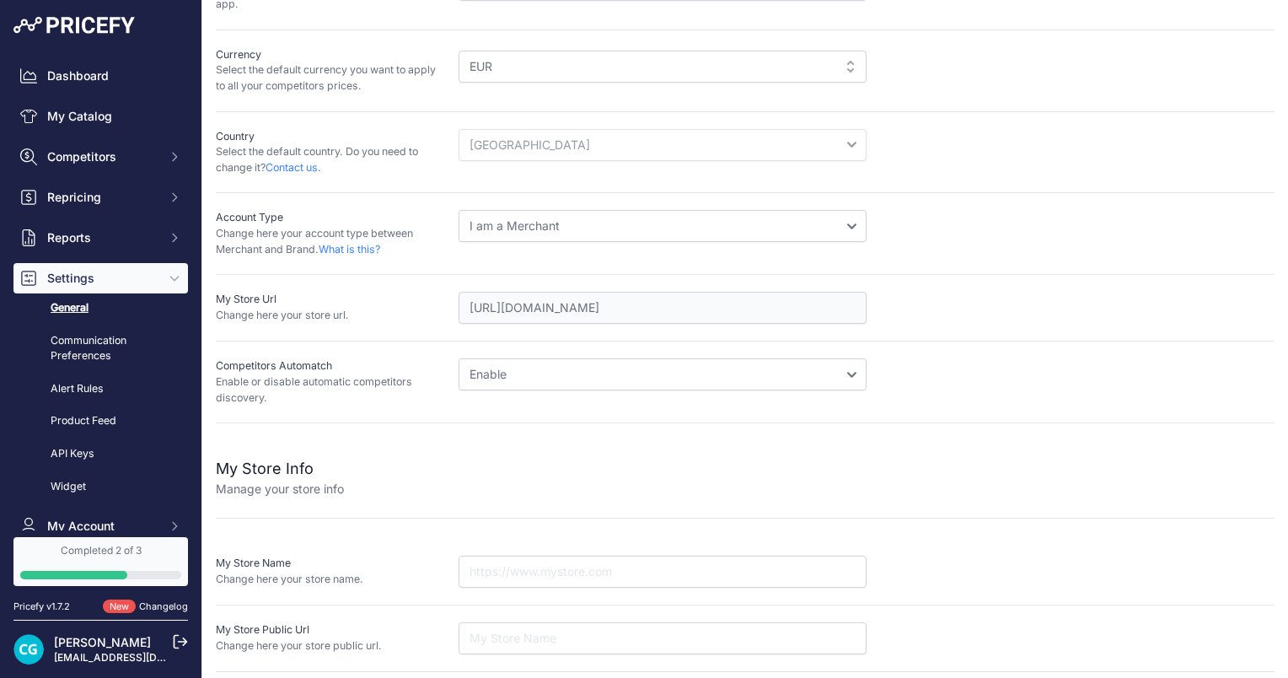
scroll to position [62, 0]
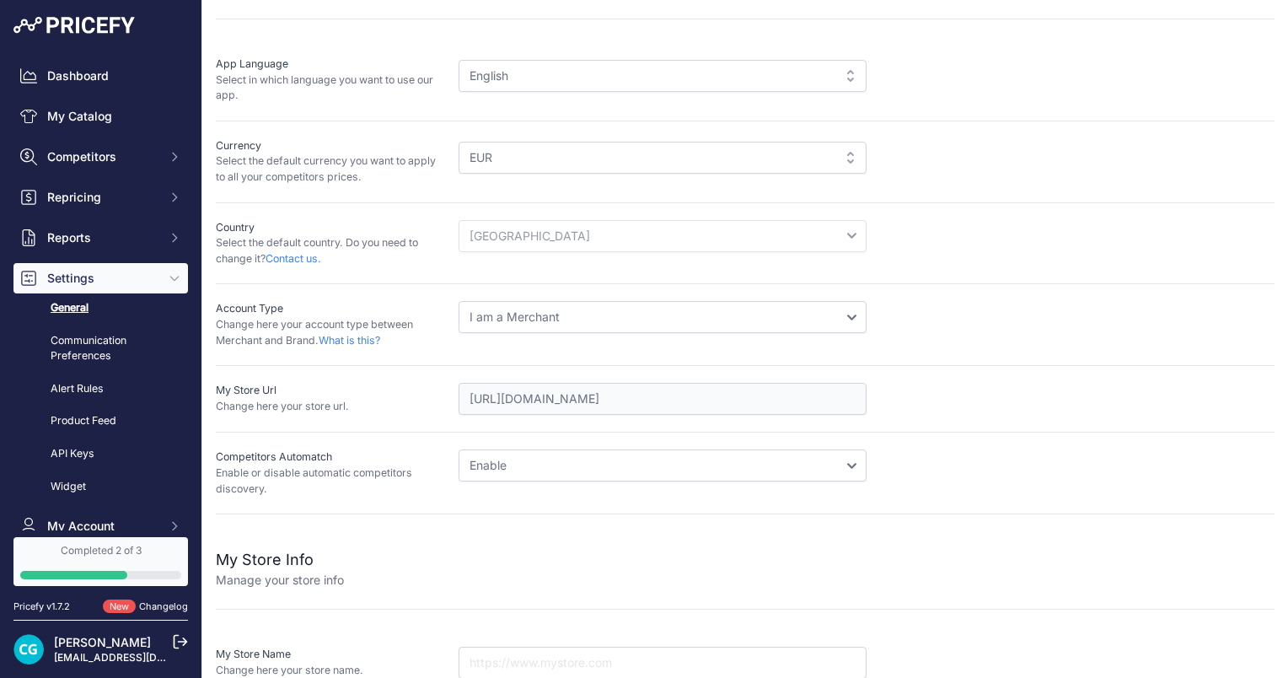
drag, startPoint x: 604, startPoint y: 389, endPoint x: 529, endPoint y: 381, distance: 74.6
click at [529, 381] on div "My Store Url Change here your store url. https://www.acquaclick.com/it/" at bounding box center [745, 399] width 1059 height 67
click at [405, 377] on div "My Store Url Change here your store url. https://www.acquaclick.com/it/" at bounding box center [745, 399] width 1059 height 67
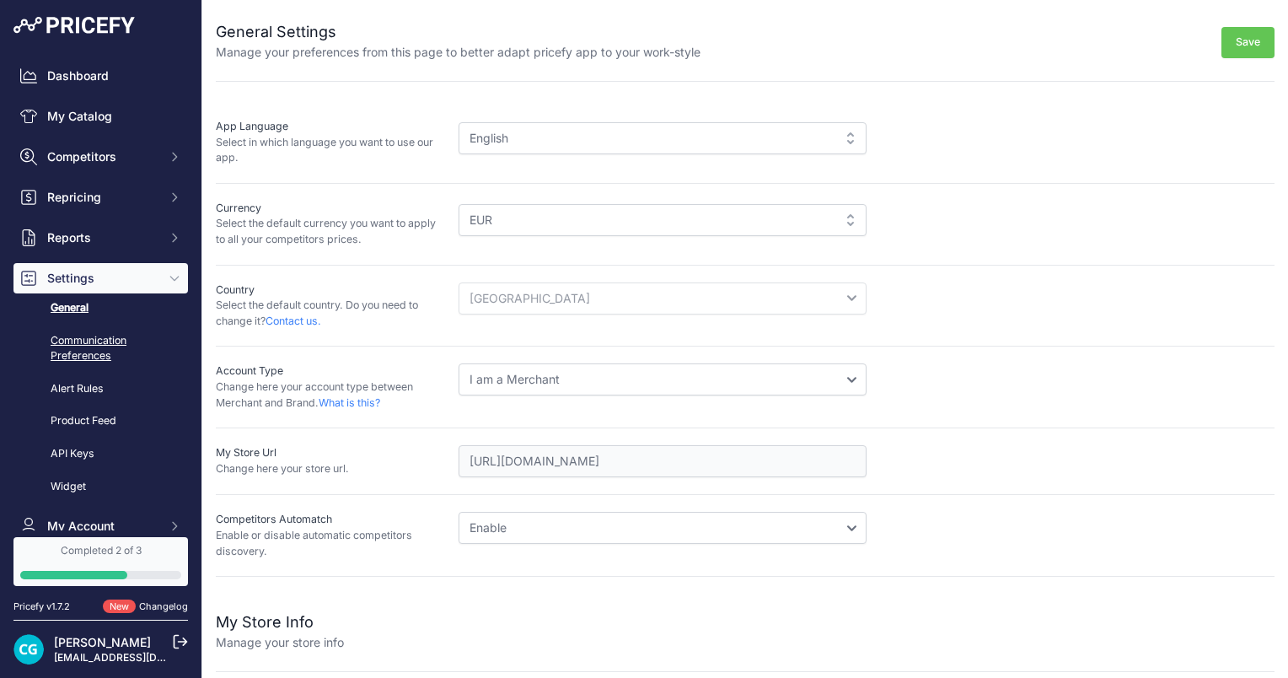
click at [110, 351] on link "Communication Preferences" at bounding box center [100, 348] width 175 height 45
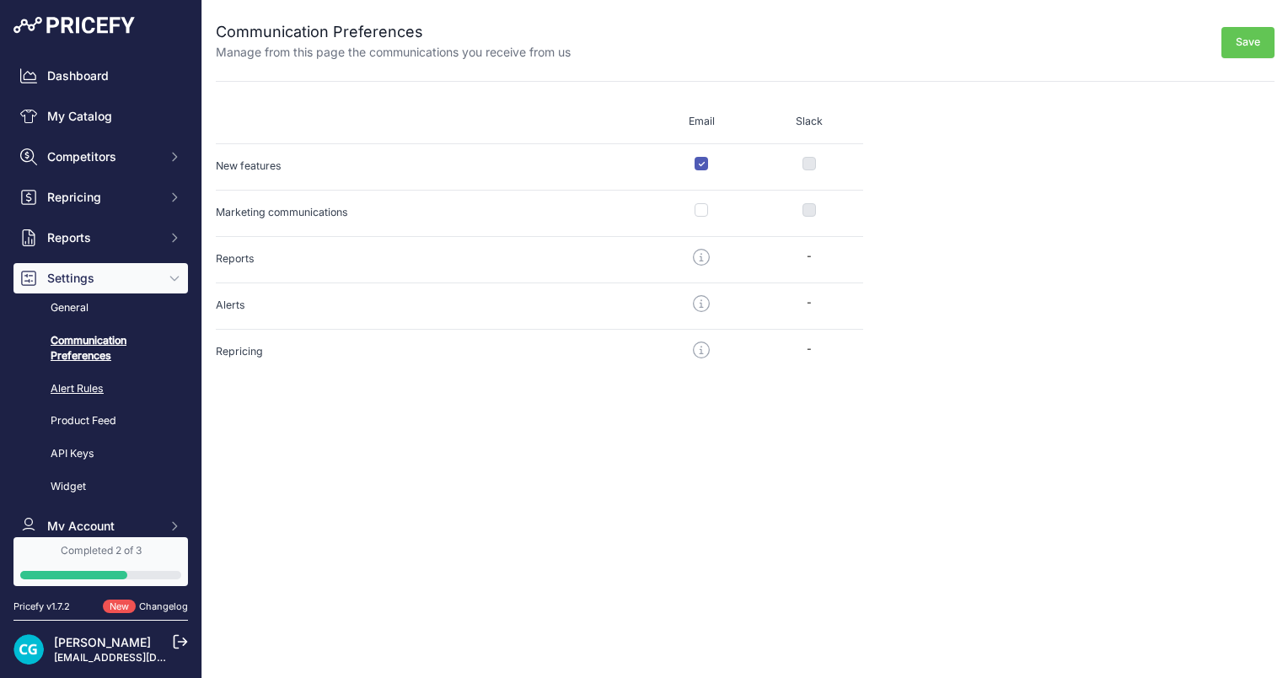
click at [94, 391] on link "Alert Rules" at bounding box center [100, 389] width 175 height 30
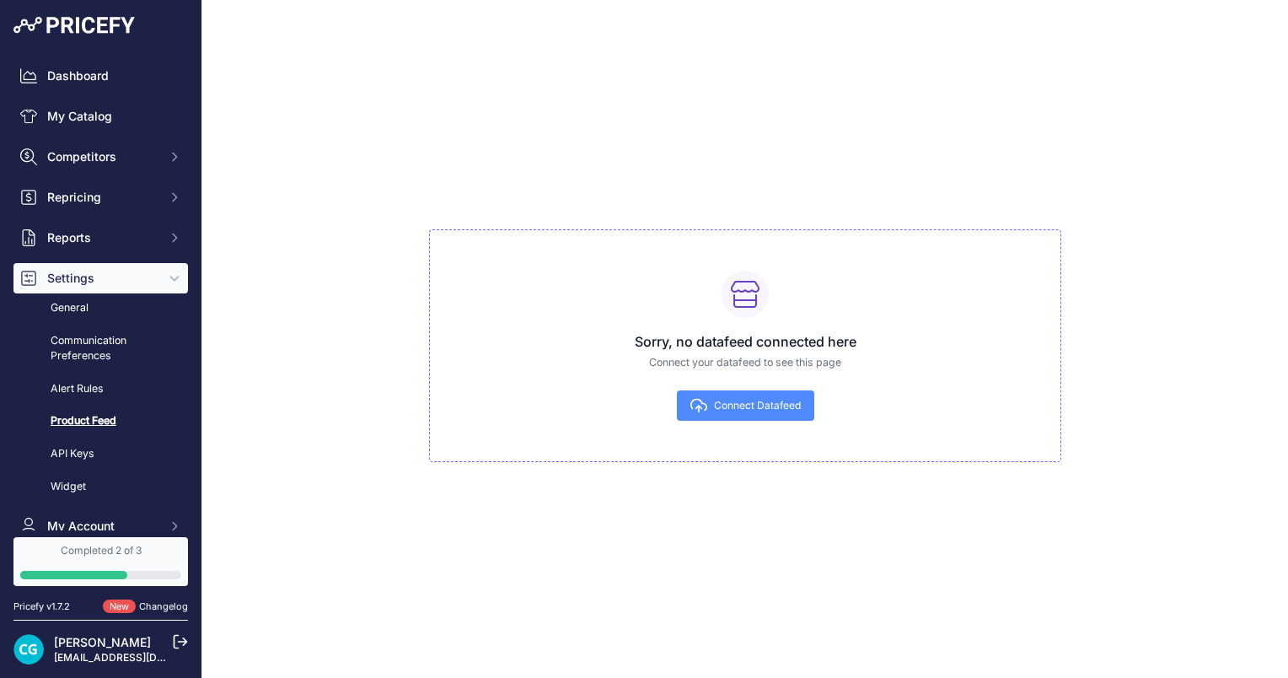
click at [92, 447] on link "API Keys" at bounding box center [100, 454] width 175 height 30
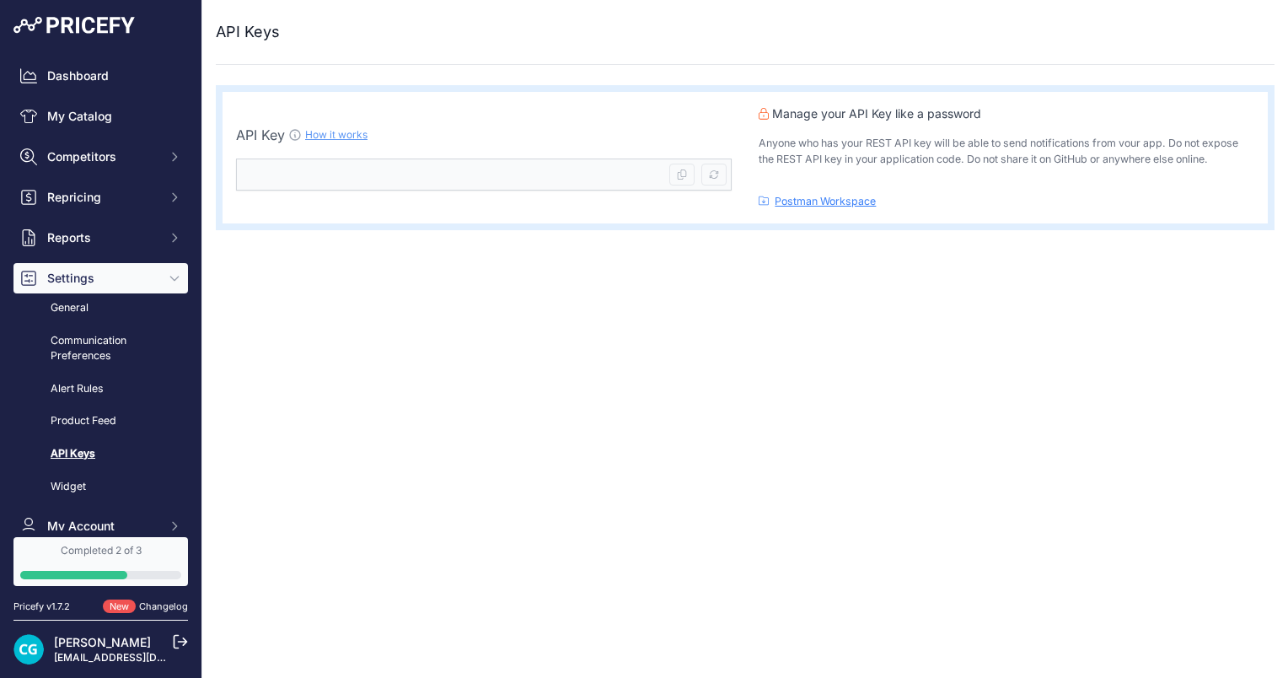
click at [80, 475] on link "Widget" at bounding box center [100, 487] width 175 height 30
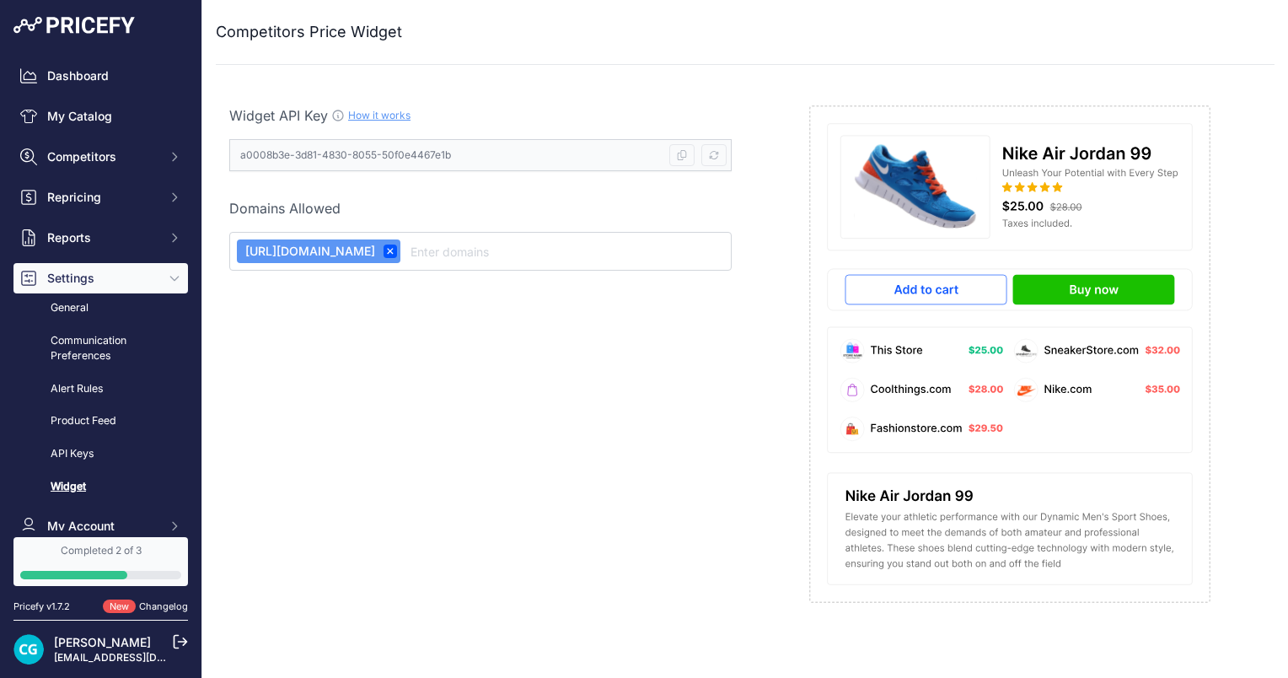
click at [472, 247] on input "text" at bounding box center [565, 251] width 317 height 20
click at [718, 155] on icon at bounding box center [714, 155] width 10 height 10
type input "a0008b4a-7bf3-4dc2-b273-661138bad3c7"
click at [384, 109] on link "How it works" at bounding box center [379, 115] width 62 height 13
click at [333, 112] on icon at bounding box center [338, 115] width 10 height 10
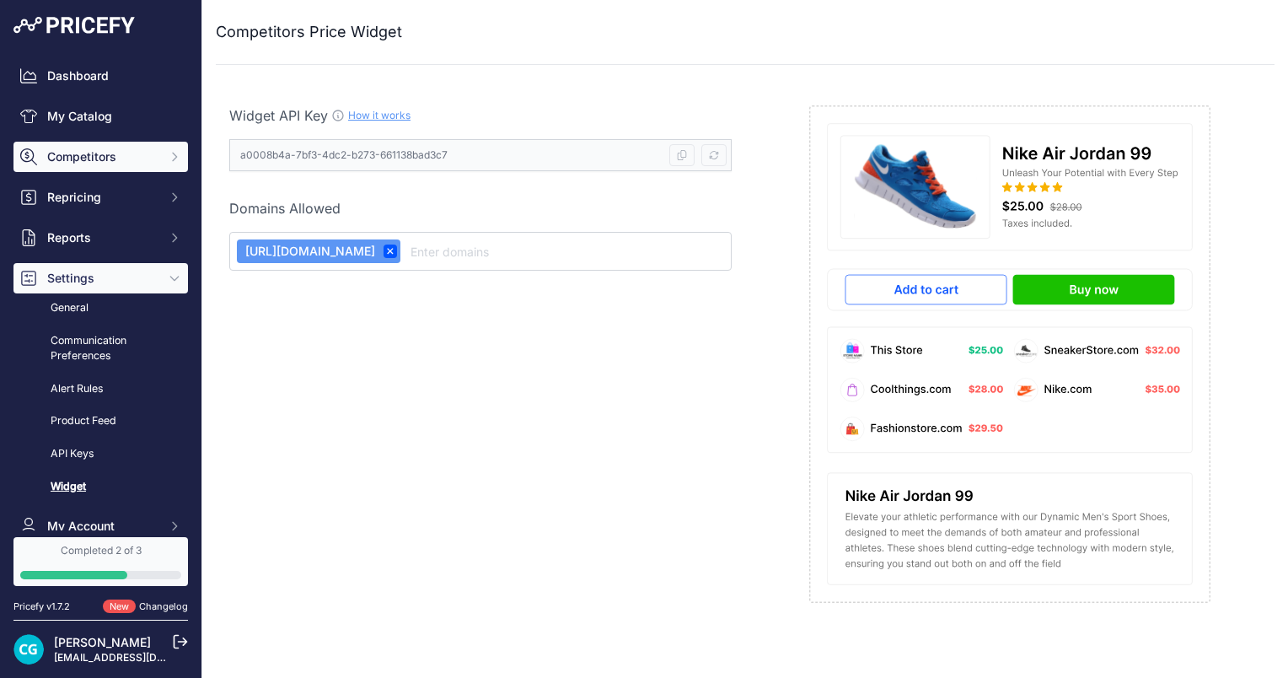
click at [136, 156] on span "Competitors" at bounding box center [102, 156] width 110 height 17
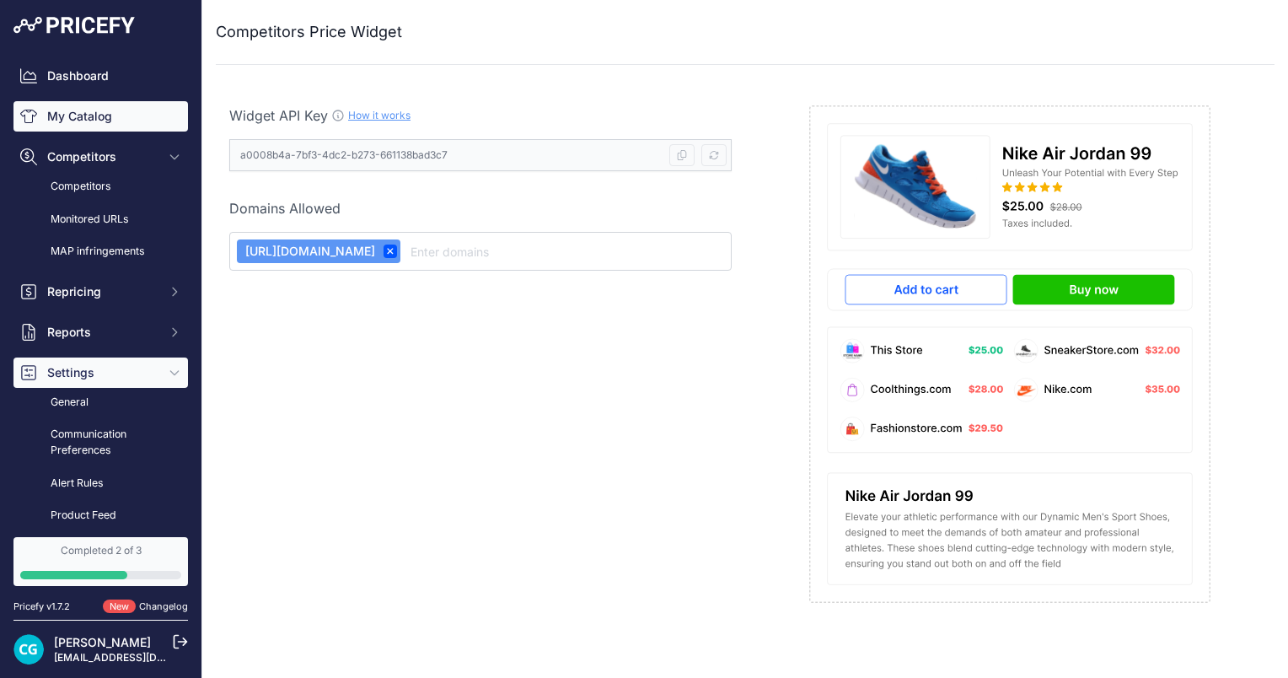
click at [134, 128] on link "My Catalog" at bounding box center [100, 116] width 175 height 30
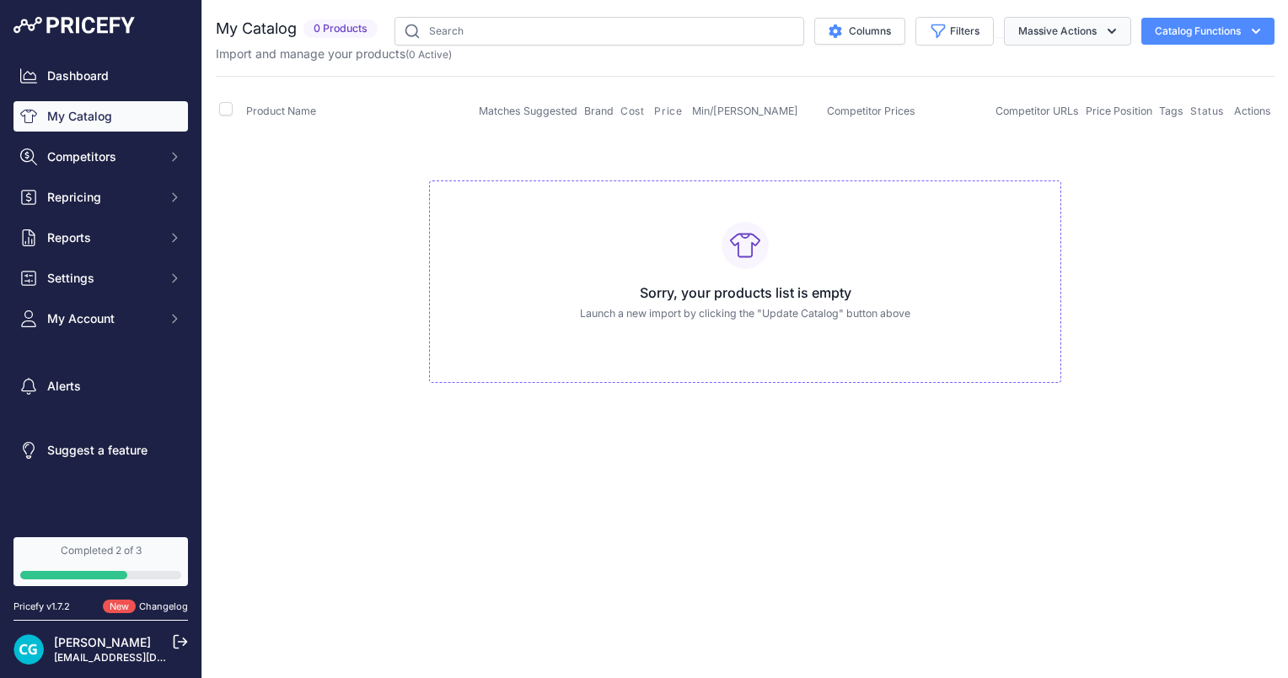
click at [1104, 34] on icon "button" at bounding box center [1112, 31] width 17 height 17
click at [1246, 32] on button "Catalog Functions" at bounding box center [1207, 31] width 133 height 27
click at [94, 76] on link "Dashboard" at bounding box center [100, 76] width 175 height 30
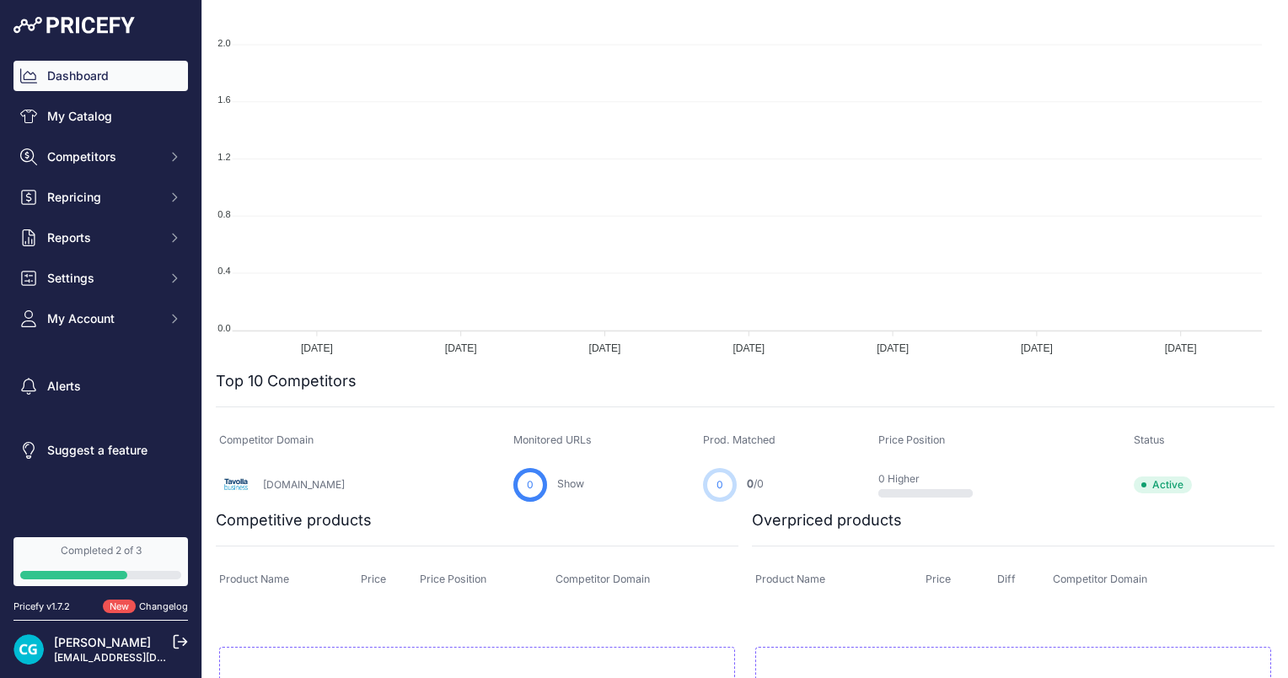
scroll to position [393, 0]
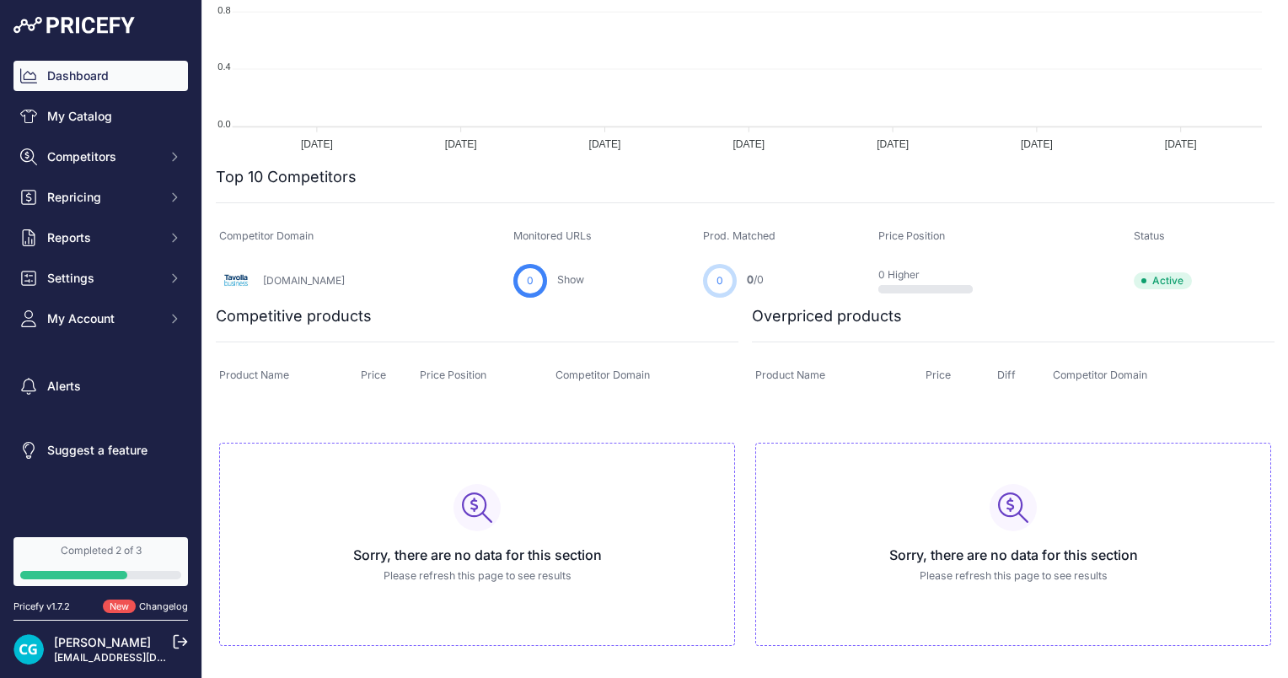
click at [125, 651] on link "[EMAIL_ADDRESS][DOMAIN_NAME]" at bounding box center [142, 657] width 176 height 13
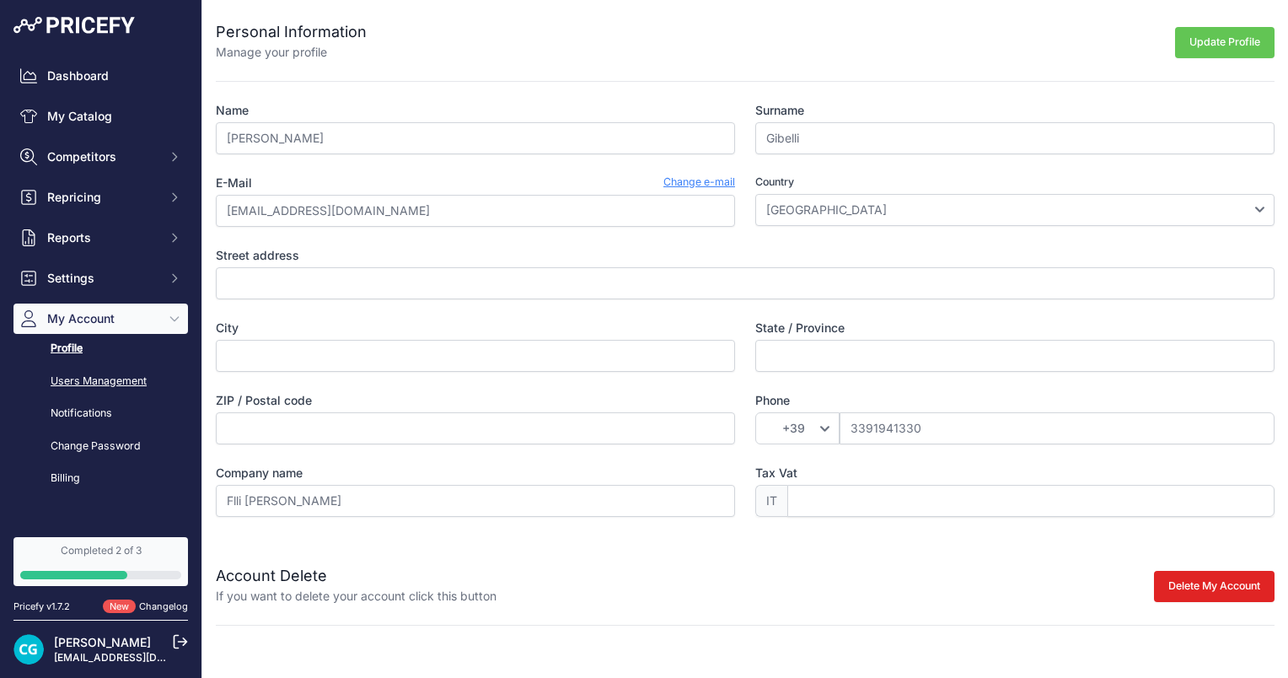
click at [62, 367] on link "Users Management" at bounding box center [100, 382] width 175 height 30
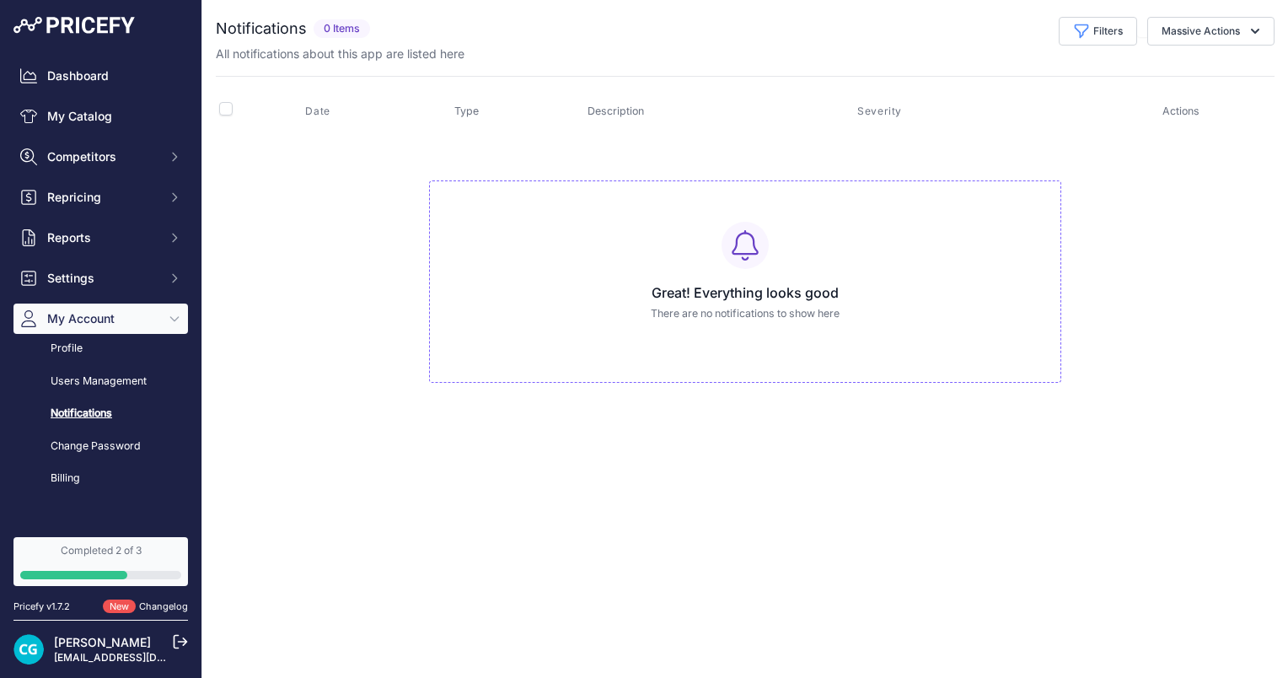
click at [113, 446] on link "Change Password" at bounding box center [100, 447] width 175 height 30
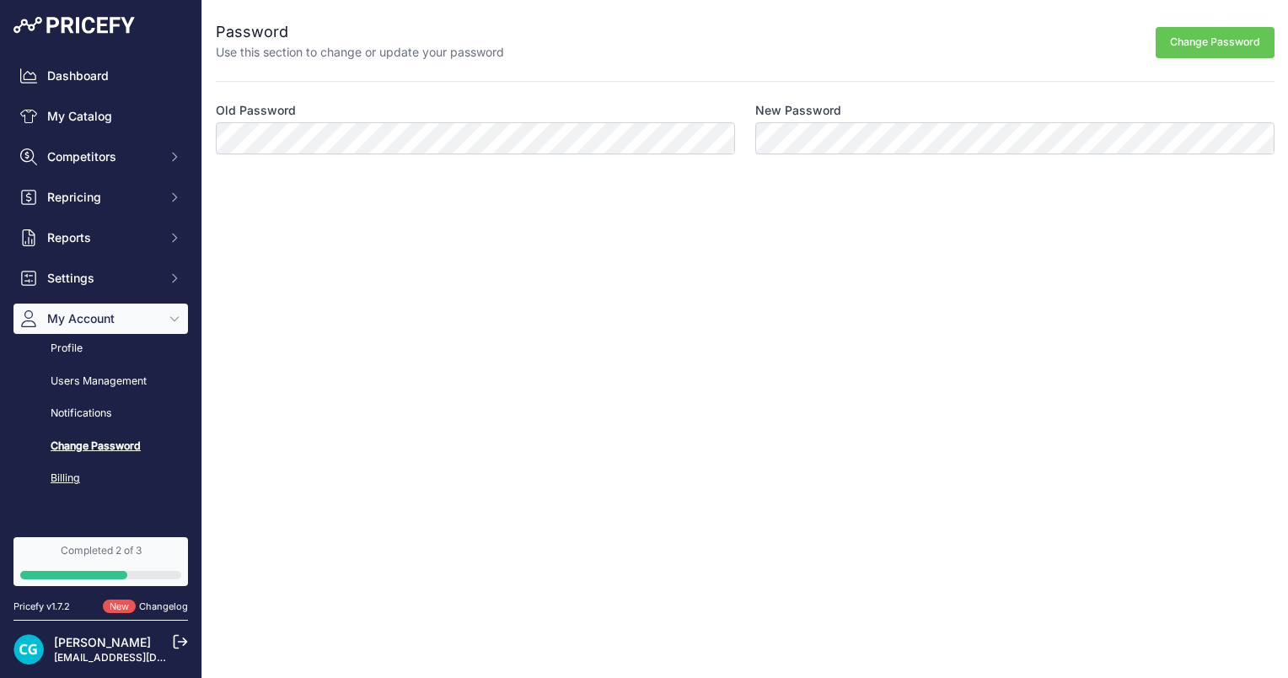
click at [87, 470] on link "Billing" at bounding box center [100, 479] width 175 height 30
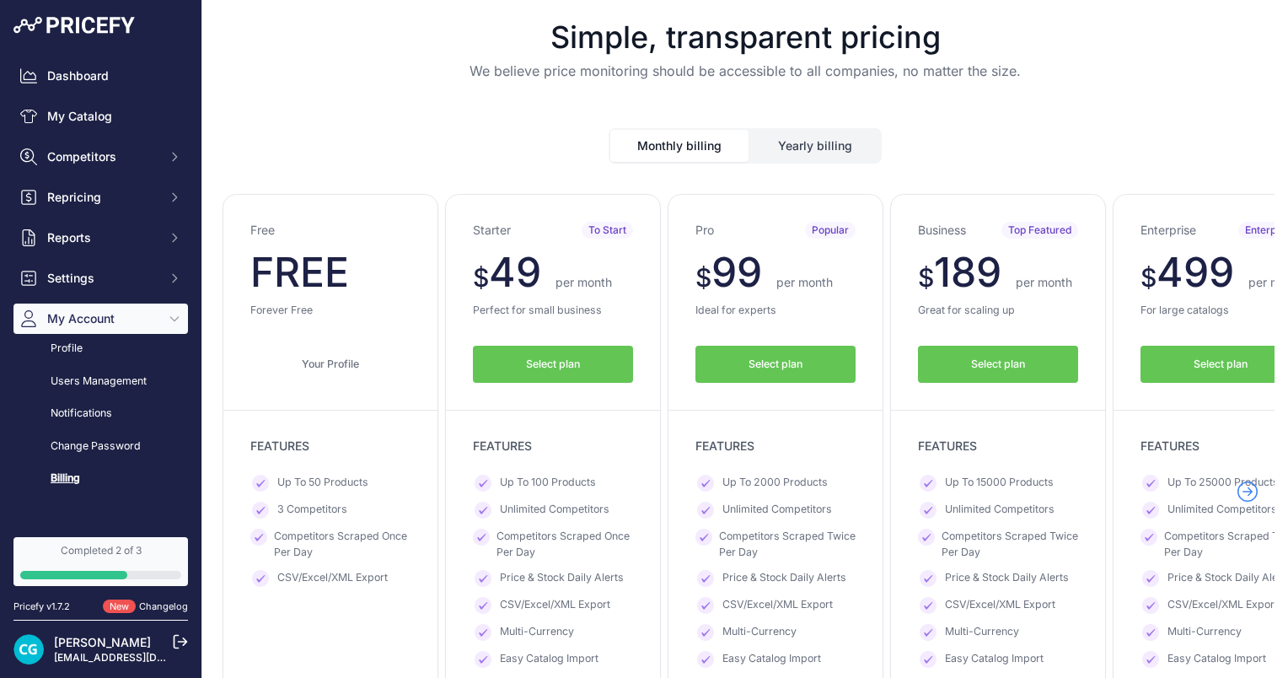
click at [132, 258] on div "Dashboard My Catalog Competitors Competitors Monitored URLs MAP infringements R…" at bounding box center [100, 277] width 175 height 432
click at [132, 250] on button "Reports" at bounding box center [100, 238] width 175 height 30
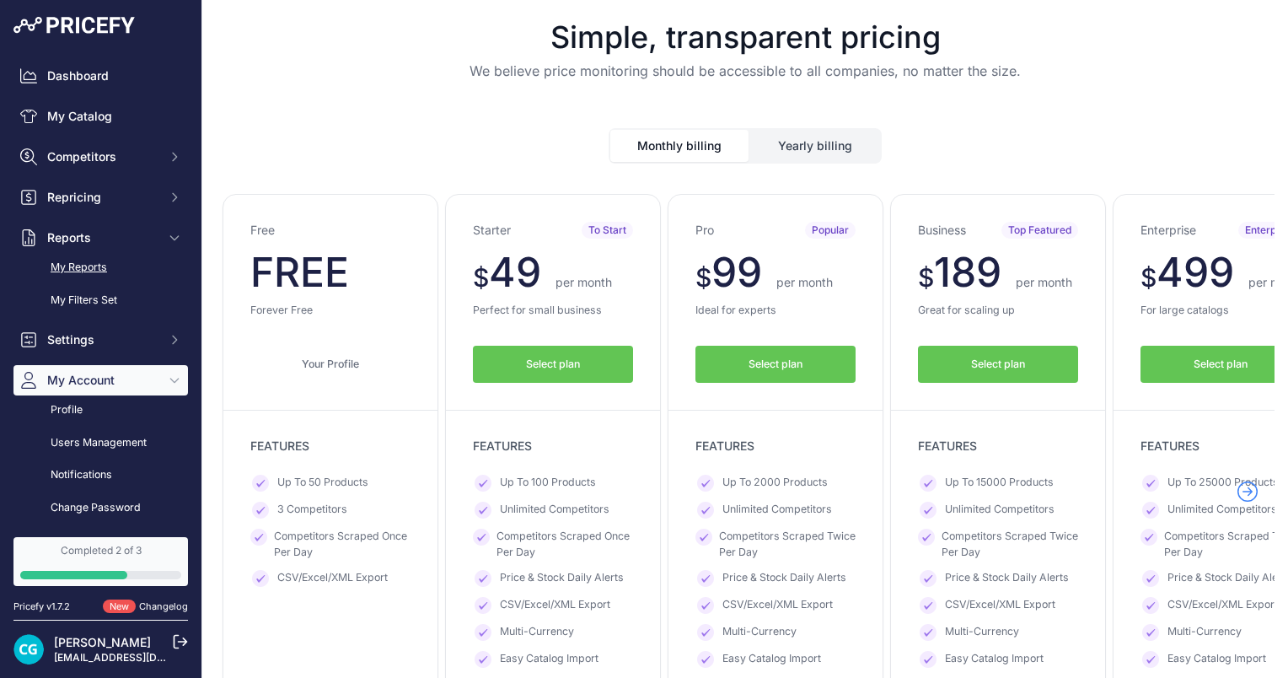
click at [121, 266] on link "My Reports" at bounding box center [100, 268] width 175 height 30
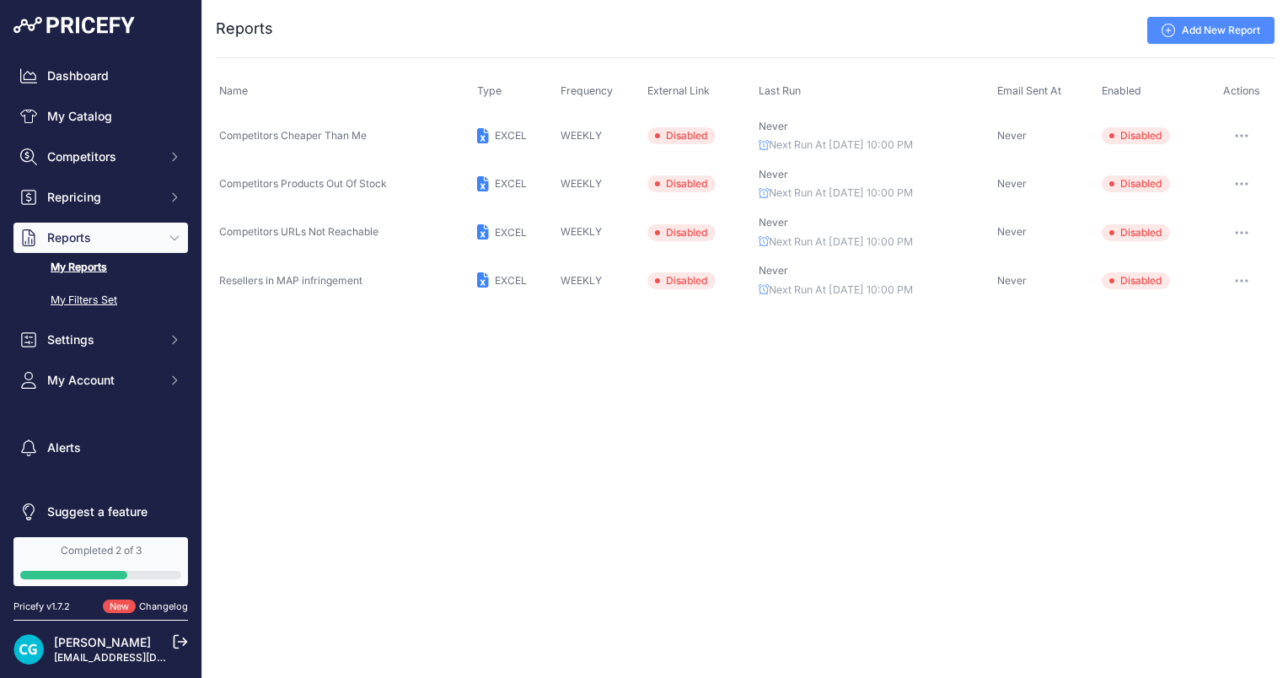
click at [116, 287] on link "My Filters Set" at bounding box center [100, 301] width 175 height 30
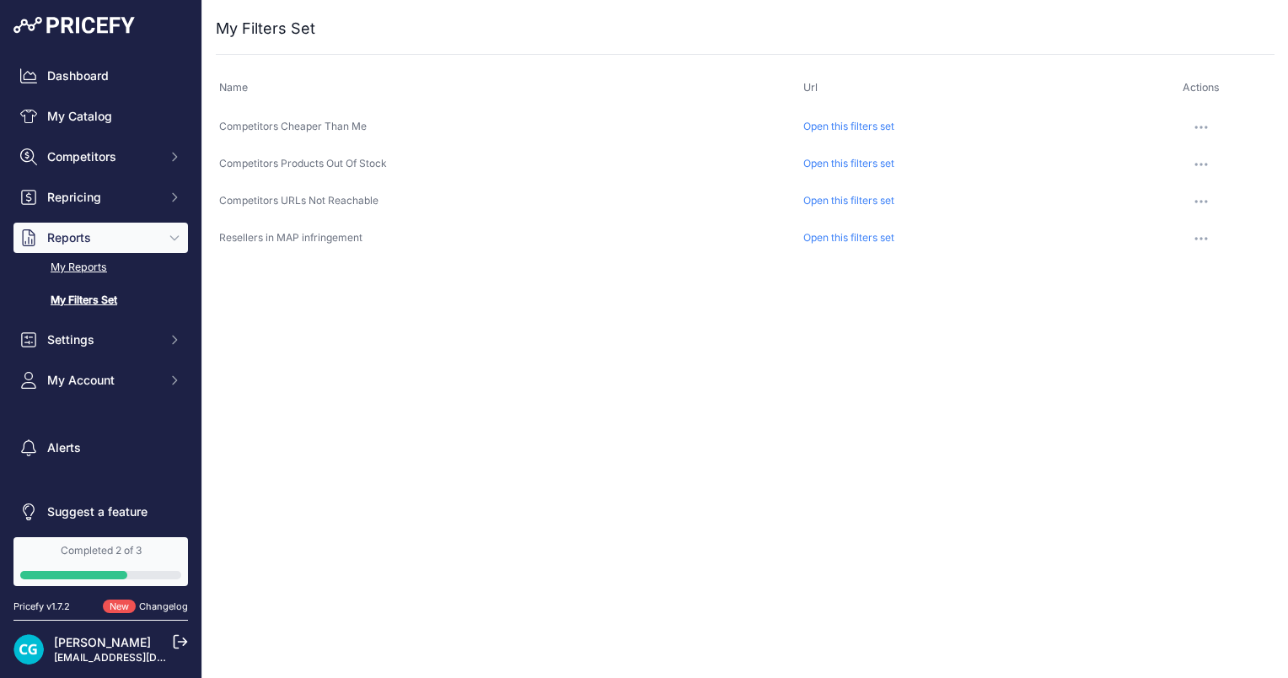
click at [101, 270] on link "My Reports" at bounding box center [100, 268] width 175 height 30
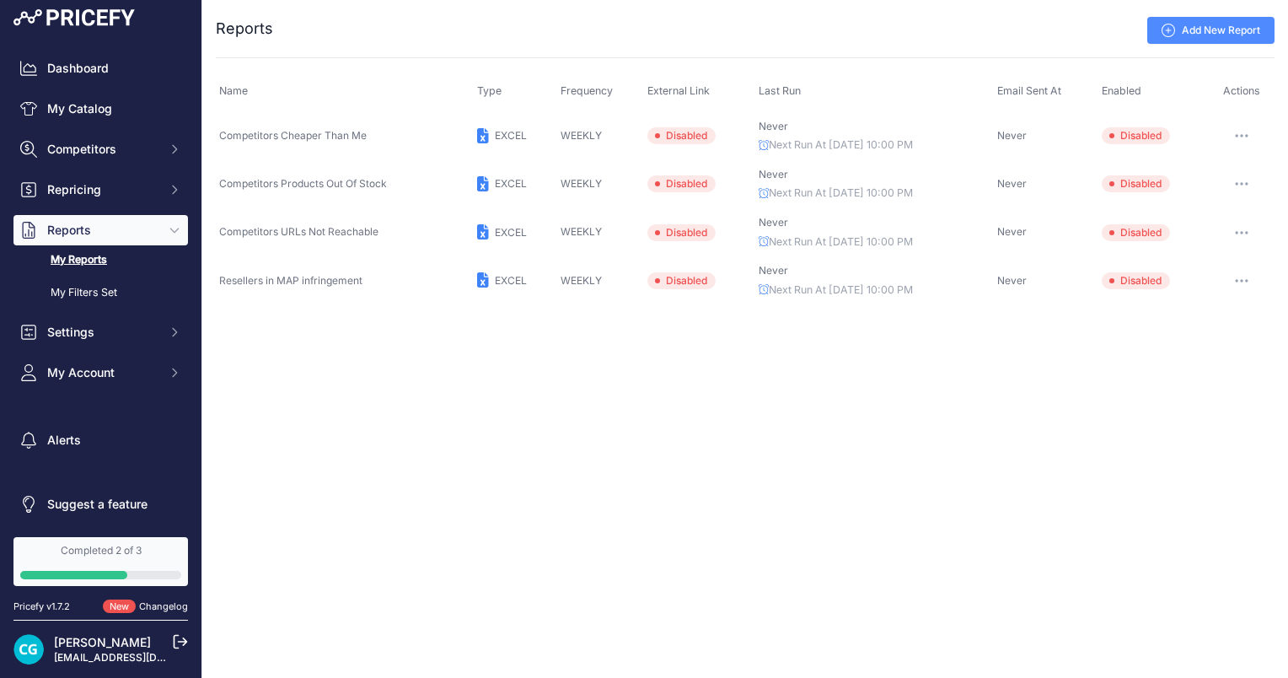
scroll to position [10, 0]
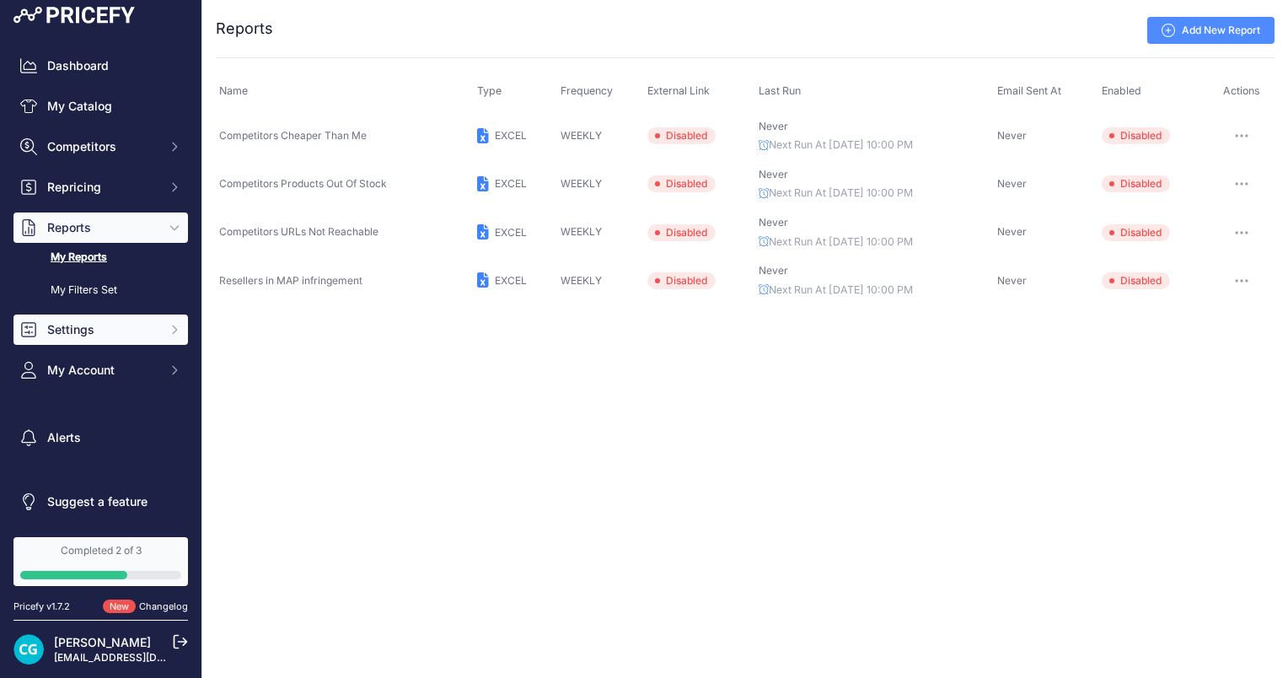
click at [109, 324] on span "Settings" at bounding box center [102, 329] width 110 height 17
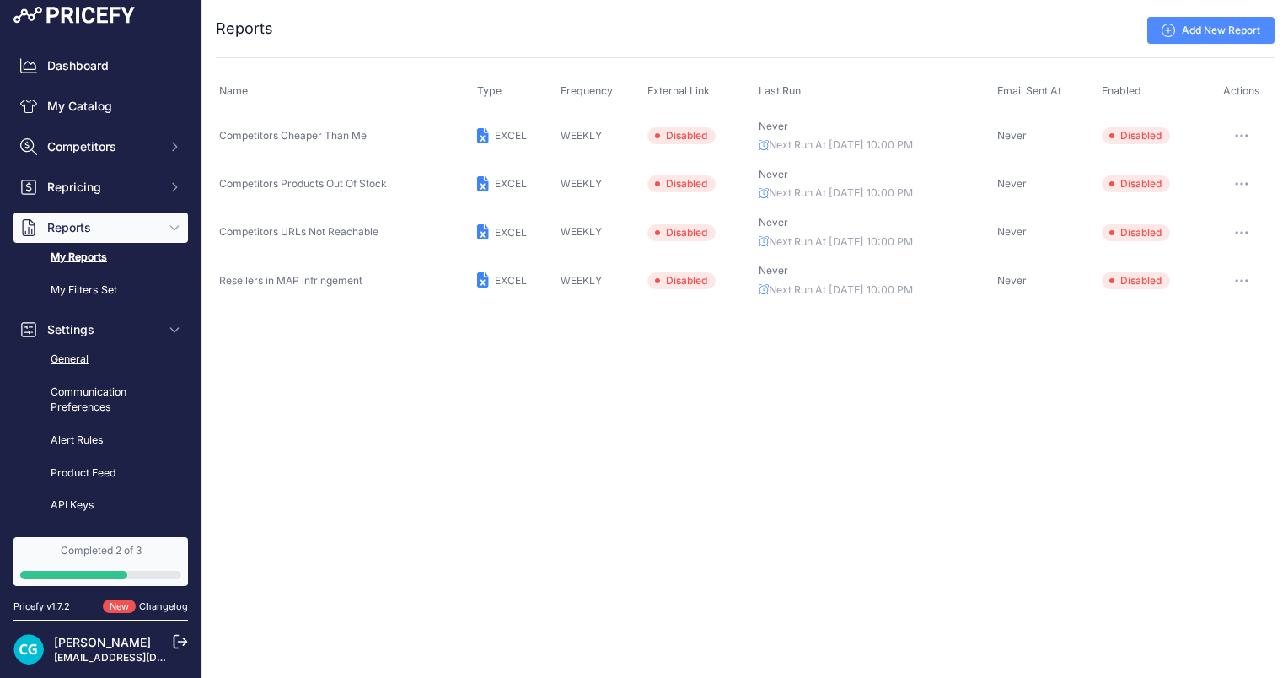
scroll to position [94, 0]
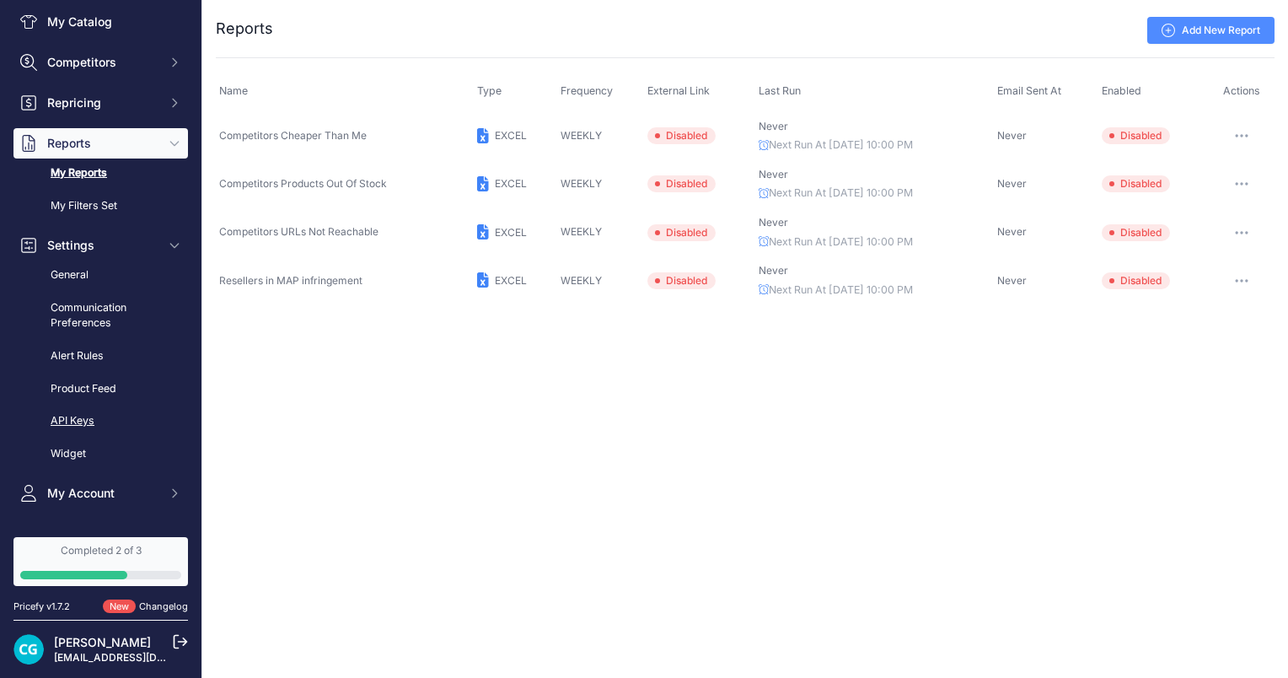
click at [106, 412] on link "API Keys" at bounding box center [100, 421] width 175 height 30
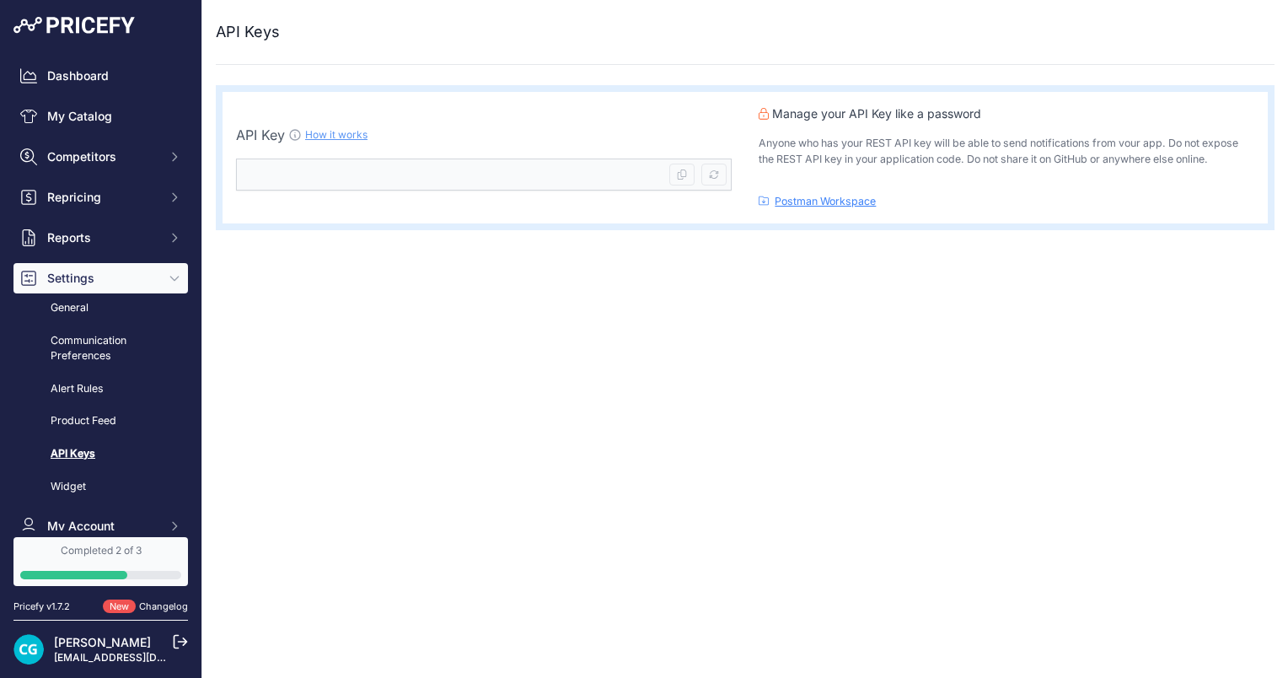
click at [847, 206] on link "Postman Workspace" at bounding box center [825, 201] width 101 height 13
click at [381, 407] on div "Close API Keys API Key How it works" at bounding box center [745, 339] width 1086 height 678
click at [90, 342] on link "Communication Preferences" at bounding box center [100, 348] width 175 height 45
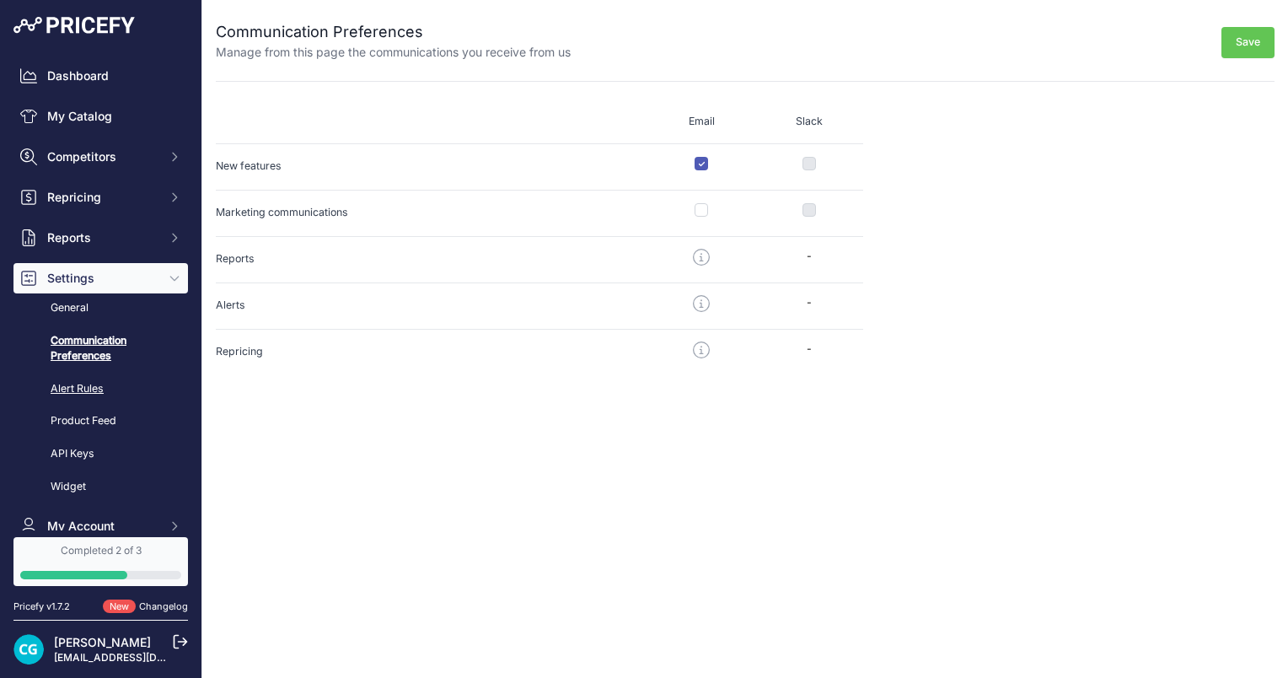
click at [94, 389] on link "Alert Rules" at bounding box center [100, 389] width 175 height 30
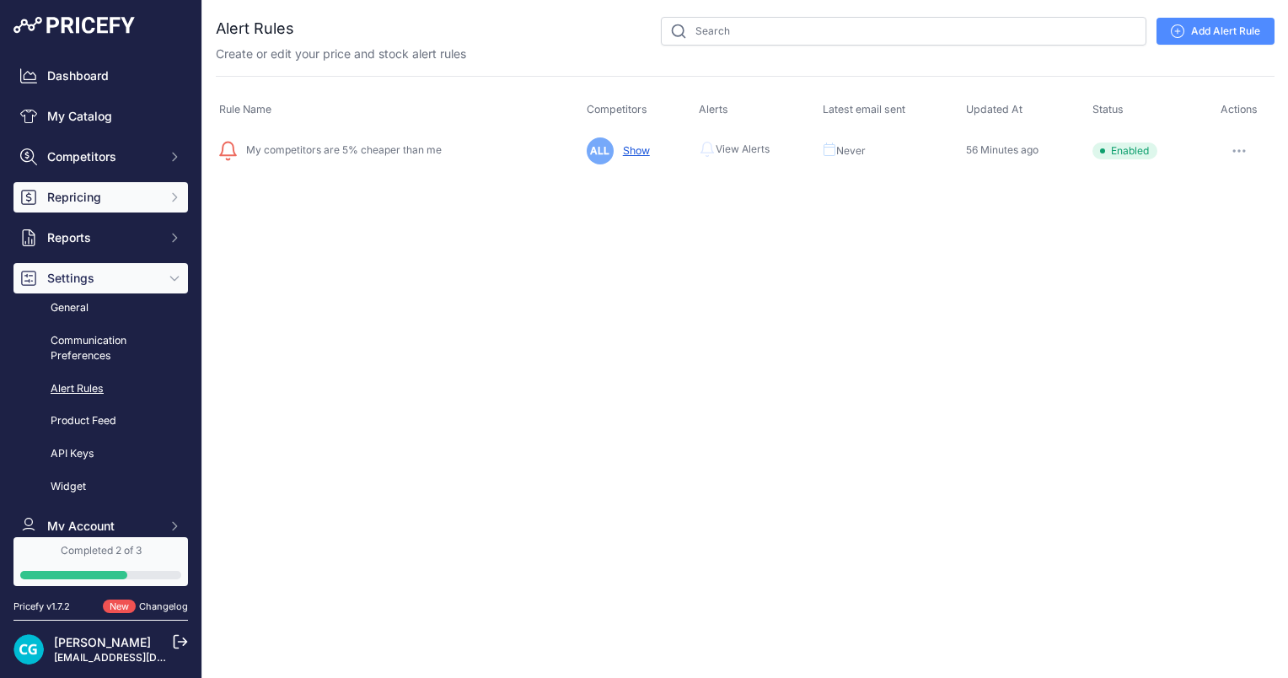
click at [82, 202] on span "Repricing" at bounding box center [102, 197] width 110 height 17
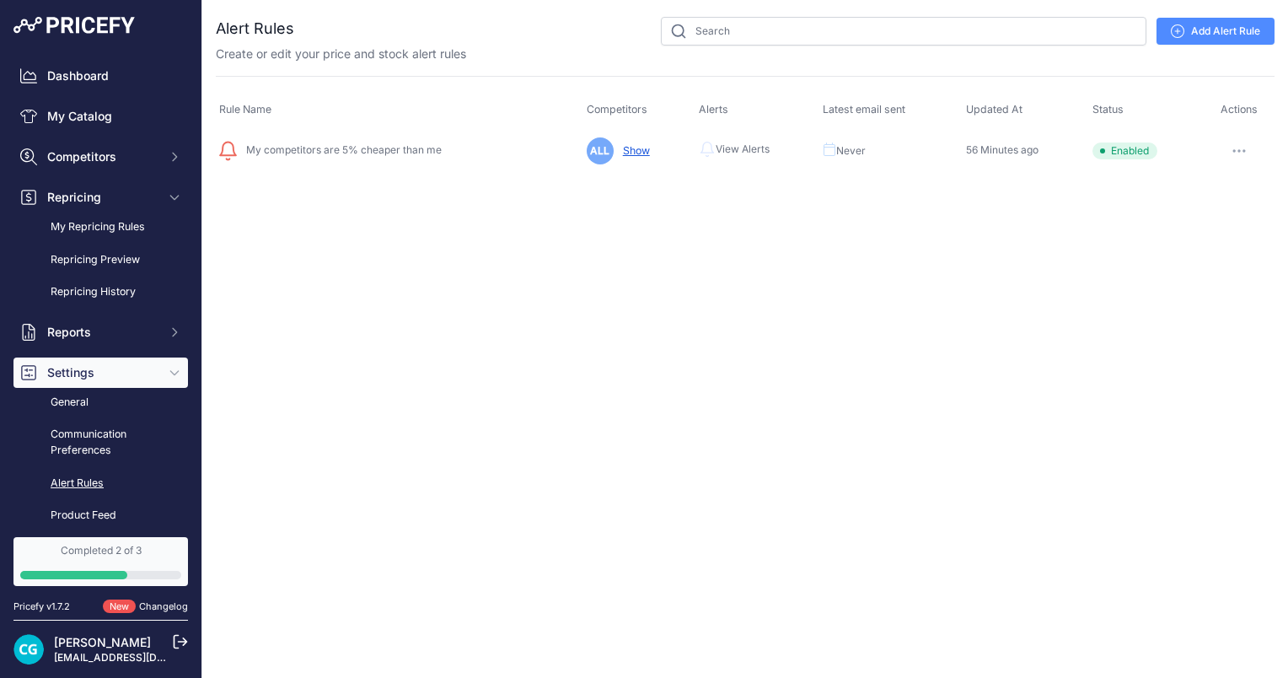
click at [96, 243] on div "My Repricing Rules Repricing Preview Repricing History" at bounding box center [100, 259] width 175 height 94
click at [97, 263] on link "Repricing Preview" at bounding box center [100, 260] width 175 height 30
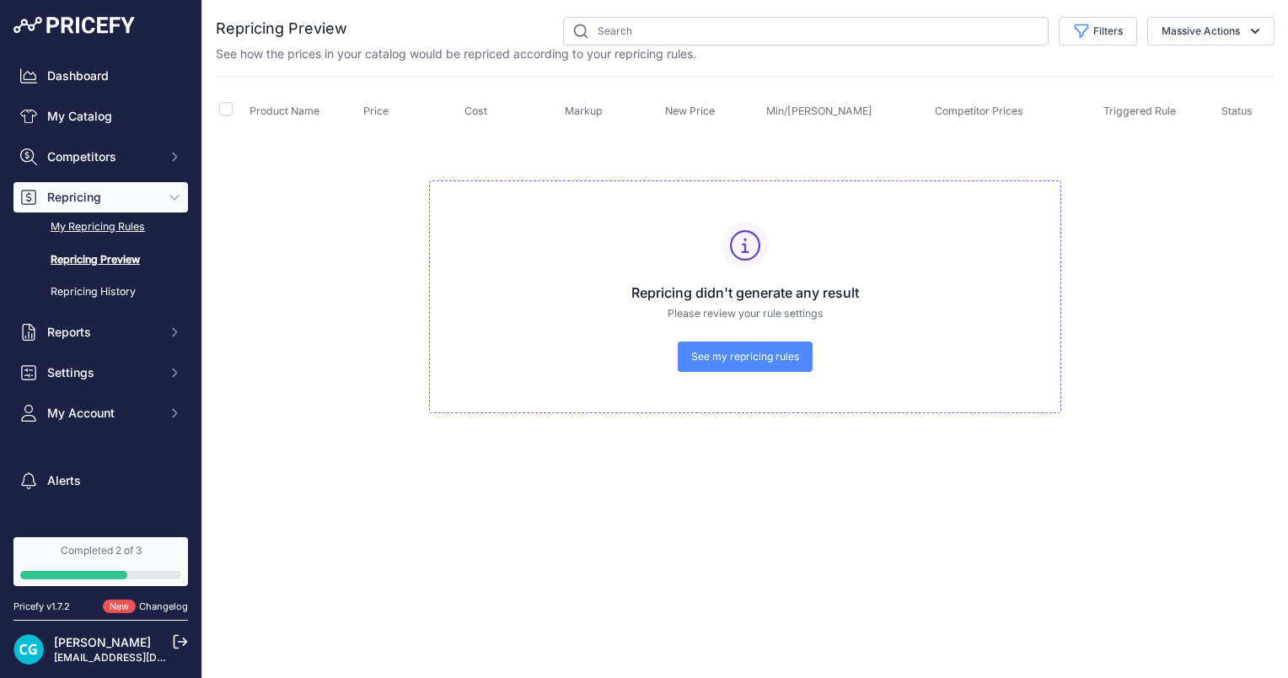
click at [97, 224] on link "My Repricing Rules" at bounding box center [100, 227] width 175 height 30
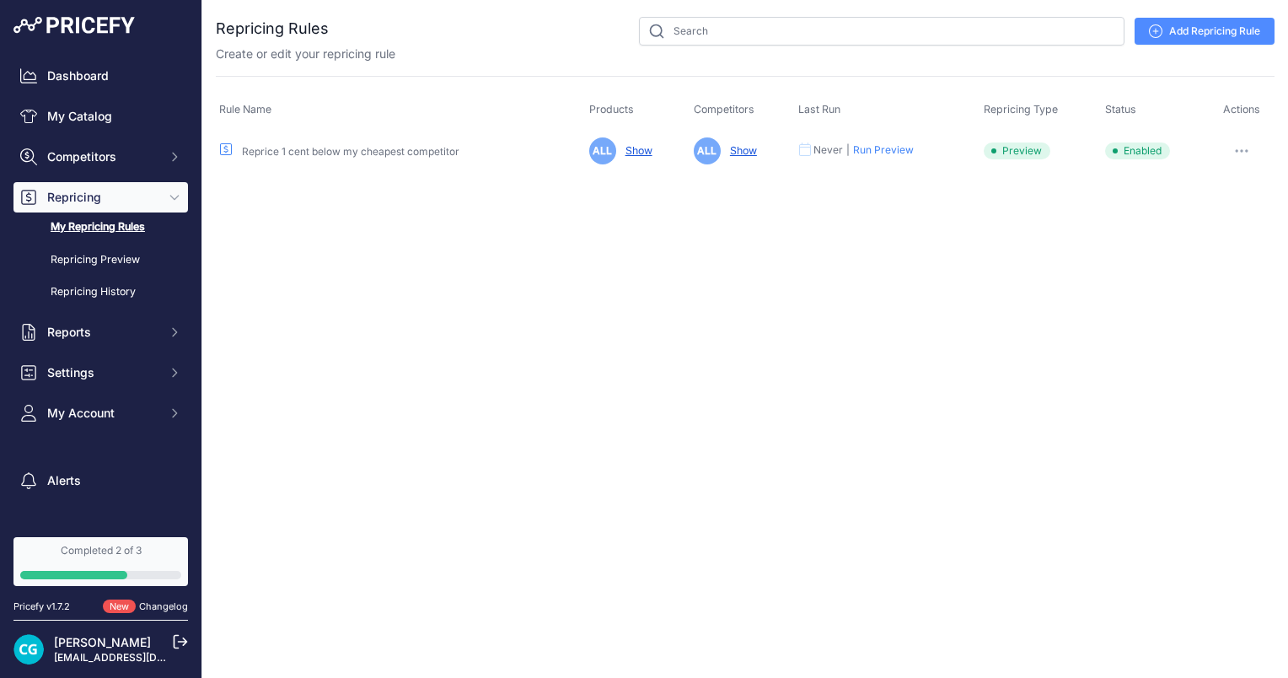
click at [100, 189] on span "Repricing" at bounding box center [102, 197] width 110 height 17
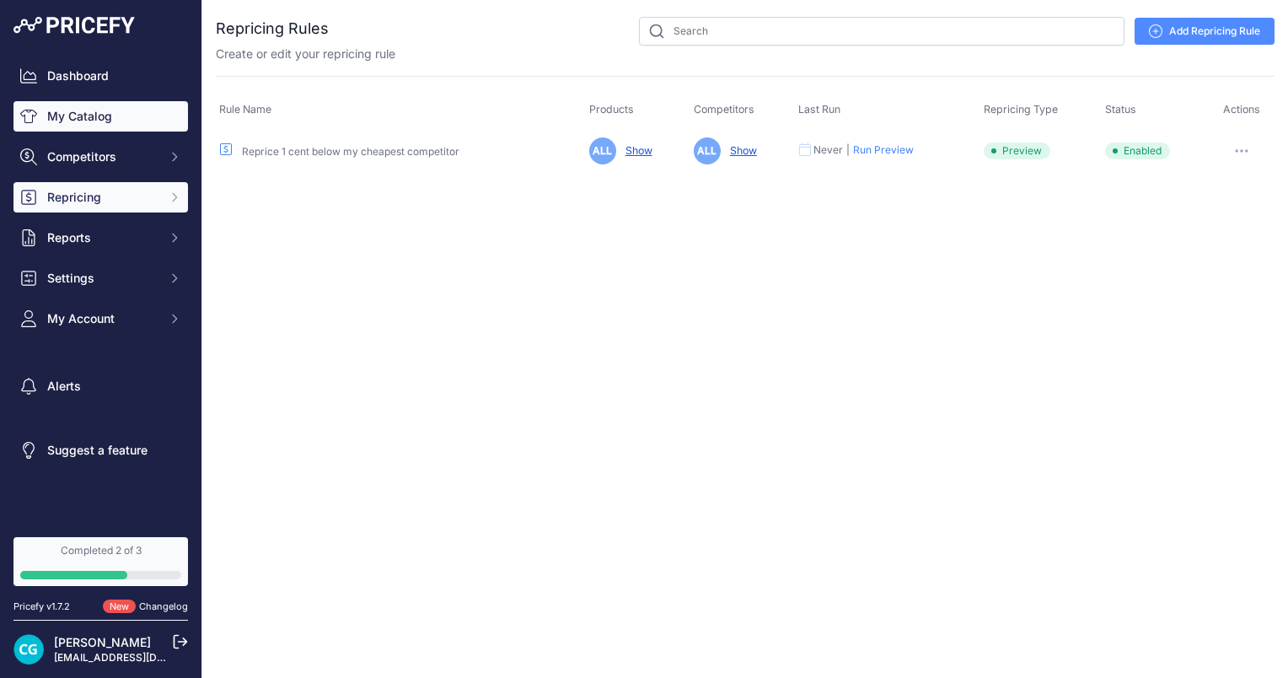
click at [94, 108] on link "My Catalog" at bounding box center [100, 116] width 175 height 30
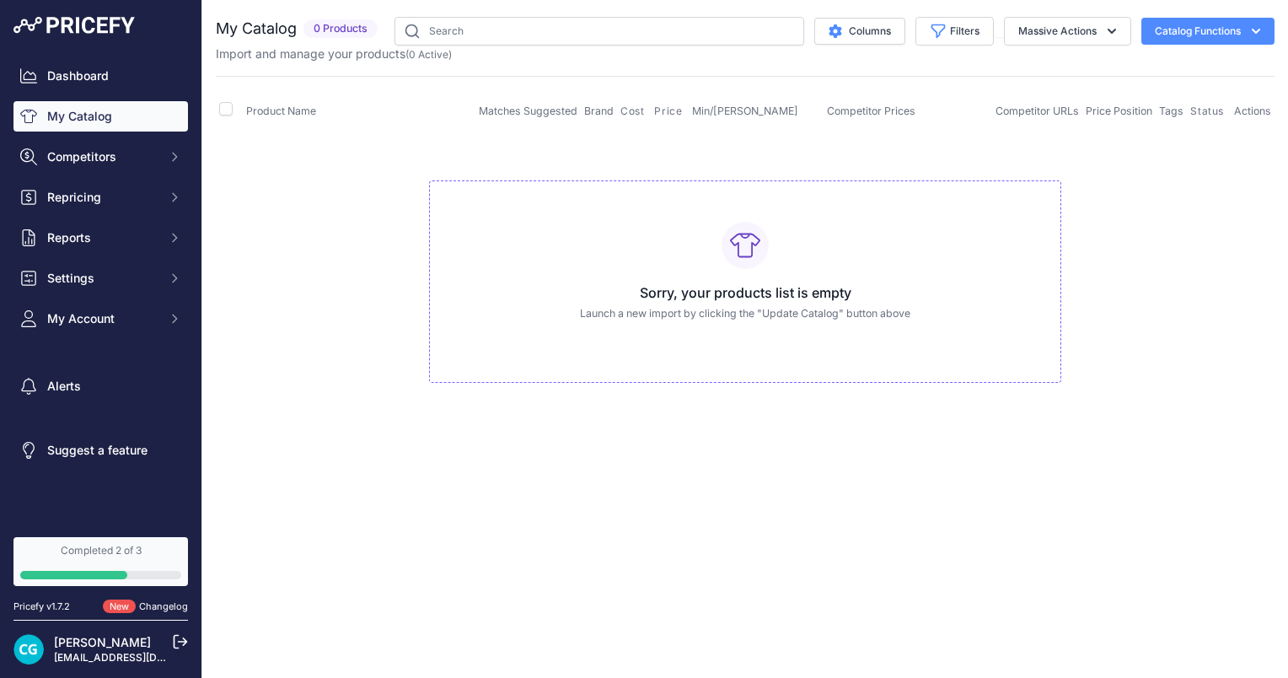
click at [691, 263] on div "Sorry, your products list is empty Launch a new import by clicking the "Update …" at bounding box center [745, 281] width 632 height 203
click at [767, 239] on div at bounding box center [745, 245] width 47 height 47
click at [705, 239] on div "Sorry, your products list is empty Launch a new import by clicking the "Update …" at bounding box center [745, 281] width 632 height 203
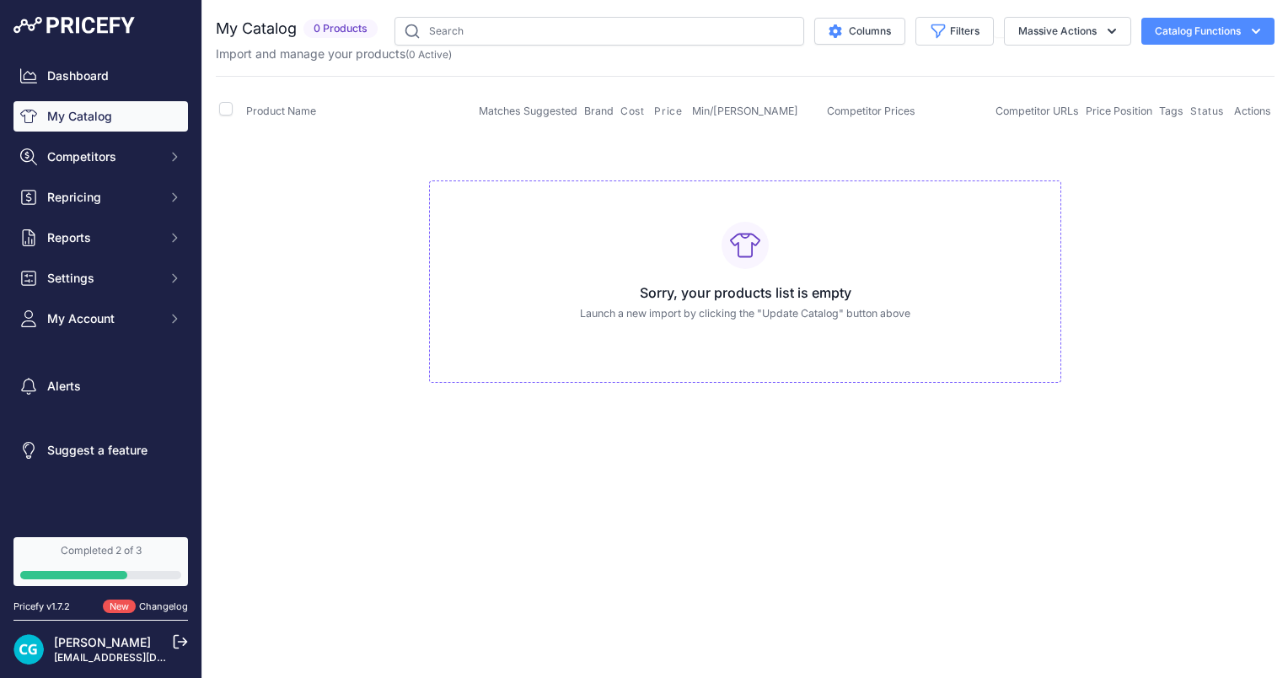
click at [255, 37] on h2 "My Catalog" at bounding box center [256, 29] width 81 height 24
click at [370, 63] on div "My Catalog 0 Products" at bounding box center [745, 217] width 1059 height 400
click at [1163, 30] on button "Catalog Functions" at bounding box center [1207, 31] width 133 height 27
click at [1147, 96] on div "Export" at bounding box center [1178, 97] width 189 height 30
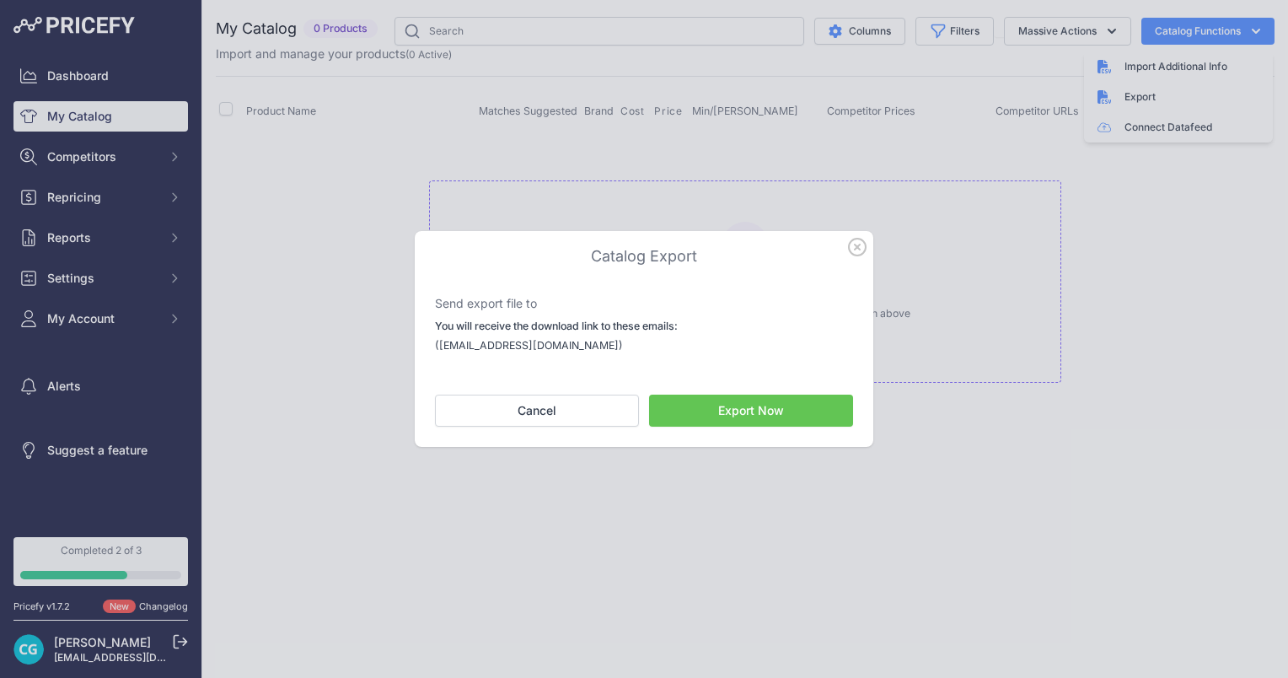
click at [843, 244] on div at bounding box center [644, 237] width 459 height 13
click at [855, 246] on icon "button" at bounding box center [857, 247] width 17 height 17
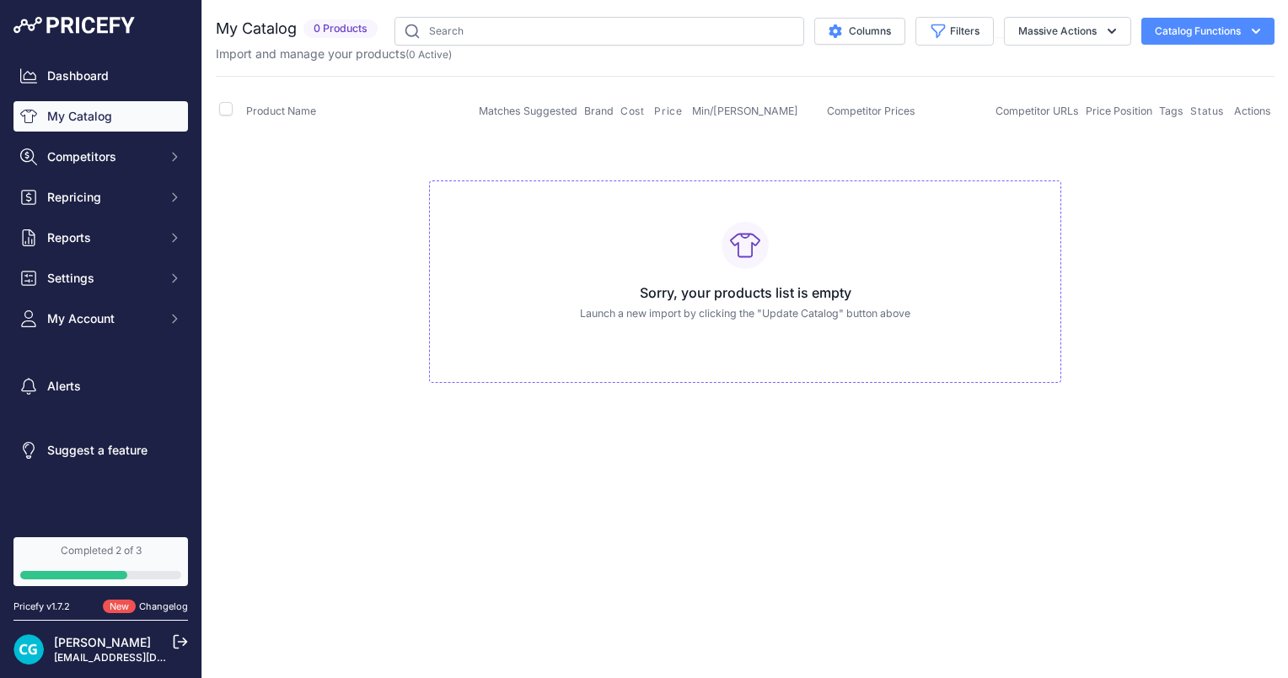
click at [1174, 46] on div "Import and manage your products ( 0 Active )" at bounding box center [745, 54] width 1059 height 17
click at [1168, 27] on button "Catalog Functions" at bounding box center [1207, 31] width 133 height 27
drag, startPoint x: 1173, startPoint y: 71, endPoint x: 1162, endPoint y: 98, distance: 29.4
click at [1162, 98] on div "Import Additional Info Export Connect Datafeed" at bounding box center [1178, 96] width 189 height 91
drag, startPoint x: 1162, startPoint y: 98, endPoint x: 1146, endPoint y: 74, distance: 28.5
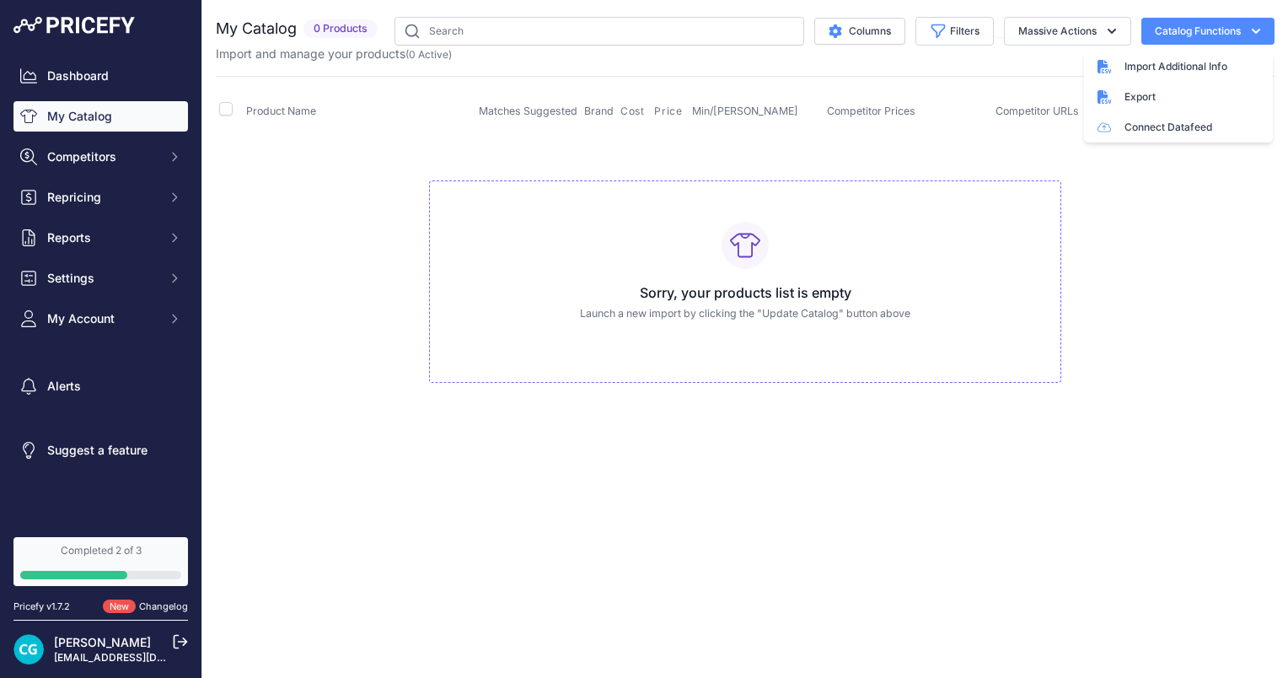
click at [1146, 74] on div "Import Additional Info" at bounding box center [1178, 66] width 189 height 30
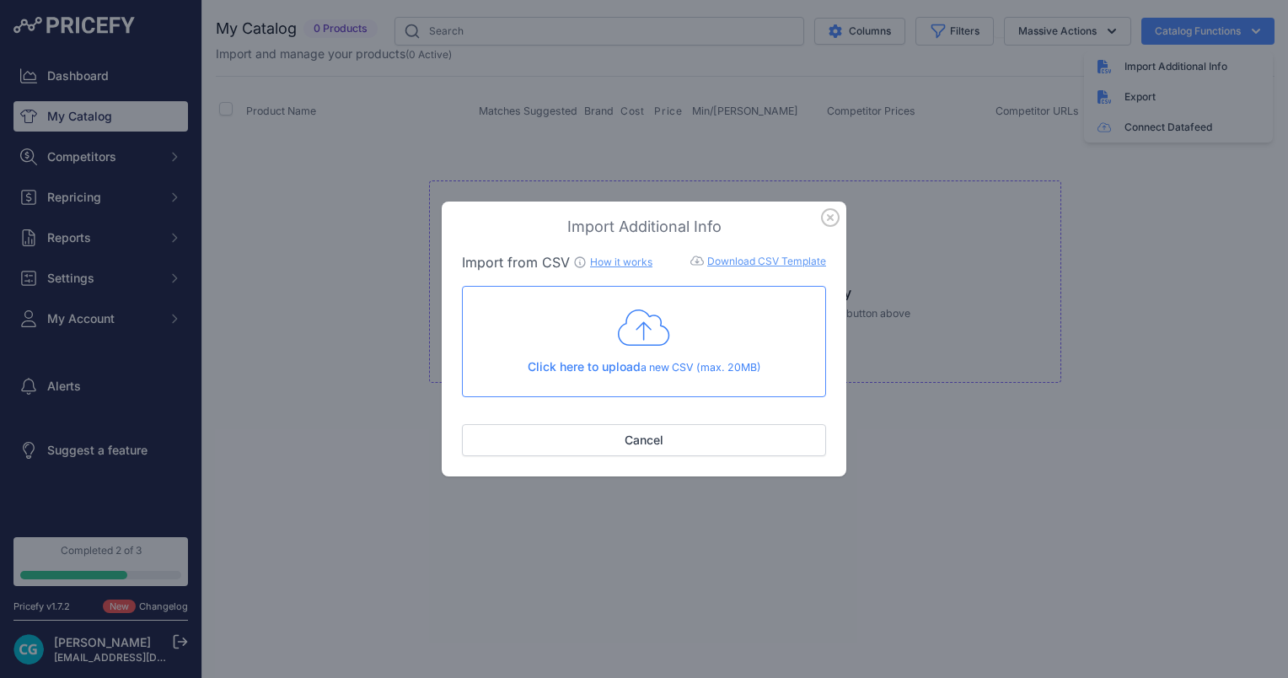
click at [789, 266] on link "Download CSV Template" at bounding box center [766, 261] width 119 height 13
click at [372, 174] on div "Import Additional Info Import from CSV How it works Download CSV Template Check…" at bounding box center [644, 339] width 1288 height 678
